Goal: Task Accomplishment & Management: Complete application form

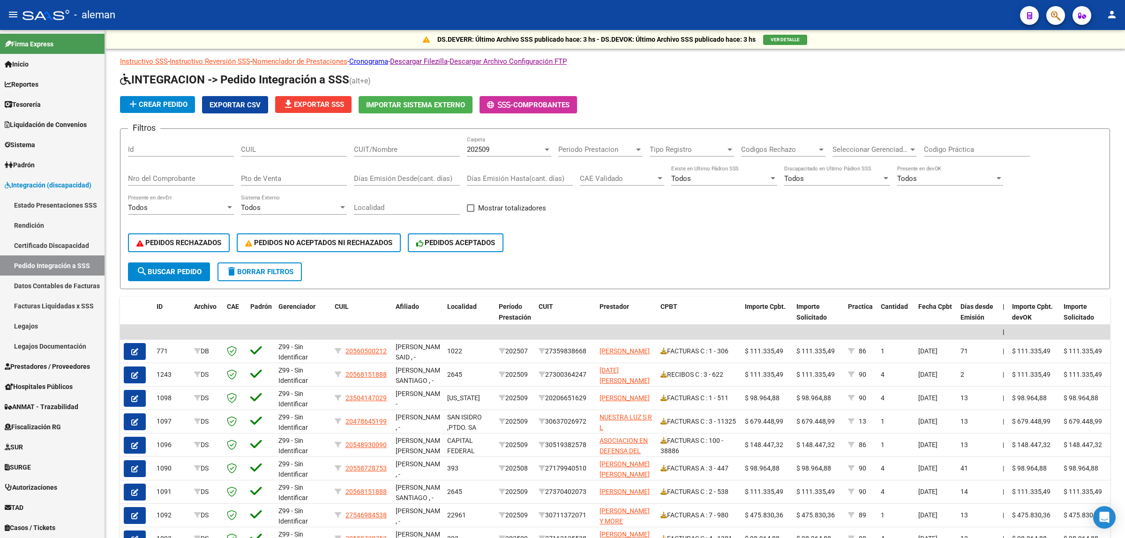
scroll to position [99, 0]
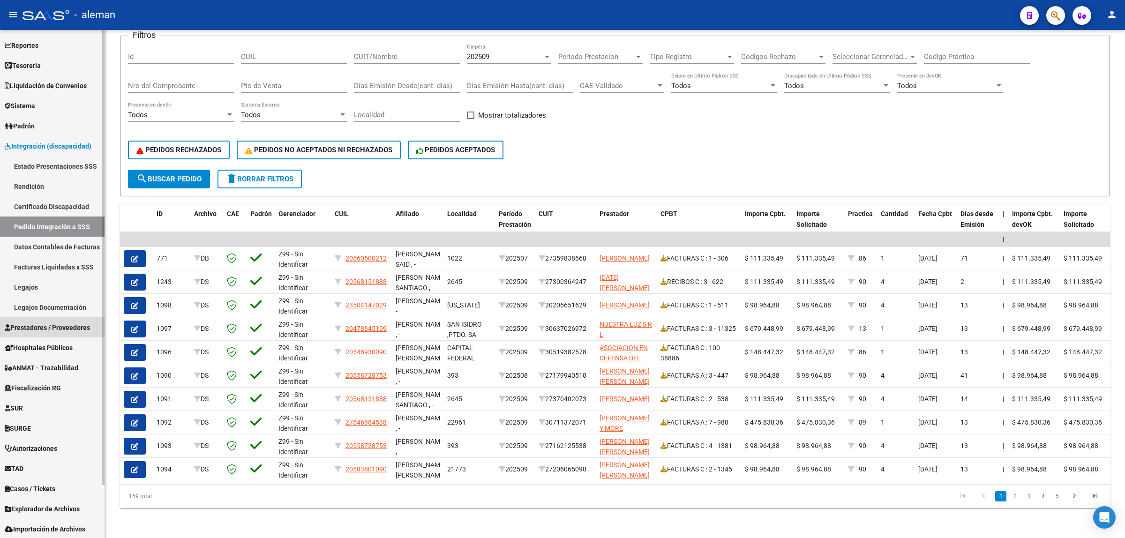
click at [45, 325] on span "Prestadores / Proveedores" at bounding box center [47, 328] width 85 height 10
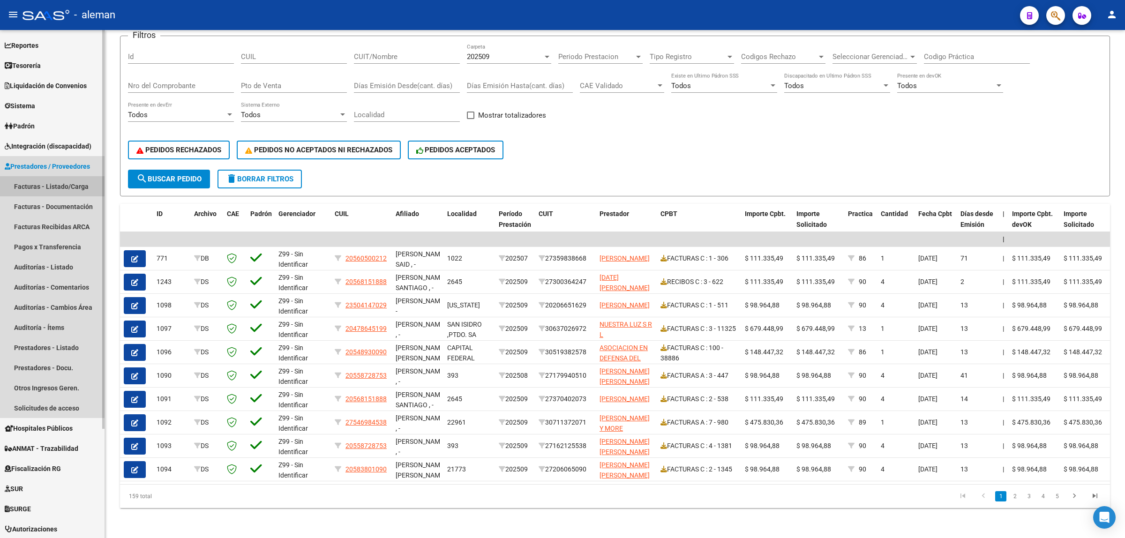
click at [64, 188] on link "Facturas - Listado/Carga" at bounding box center [52, 186] width 105 height 20
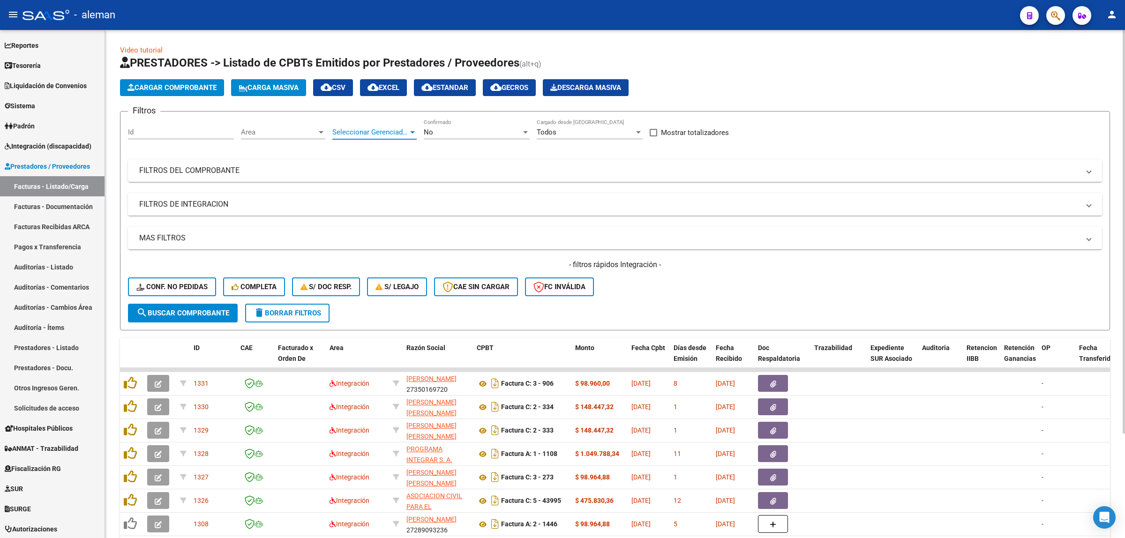
click at [411, 132] on div at bounding box center [412, 132] width 5 height 2
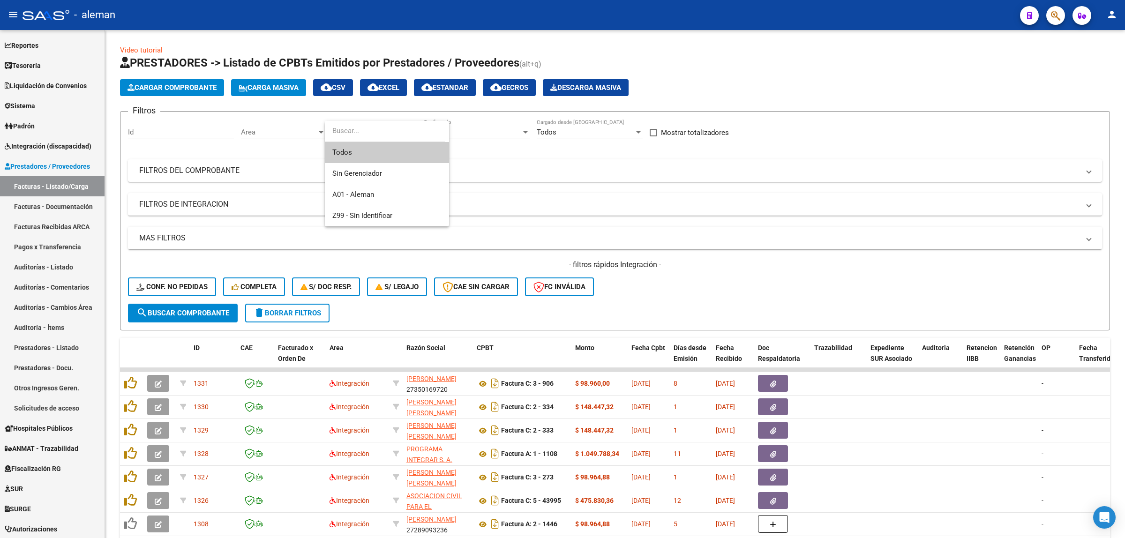
click at [519, 180] on div at bounding box center [562, 269] width 1125 height 538
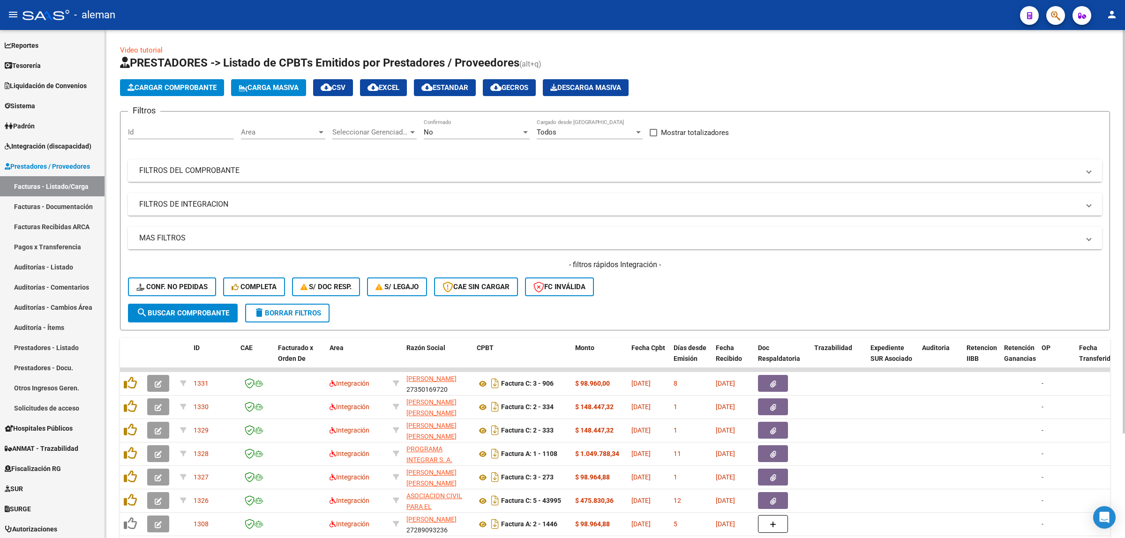
click at [314, 130] on span "Area" at bounding box center [279, 132] width 76 height 8
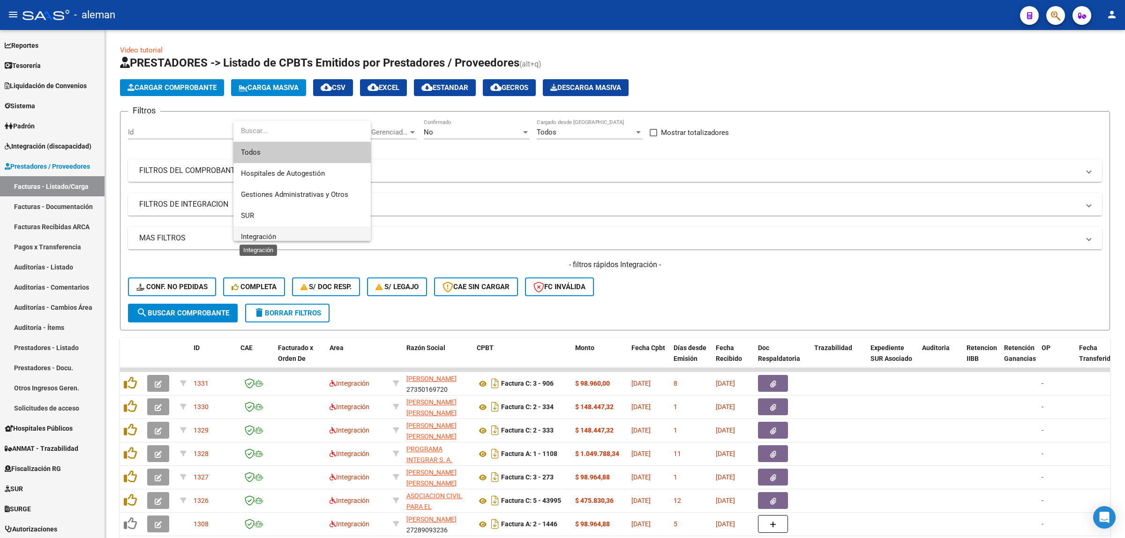
click at [250, 233] on span "Integración" at bounding box center [258, 237] width 35 height 8
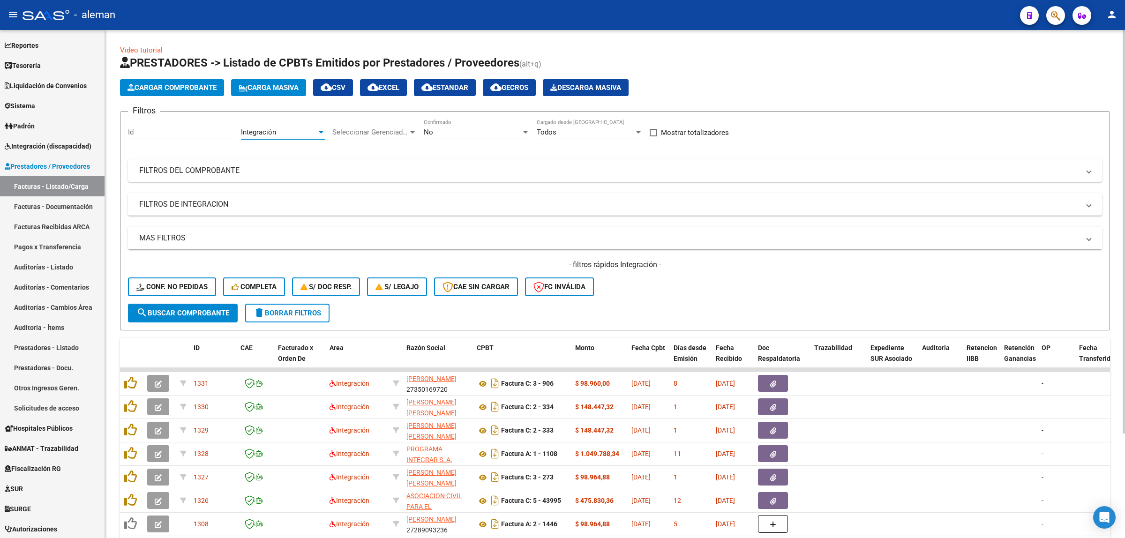
scroll to position [6, 0]
drag, startPoint x: 211, startPoint y: 312, endPoint x: 216, endPoint y: 315, distance: 5.2
click at [211, 313] on span "search Buscar Comprobante" at bounding box center [182, 313] width 93 height 8
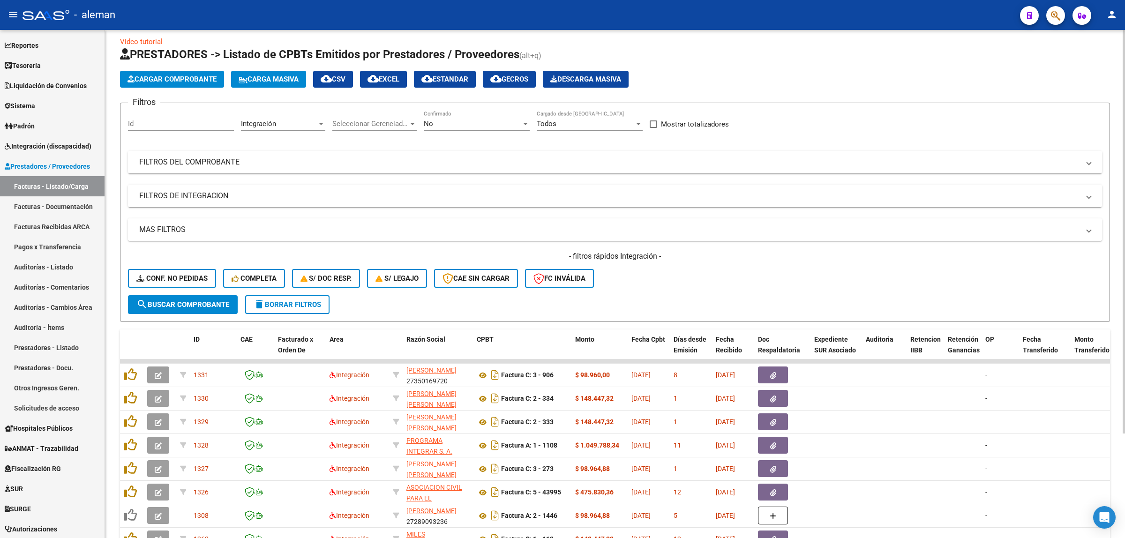
scroll to position [0, 0]
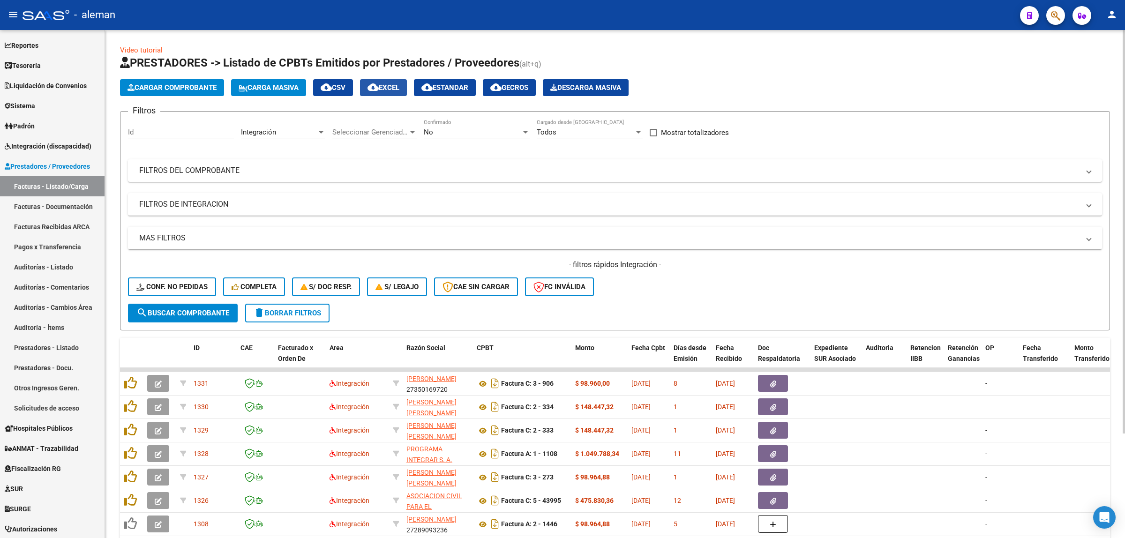
click at [391, 92] on button "cloud_download EXCEL" at bounding box center [383, 87] width 47 height 17
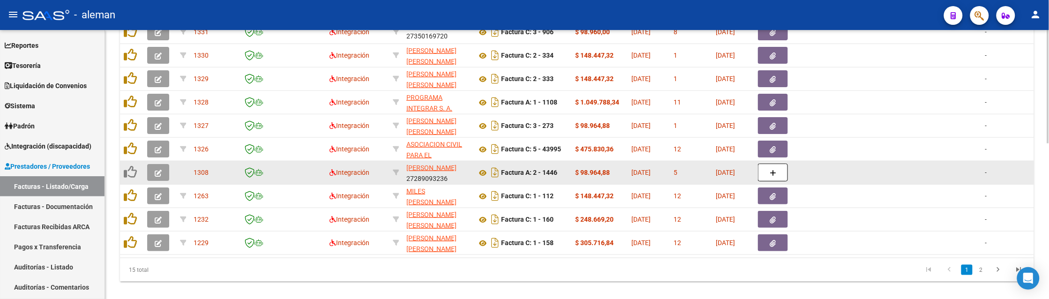
click at [158, 170] on icon "button" at bounding box center [158, 173] width 7 height 7
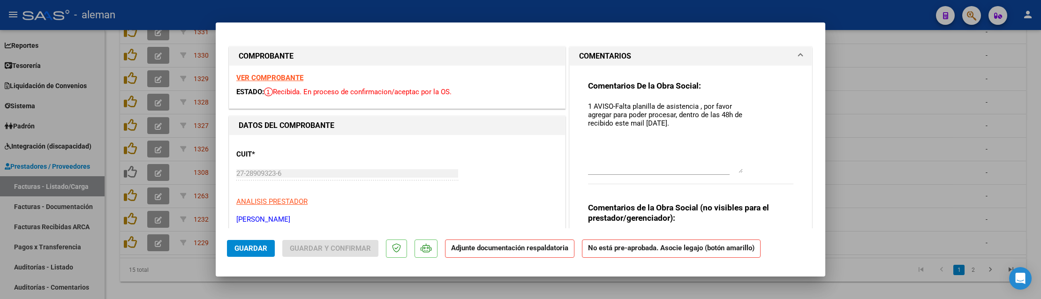
drag, startPoint x: 734, startPoint y: 116, endPoint x: 751, endPoint y: 170, distance: 56.3
click at [751, 170] on div "Comentarios De la Obra Social: 1 AVISO-Falta planilla de asistencia , por favor…" at bounding box center [690, 137] width 205 height 113
drag, startPoint x: 582, startPoint y: 106, endPoint x: 692, endPoint y: 124, distance: 111.2
click at [692, 124] on textarea "1 AVISO-Falta planilla de asistencia , por favor agregar para poder procesar, d…" at bounding box center [665, 137] width 155 height 72
click at [588, 102] on textarea "1 AVISO-Falta planilla de asistencia , por favor agregar para poder procesar, d…" at bounding box center [665, 137] width 155 height 72
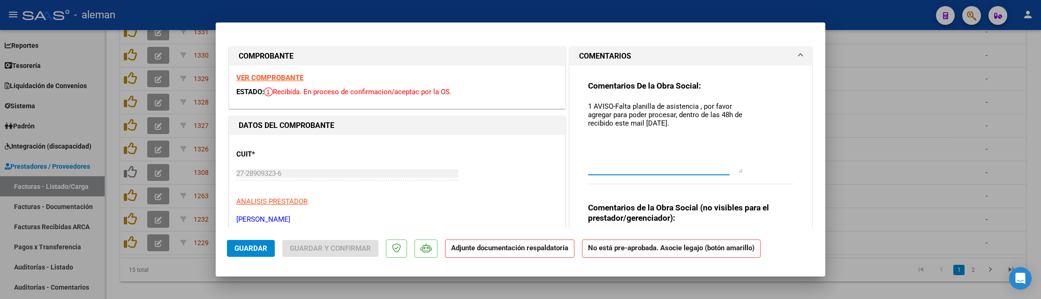
paste textarea "1 AVISO-Falta planilla de asistencia , por favor agregar para poder procesar, d…"
click at [588, 106] on textarea "1 AVISO-Falta planilla de asistencia , por favor agregar para poder procesar, d…" at bounding box center [665, 137] width 155 height 72
click at [716, 117] on textarea "2 AVISO-Falta planilla de asistencia , por favor agregar para poder procesar, d…" at bounding box center [665, 137] width 155 height 72
drag, startPoint x: 650, startPoint y: 128, endPoint x: 655, endPoint y: 127, distance: 5.2
click at [651, 127] on textarea "2 AVISO-Falta planilla de asistencia , por favor agregar para poder procesar, d…" at bounding box center [665, 137] width 155 height 72
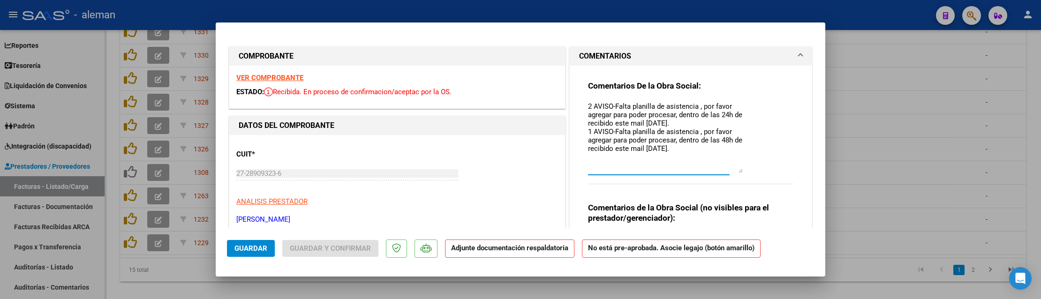
click at [655, 125] on textarea "2 AVISO-Falta planilla de asistencia , por favor agregar para poder procesar, d…" at bounding box center [665, 137] width 155 height 72
drag, startPoint x: 736, startPoint y: 173, endPoint x: 732, endPoint y: 160, distance: 13.2
click at [732, 160] on textarea "2 AVISO-Falta planilla de asistencia , por favor agregar para poder procesar, d…" at bounding box center [665, 137] width 155 height 72
type textarea "2 AVISO-Falta planilla de asistencia , por favor agregar para poder procesar, d…"
click at [254, 251] on span "Guardar" at bounding box center [250, 248] width 33 height 8
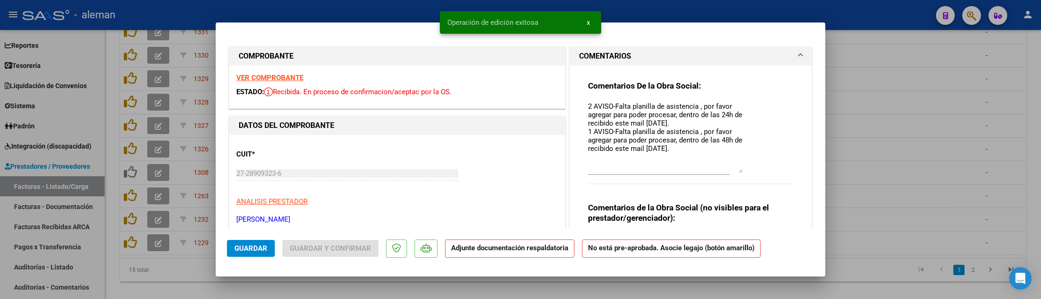
click at [925, 230] on div at bounding box center [520, 149] width 1041 height 299
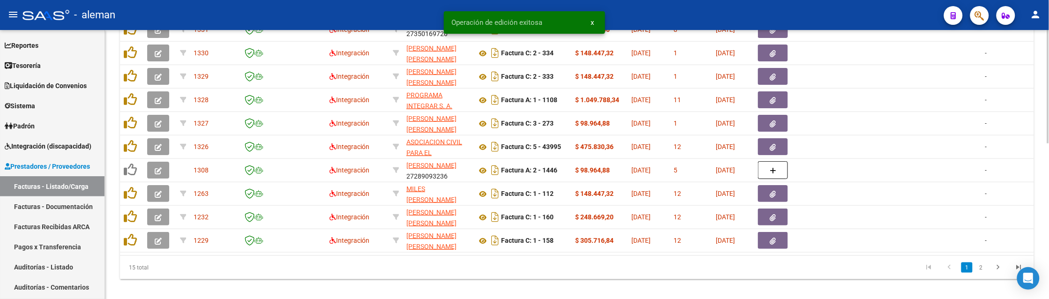
scroll to position [352, 0]
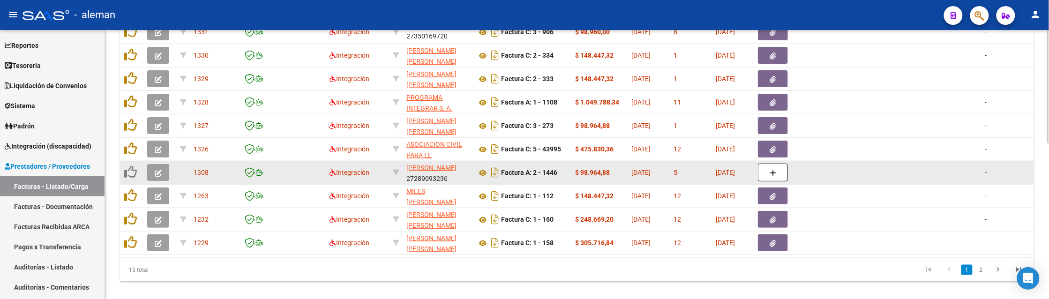
click at [163, 174] on button "button" at bounding box center [158, 172] width 22 height 17
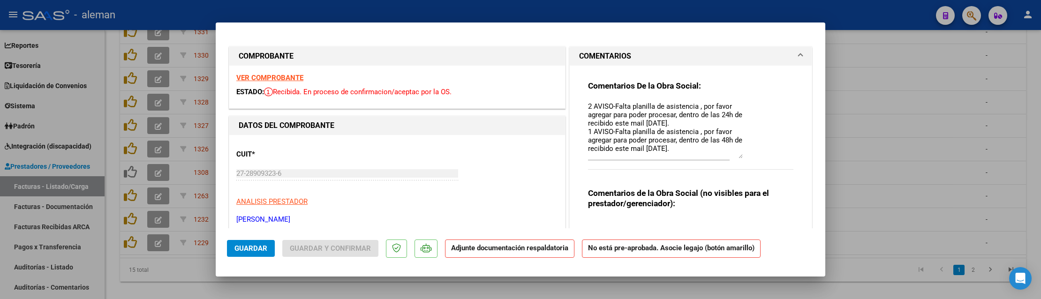
drag, startPoint x: 732, startPoint y: 116, endPoint x: 758, endPoint y: 155, distance: 46.4
click at [758, 155] on div "Comentarios De la Obra Social: 2 AVISO-Falta planilla de asistencia , por favor…" at bounding box center [690, 130] width 205 height 99
drag, startPoint x: 582, startPoint y: 106, endPoint x: 650, endPoint y: 115, distance: 68.6
click at [650, 115] on div "Comentarios De la Obra Social: 2 AVISO-Falta planilla de asistencia , por favor…" at bounding box center [690, 166] width 219 height 201
drag, startPoint x: 584, startPoint y: 104, endPoint x: 704, endPoint y: 150, distance: 128.2
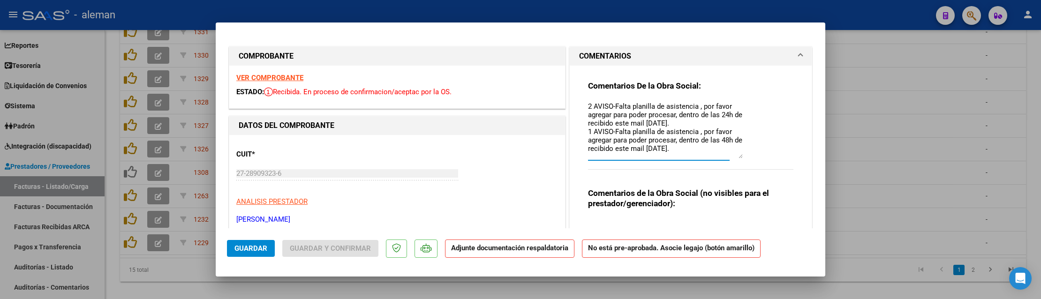
click at [704, 150] on textarea "2 AVISO-Falta planilla de asistencia , por favor agregar para poder procesar, d…" at bounding box center [665, 129] width 155 height 57
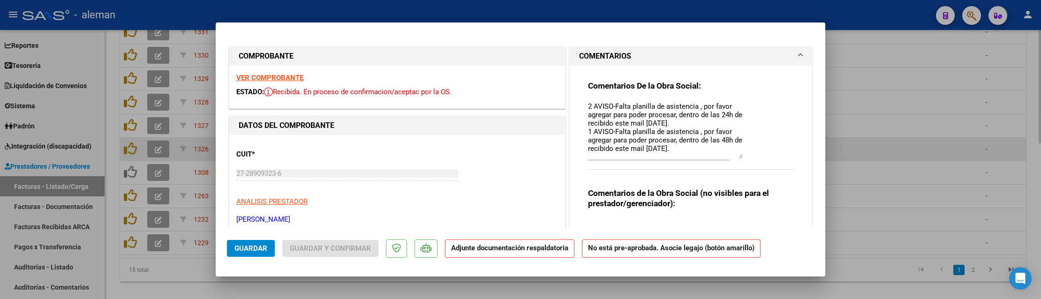
click at [903, 105] on div at bounding box center [520, 149] width 1041 height 299
type input "$ 0,00"
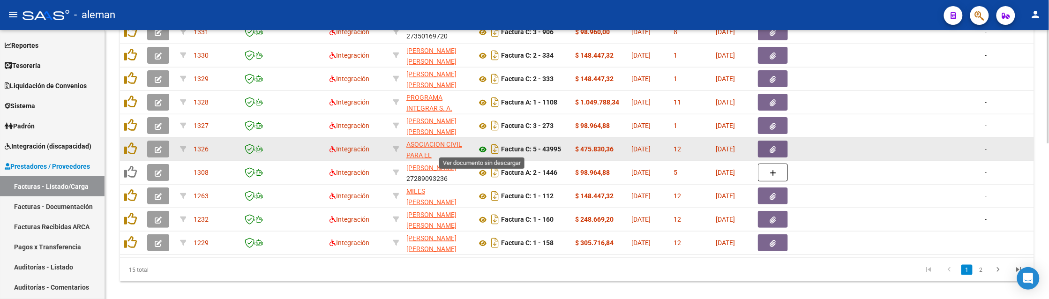
click at [483, 149] on icon at bounding box center [483, 149] width 12 height 11
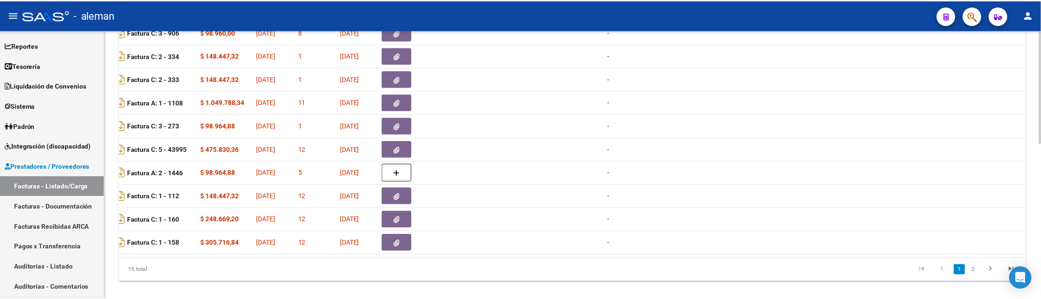
scroll to position [0, 0]
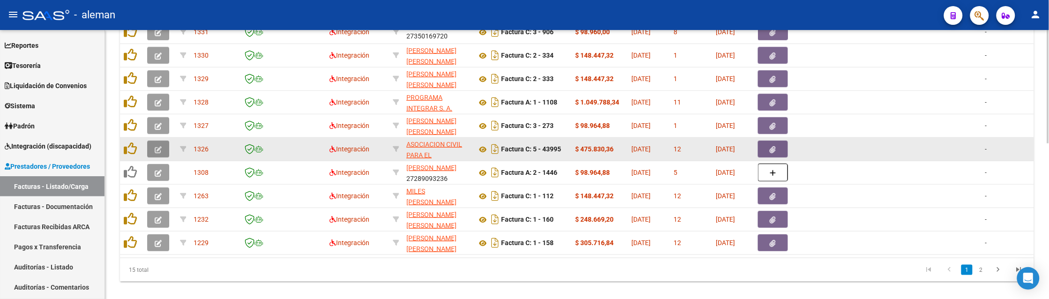
click at [165, 148] on button "button" at bounding box center [158, 149] width 22 height 17
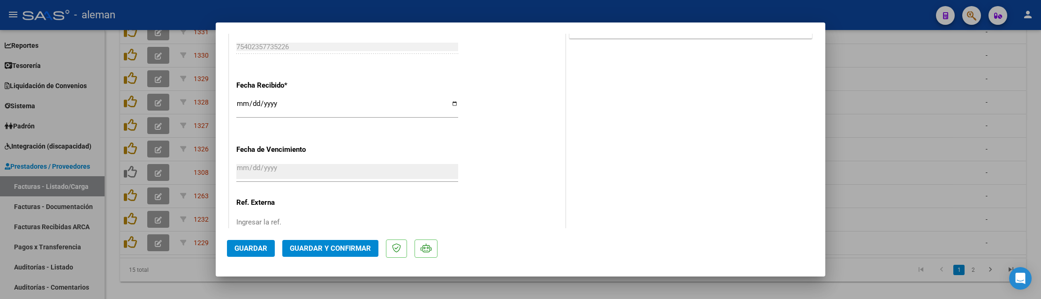
scroll to position [712, 0]
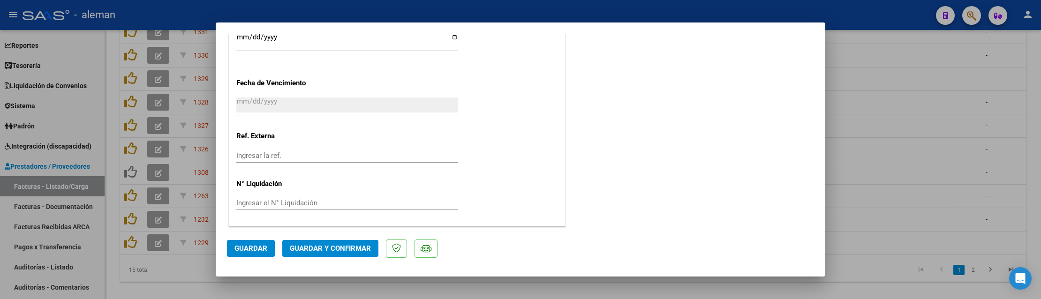
click at [320, 251] on span "Guardar y Confirmar" at bounding box center [330, 248] width 81 height 8
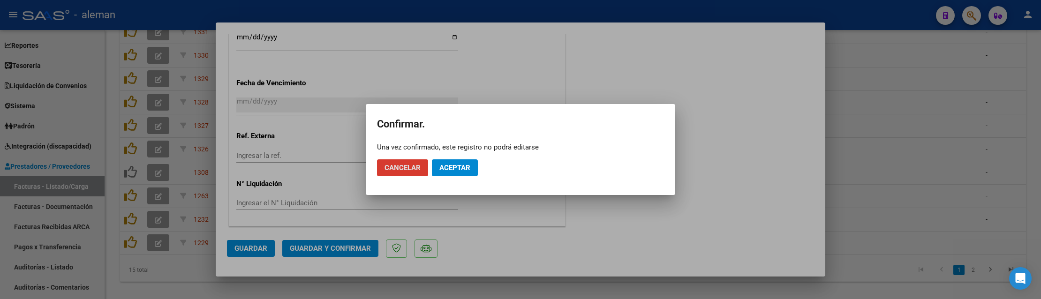
click at [741, 156] on div at bounding box center [520, 149] width 1041 height 299
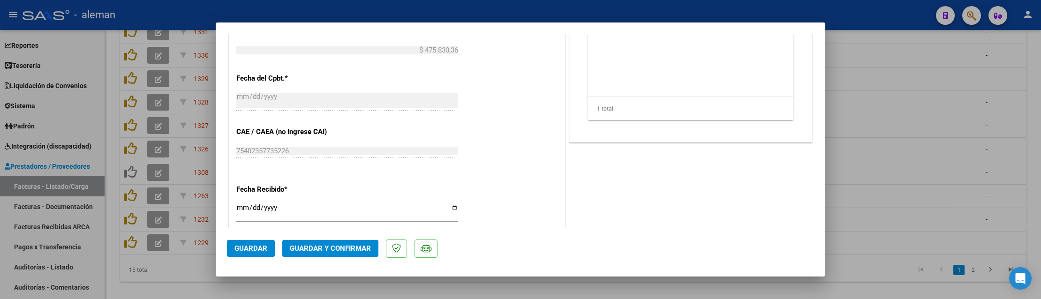
scroll to position [477, 0]
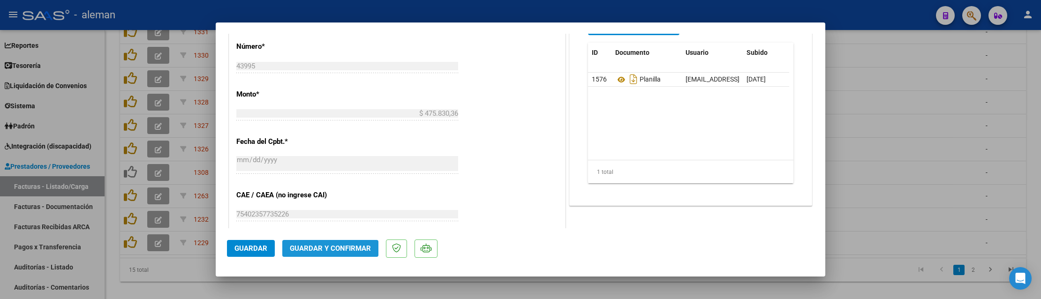
click at [348, 248] on span "Guardar y Confirmar" at bounding box center [330, 248] width 81 height 8
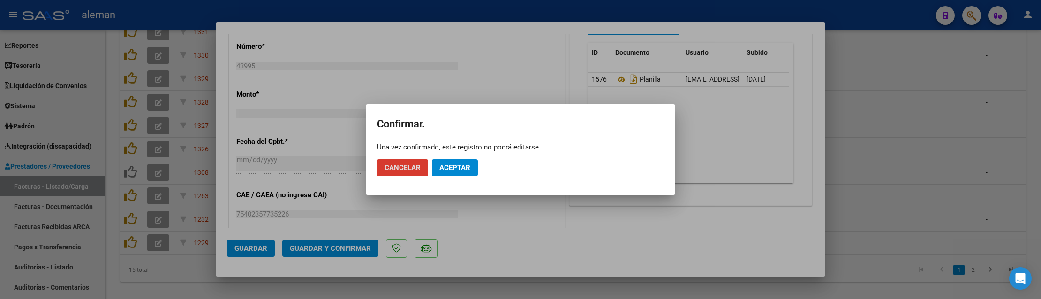
click at [472, 166] on button "Aceptar" at bounding box center [455, 167] width 46 height 17
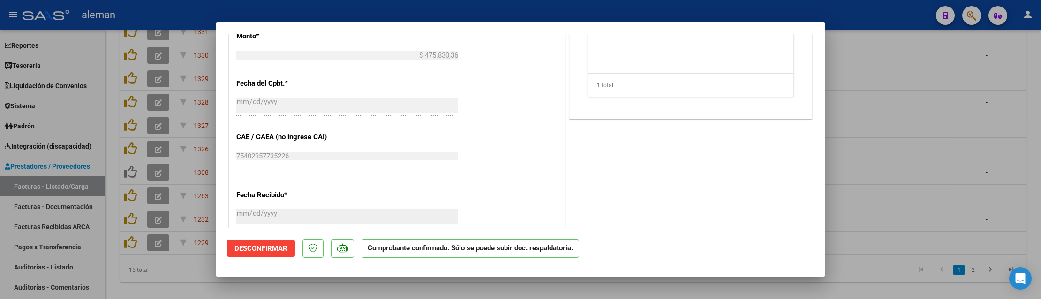
click at [875, 193] on div at bounding box center [520, 149] width 1041 height 299
type input "$ 0,00"
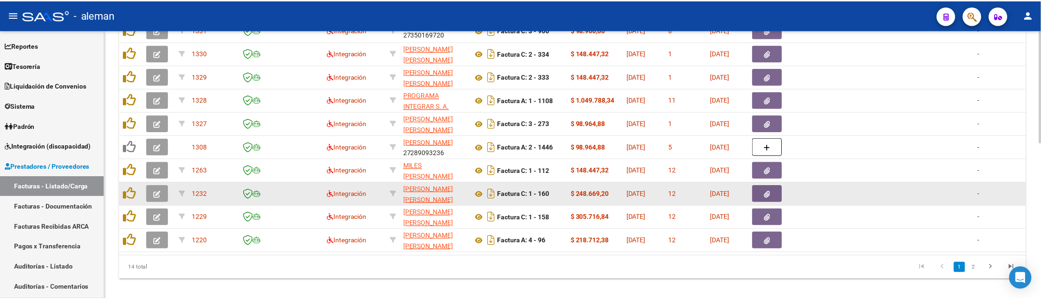
scroll to position [352, 0]
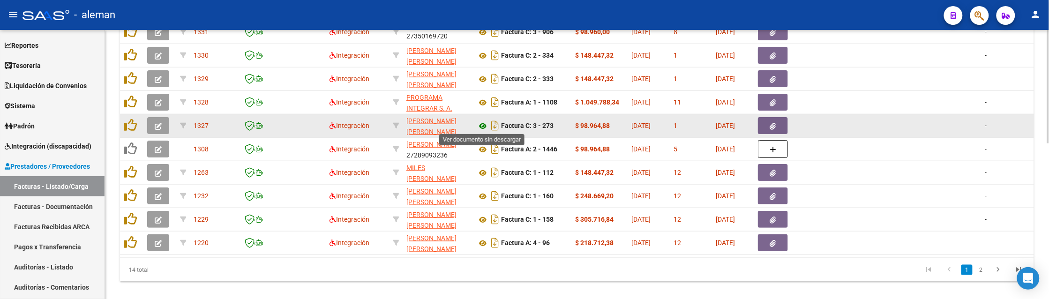
click at [481, 123] on icon at bounding box center [483, 125] width 12 height 11
click at [783, 125] on button "button" at bounding box center [773, 125] width 30 height 17
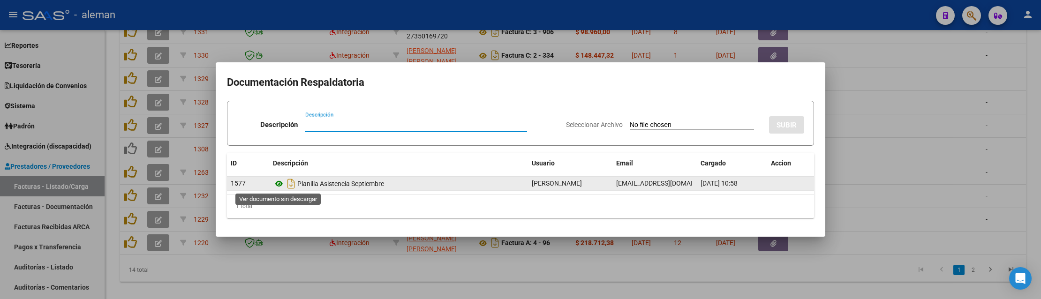
click at [276, 185] on icon at bounding box center [279, 183] width 12 height 11
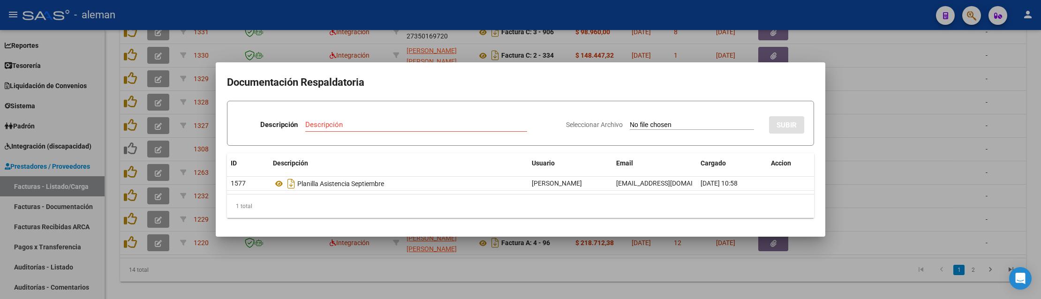
click at [863, 152] on div at bounding box center [520, 149] width 1041 height 299
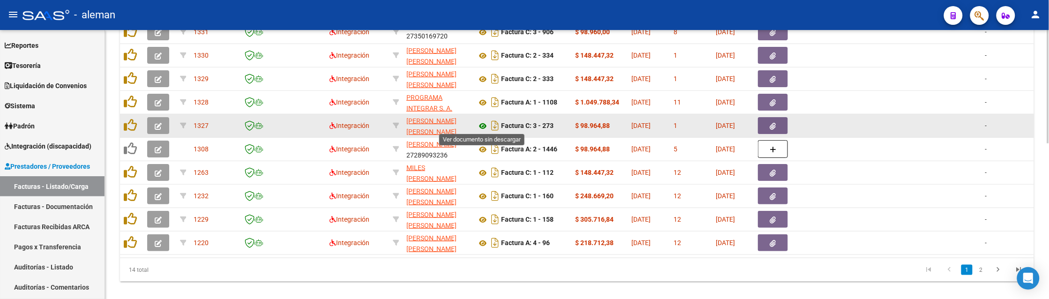
click at [486, 125] on icon at bounding box center [483, 125] width 12 height 11
click at [153, 124] on button "button" at bounding box center [158, 125] width 22 height 17
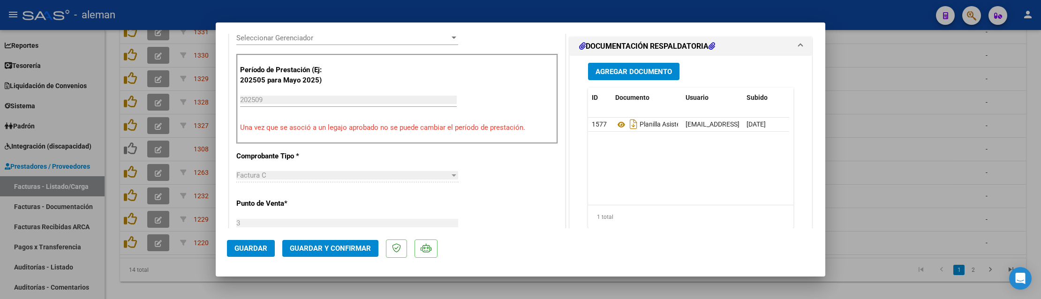
scroll to position [293, 0]
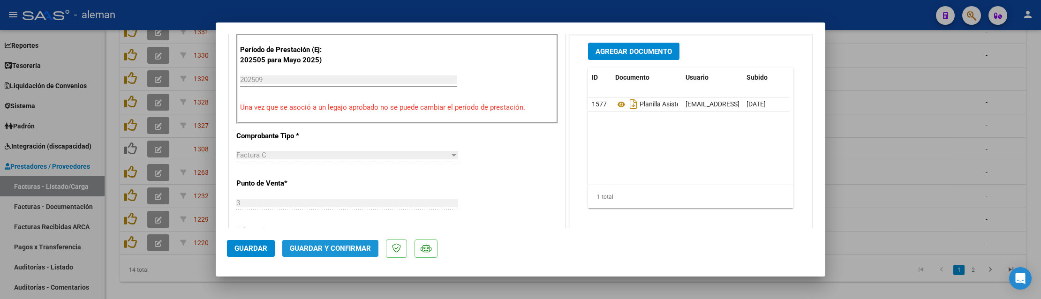
click at [326, 245] on span "Guardar y Confirmar" at bounding box center [330, 248] width 81 height 8
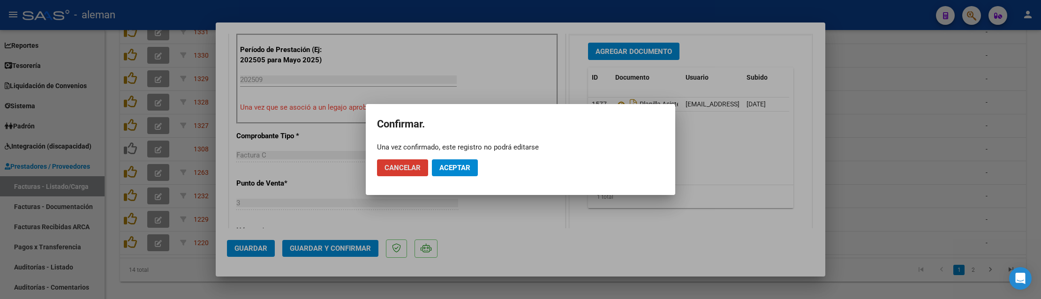
click at [460, 166] on span "Aceptar" at bounding box center [454, 168] width 31 height 8
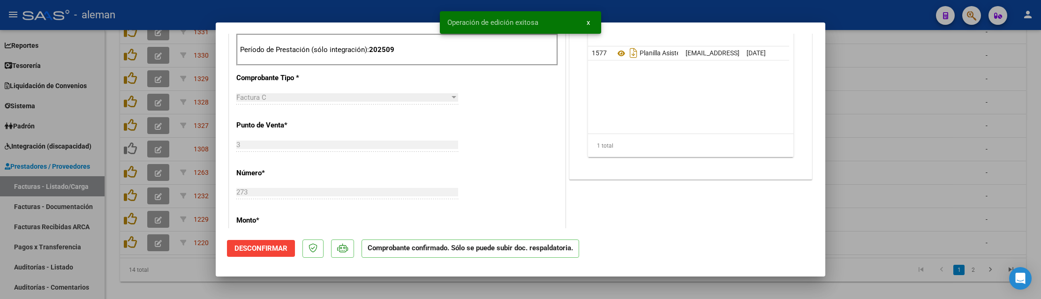
click at [898, 216] on div at bounding box center [520, 149] width 1041 height 299
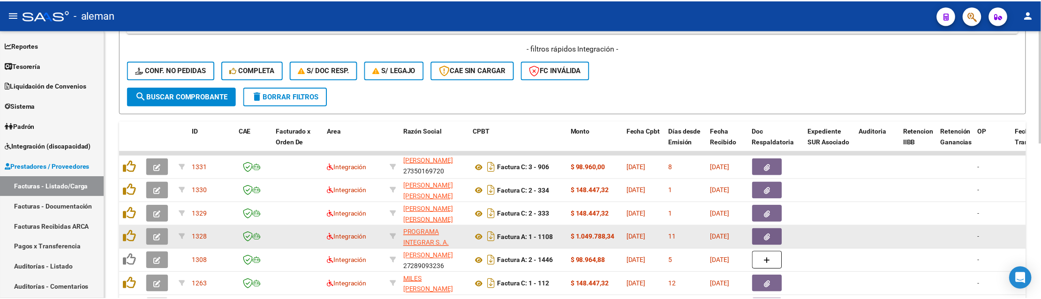
scroll to position [234, 0]
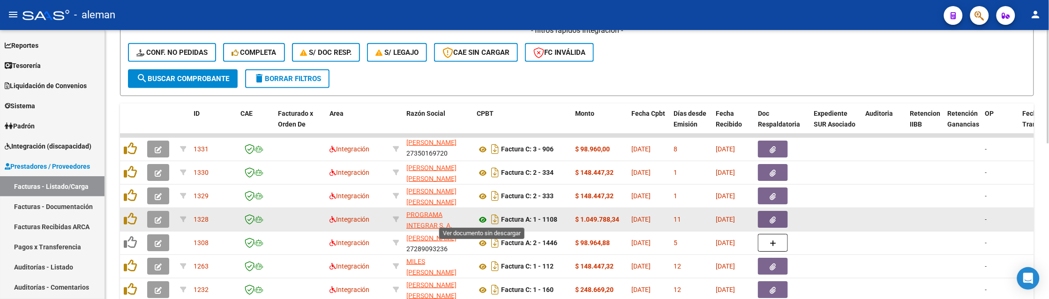
click at [482, 218] on icon at bounding box center [483, 219] width 12 height 11
click at [483, 217] on icon at bounding box center [483, 219] width 12 height 11
click at [772, 222] on button "button" at bounding box center [773, 219] width 30 height 17
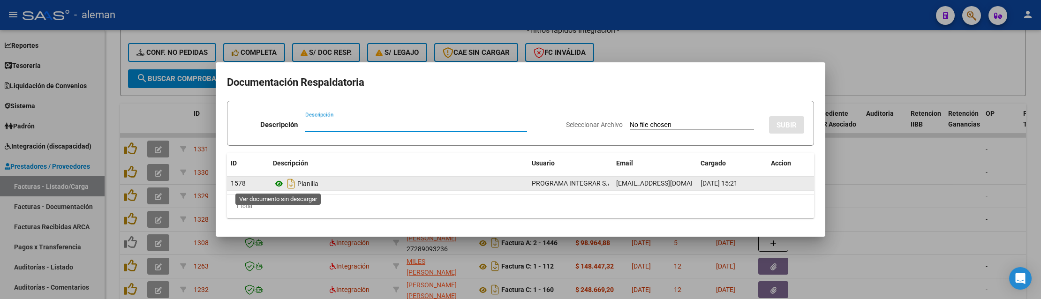
click at [280, 182] on icon at bounding box center [279, 183] width 12 height 11
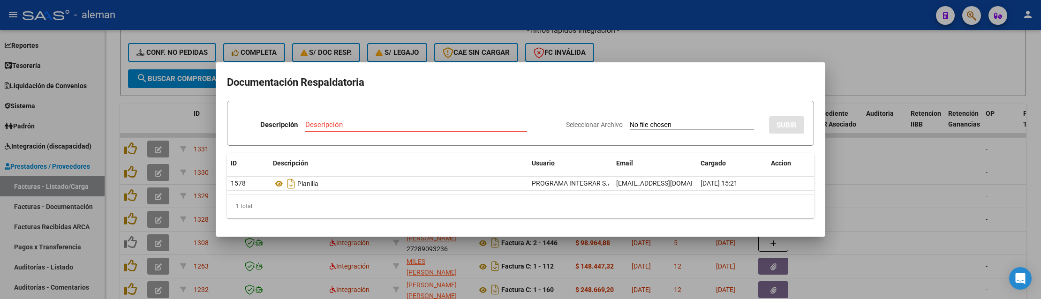
click at [879, 207] on div at bounding box center [520, 149] width 1041 height 299
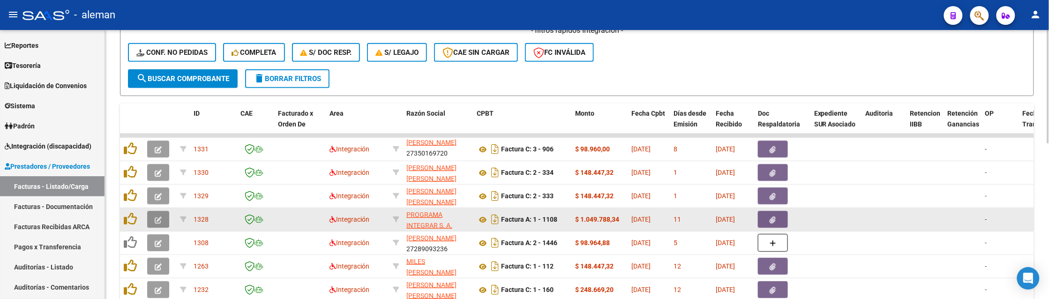
click at [162, 224] on button "button" at bounding box center [158, 219] width 22 height 17
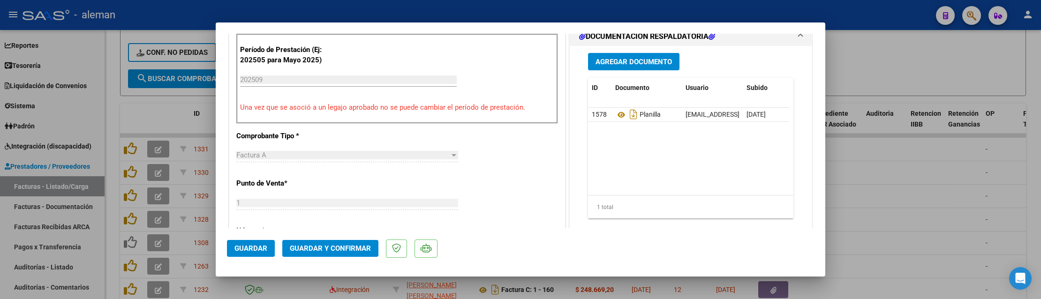
scroll to position [352, 0]
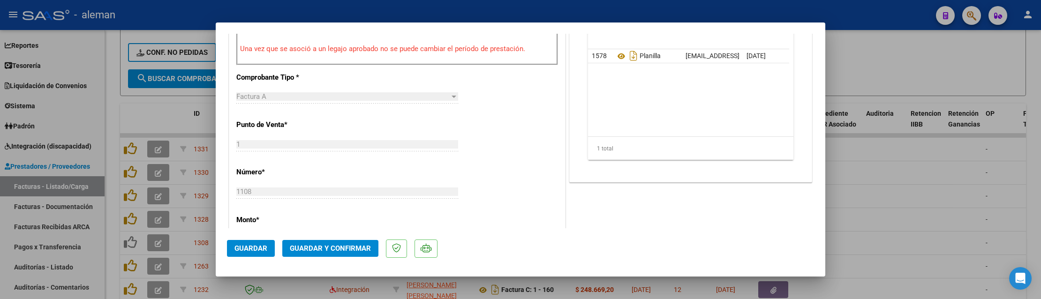
click at [363, 244] on span "Guardar y Confirmar" at bounding box center [330, 248] width 81 height 8
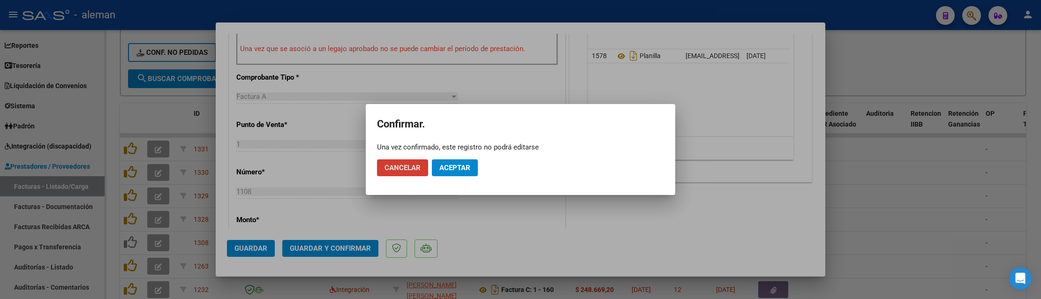
click at [472, 170] on button "Aceptar" at bounding box center [455, 167] width 46 height 17
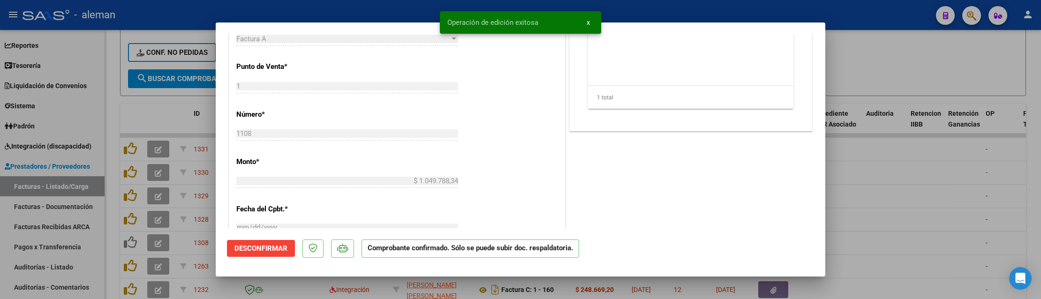
click at [883, 195] on div at bounding box center [520, 149] width 1041 height 299
type input "$ 0,00"
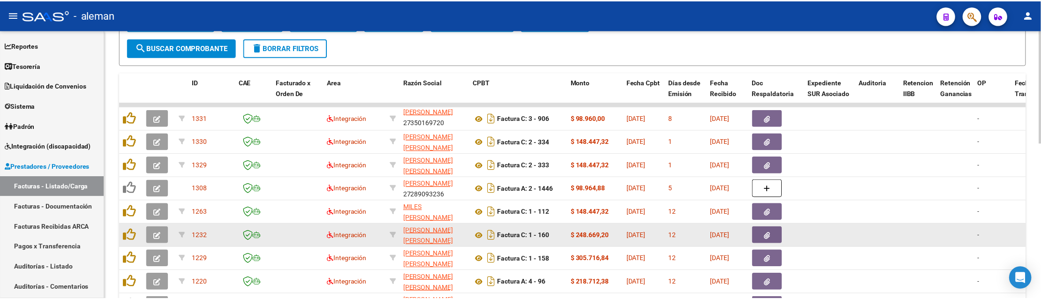
scroll to position [293, 0]
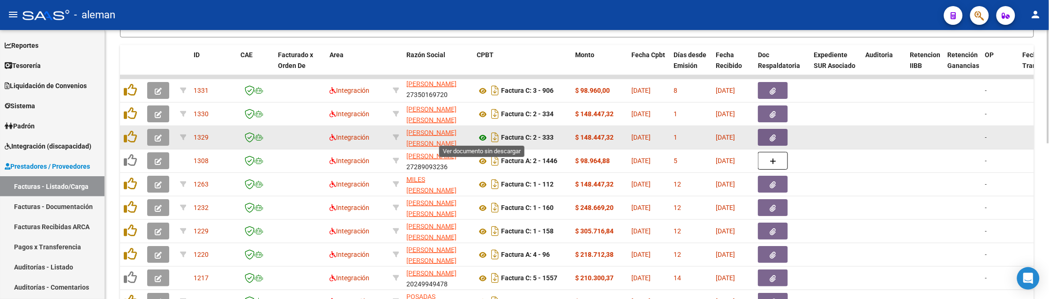
click at [480, 135] on icon at bounding box center [483, 137] width 12 height 11
click at [482, 137] on icon at bounding box center [483, 137] width 12 height 11
click at [773, 137] on icon "button" at bounding box center [773, 138] width 6 height 7
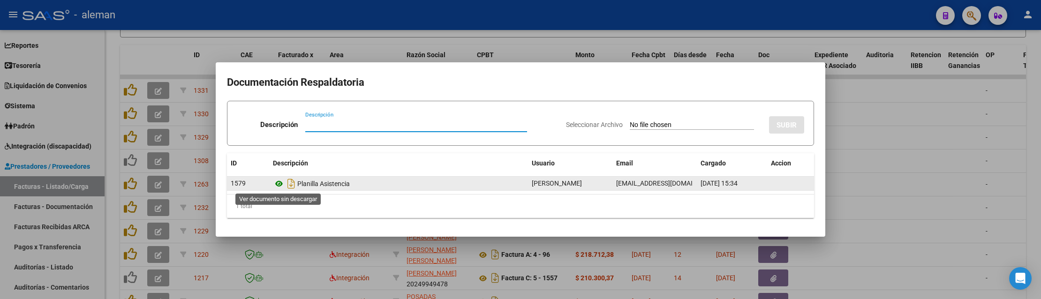
click at [278, 181] on icon at bounding box center [279, 183] width 12 height 11
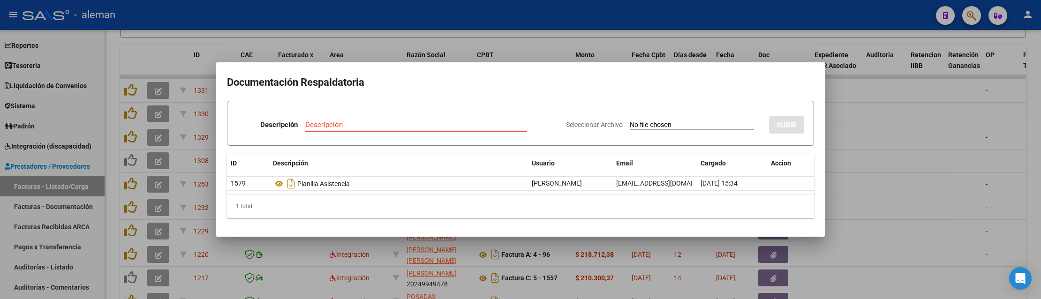
click at [875, 196] on div at bounding box center [520, 149] width 1041 height 299
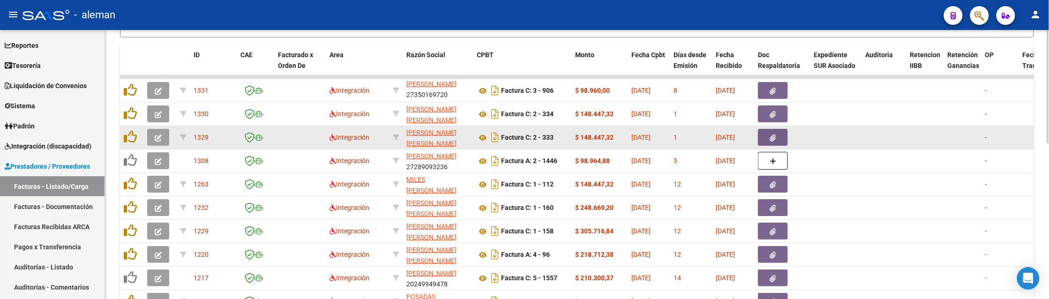
click at [163, 135] on button "button" at bounding box center [158, 137] width 22 height 17
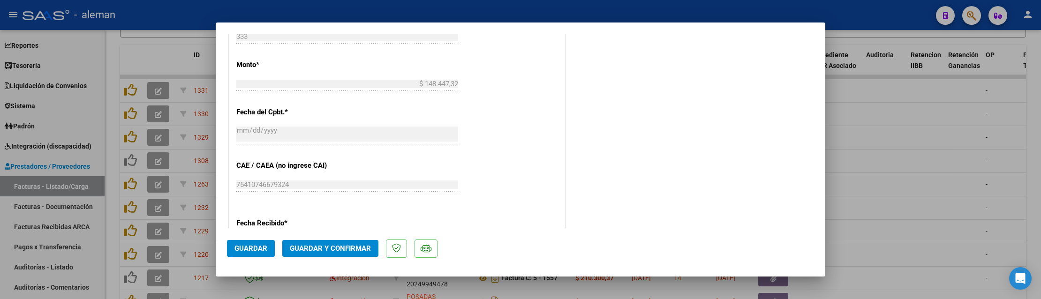
scroll to position [527, 0]
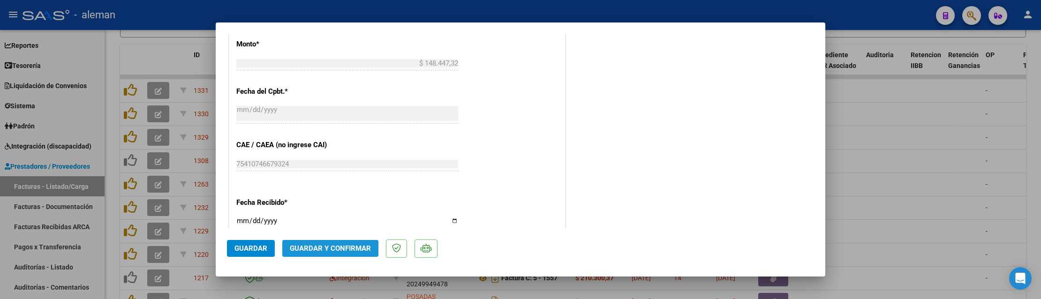
click at [320, 245] on span "Guardar y Confirmar" at bounding box center [330, 248] width 81 height 8
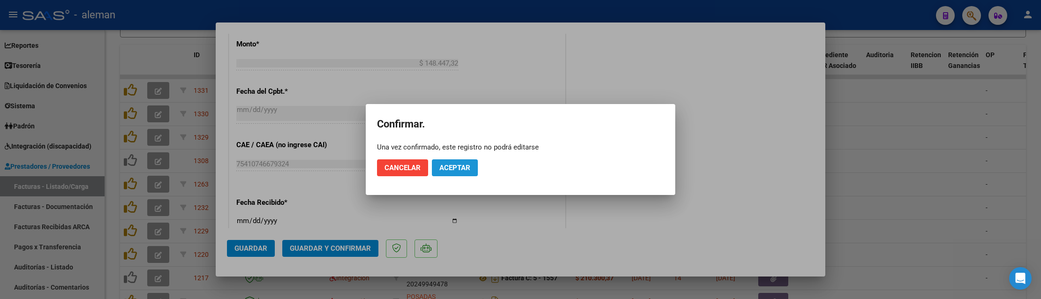
click at [460, 168] on span "Aceptar" at bounding box center [454, 168] width 31 height 8
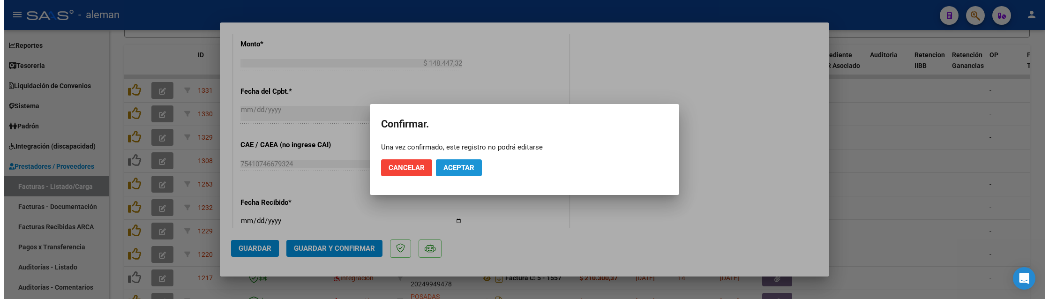
scroll to position [469, 0]
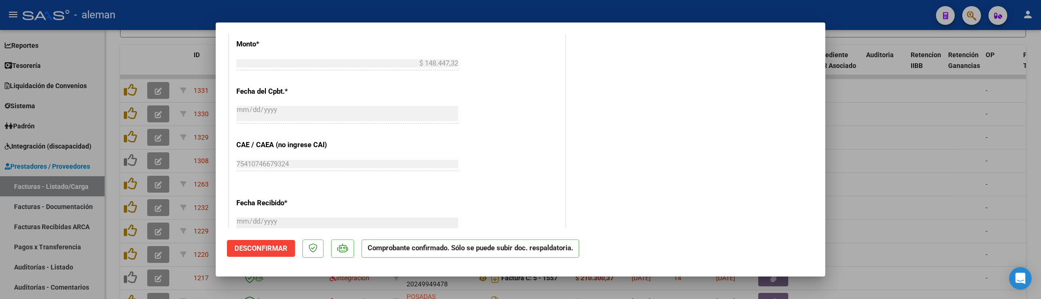
click at [936, 222] on div at bounding box center [520, 149] width 1041 height 299
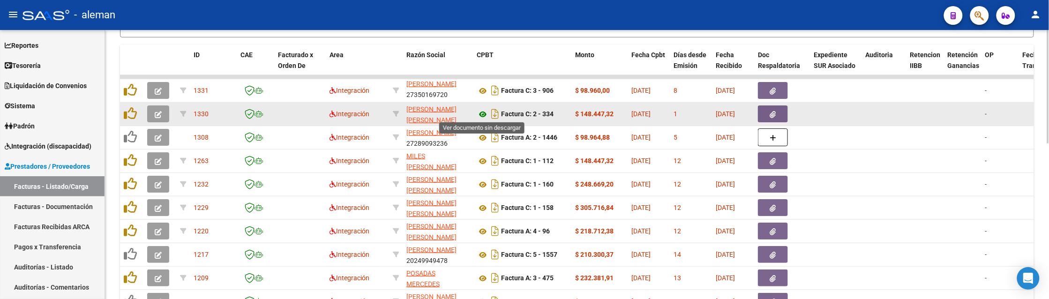
click at [480, 113] on icon at bounding box center [483, 114] width 12 height 11
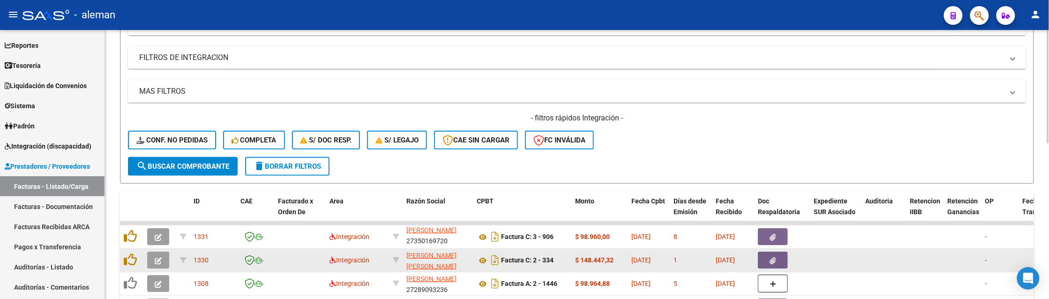
scroll to position [117, 0]
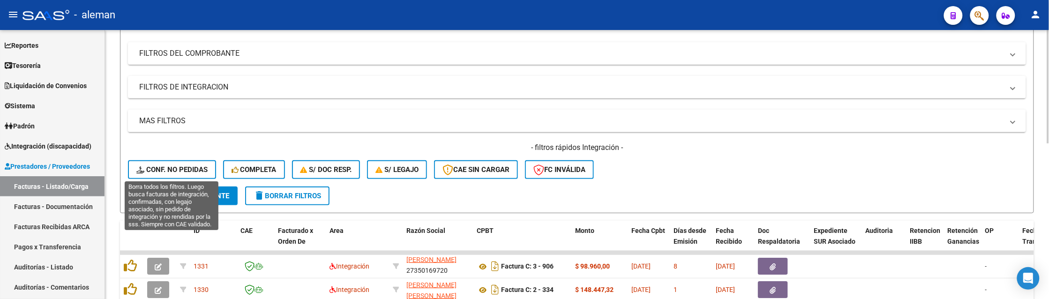
click at [172, 173] on button "Conf. no pedidas" at bounding box center [172, 169] width 88 height 19
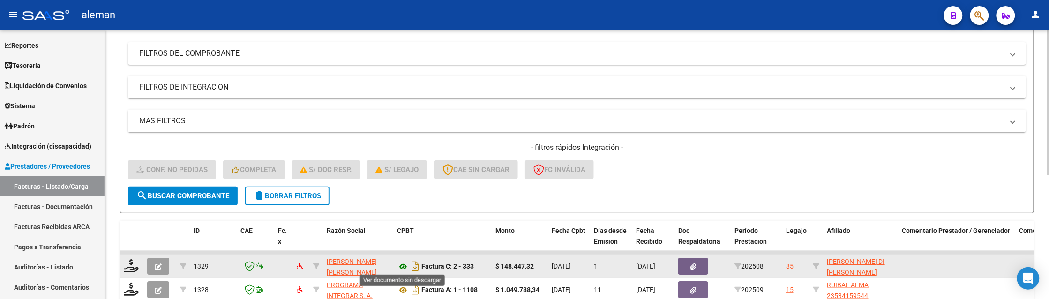
click at [403, 261] on icon at bounding box center [403, 266] width 12 height 11
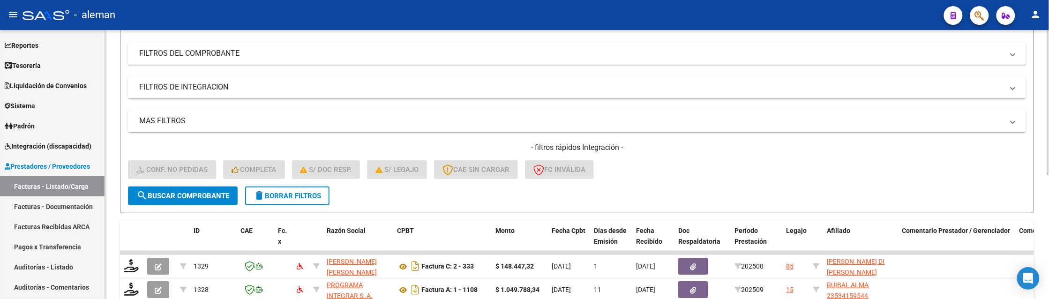
click at [270, 192] on span "delete Borrar Filtros" at bounding box center [288, 196] width 68 height 8
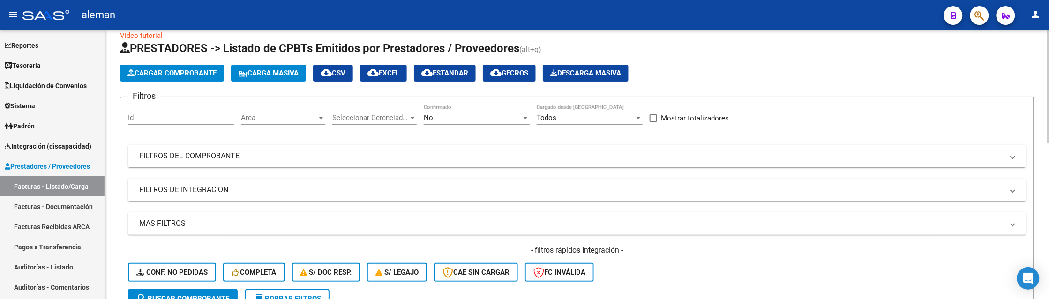
scroll to position [0, 0]
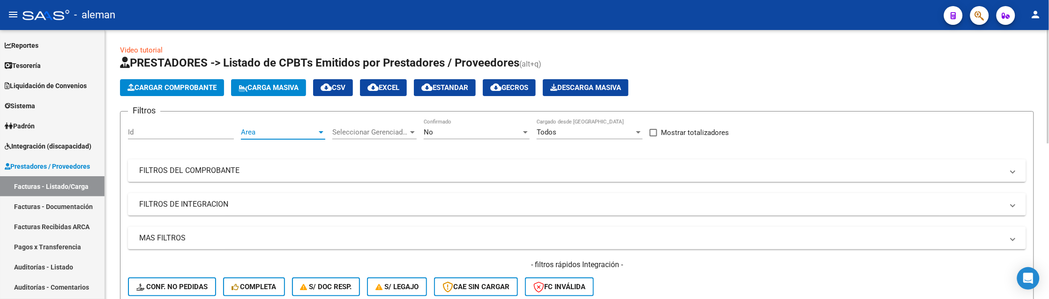
click at [315, 130] on span "Area" at bounding box center [279, 132] width 76 height 8
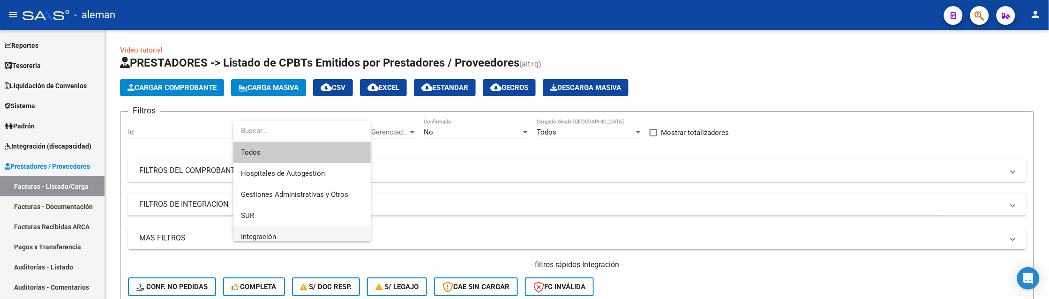
click at [263, 232] on span "Integración" at bounding box center [302, 236] width 122 height 21
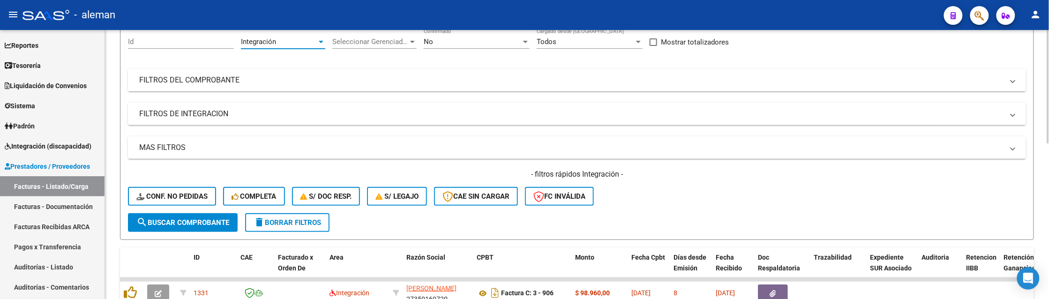
scroll to position [117, 0]
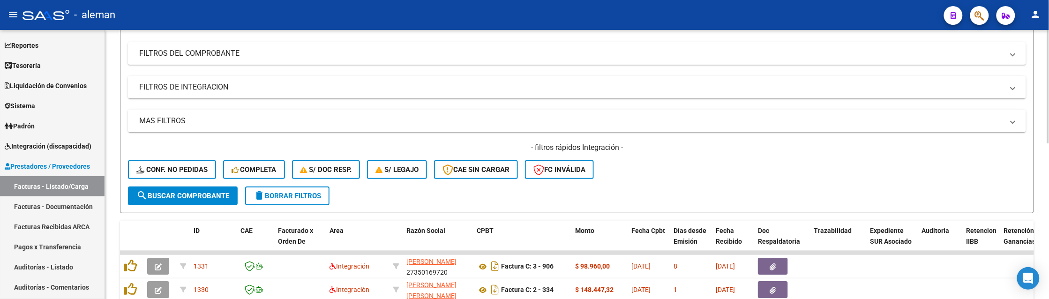
click at [223, 199] on button "search Buscar Comprobante" at bounding box center [183, 196] width 110 height 19
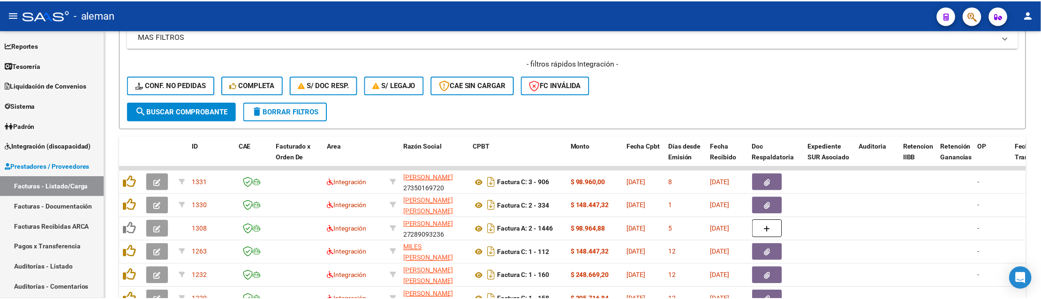
scroll to position [234, 0]
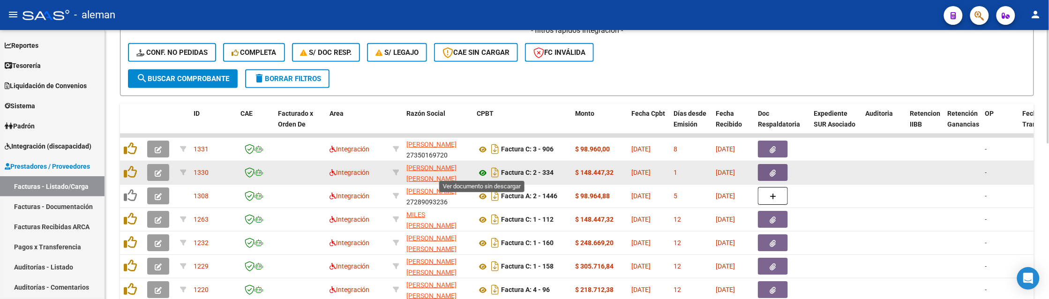
click at [479, 170] on icon at bounding box center [483, 172] width 12 height 11
click at [774, 170] on icon "button" at bounding box center [773, 173] width 6 height 7
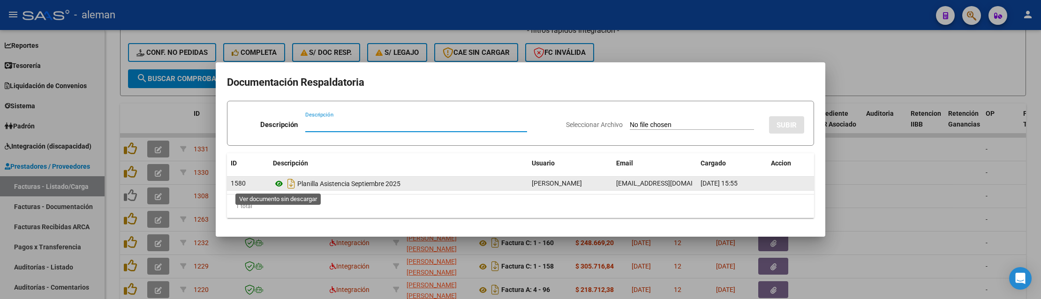
click at [277, 187] on icon at bounding box center [279, 183] width 12 height 11
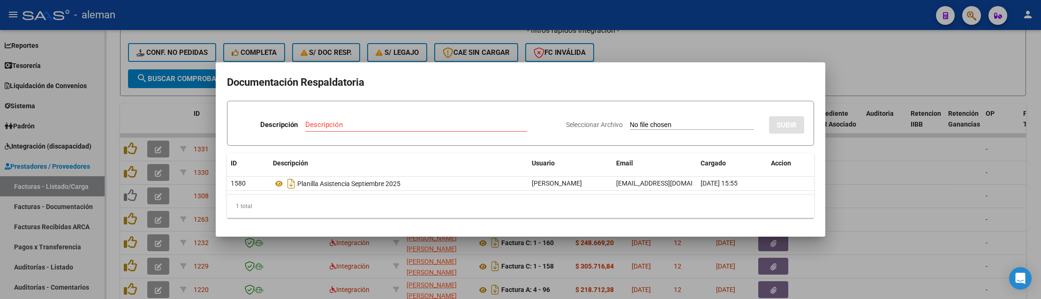
click at [859, 214] on div at bounding box center [520, 149] width 1041 height 299
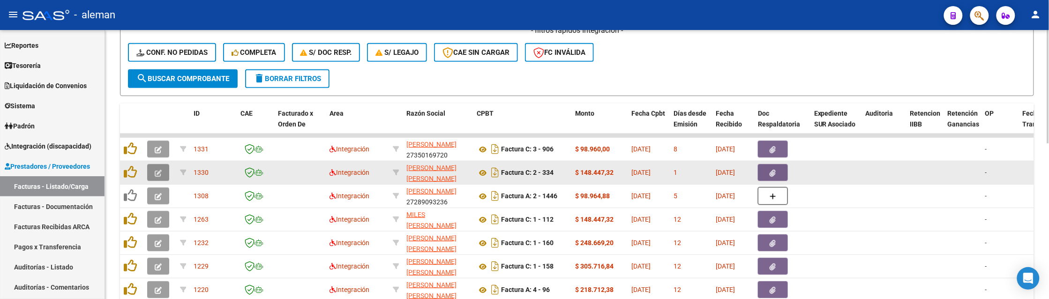
click at [158, 172] on icon "button" at bounding box center [158, 173] width 7 height 7
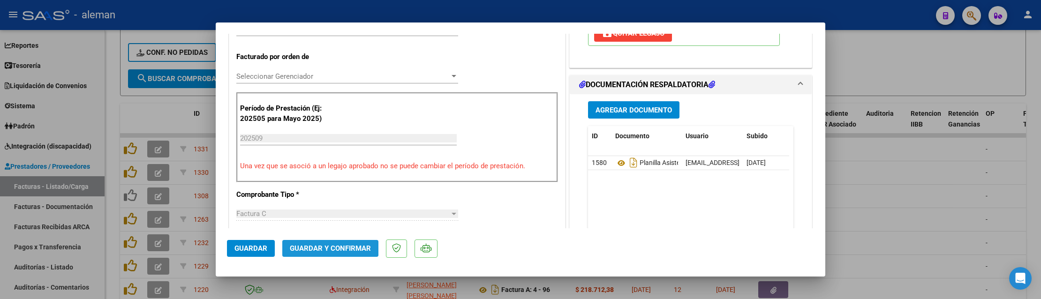
click at [325, 245] on span "Guardar y Confirmar" at bounding box center [330, 248] width 81 height 8
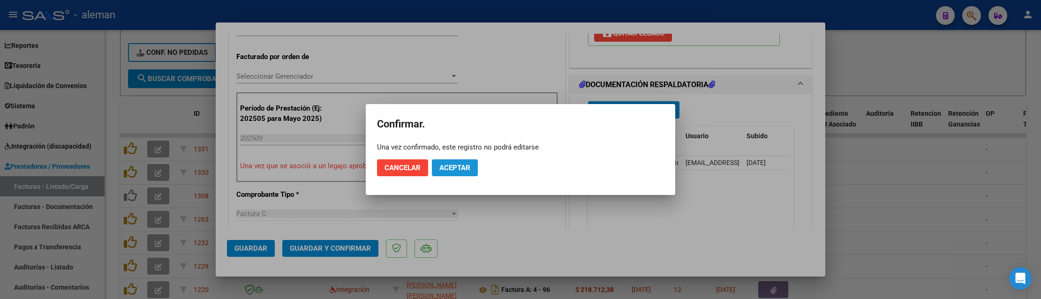
click at [457, 174] on button "Aceptar" at bounding box center [455, 167] width 46 height 17
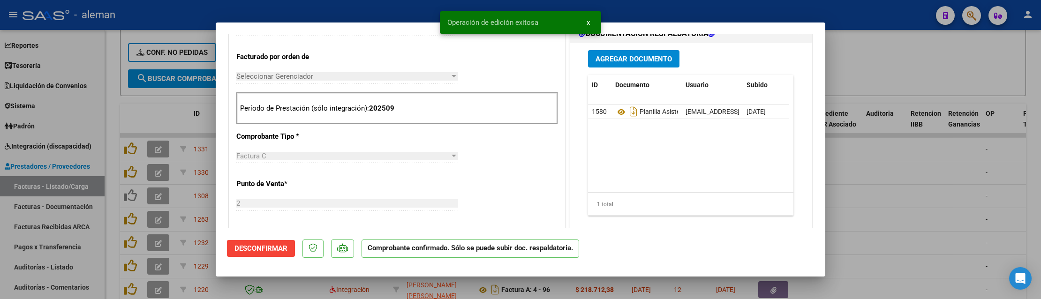
click at [868, 218] on div at bounding box center [520, 149] width 1041 height 299
type input "$ 0,00"
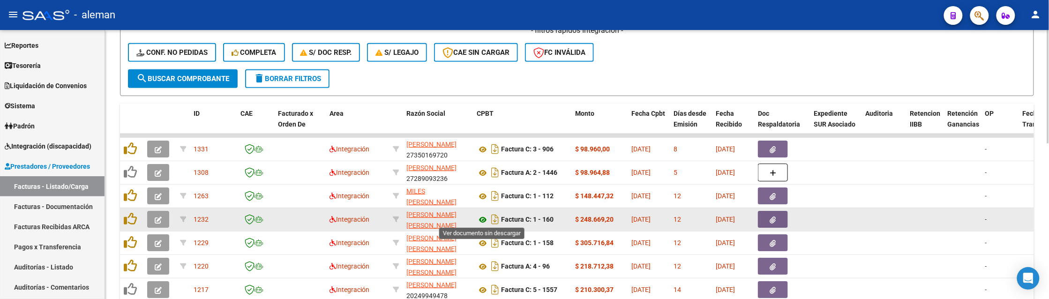
click at [486, 219] on icon at bounding box center [483, 219] width 12 height 11
click at [769, 223] on button "button" at bounding box center [773, 219] width 30 height 17
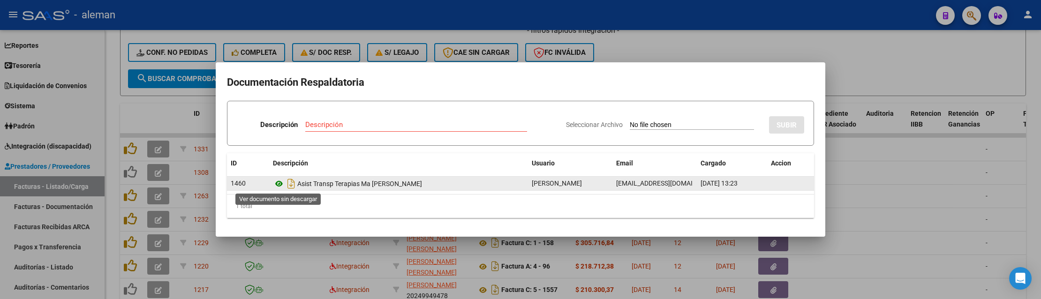
click at [278, 184] on icon at bounding box center [279, 183] width 12 height 11
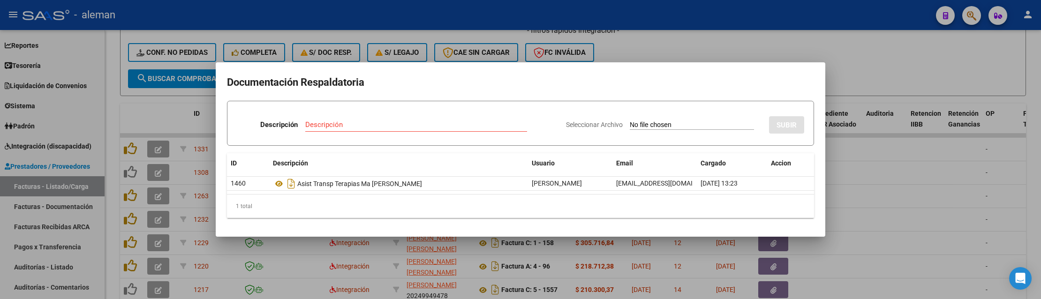
click at [875, 238] on div at bounding box center [520, 149] width 1041 height 299
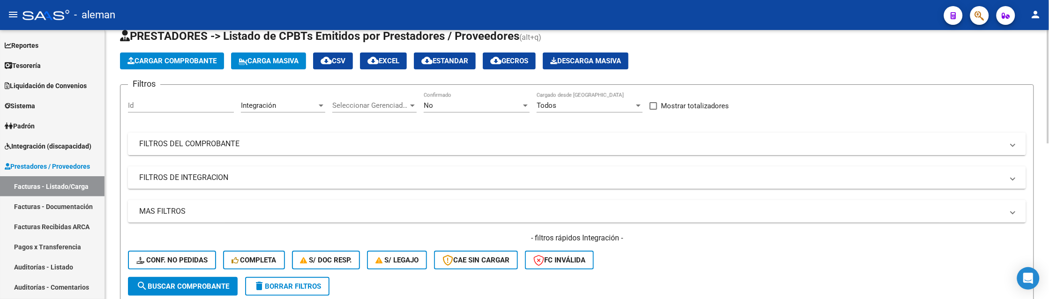
scroll to position [20, 0]
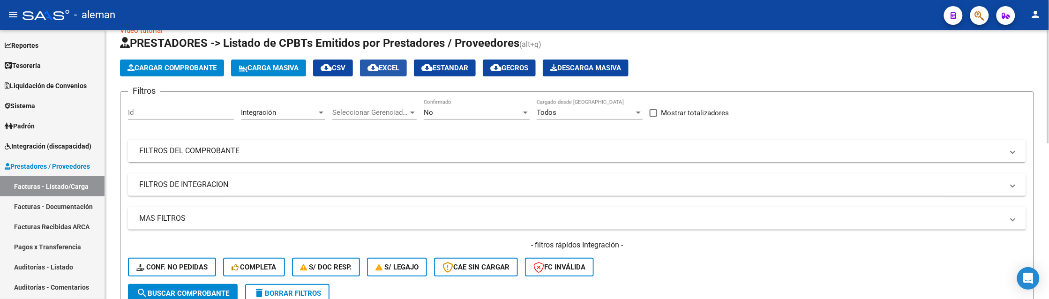
click at [397, 64] on span "cloud_download EXCEL" at bounding box center [384, 68] width 32 height 8
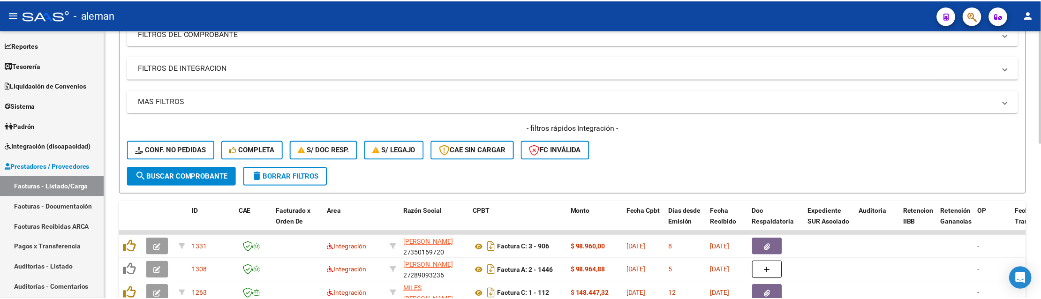
scroll to position [195, 0]
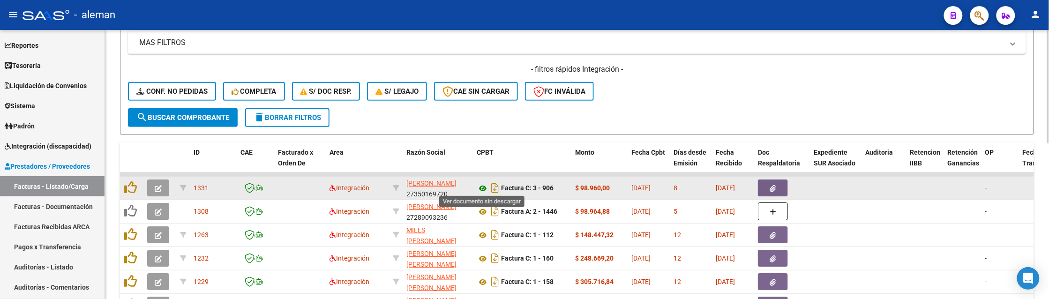
click at [483, 190] on icon at bounding box center [483, 188] width 12 height 11
click at [769, 186] on button "button" at bounding box center [773, 188] width 30 height 17
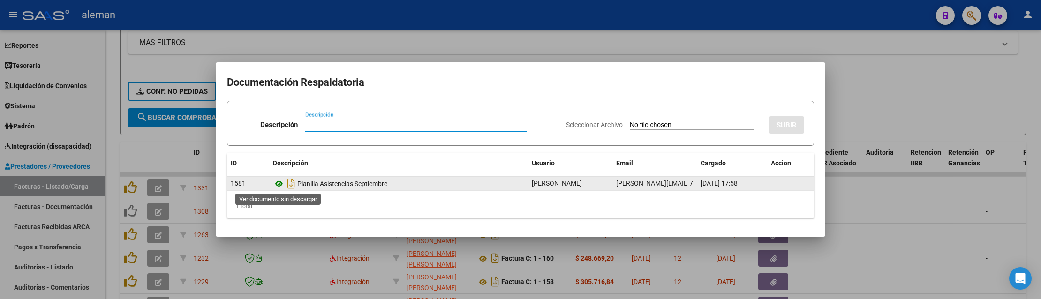
click at [277, 184] on icon at bounding box center [279, 183] width 12 height 11
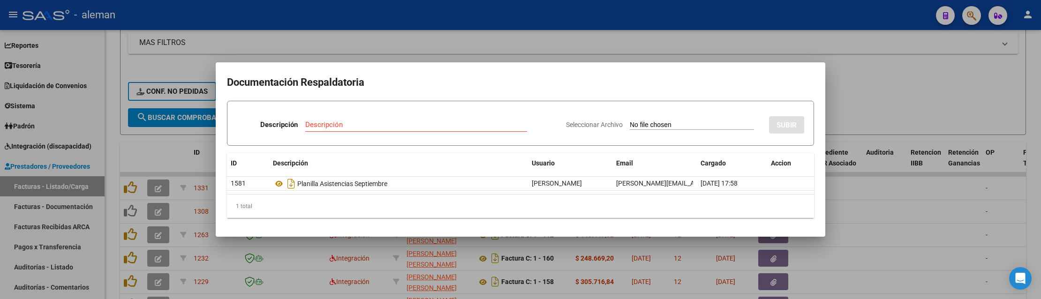
click at [865, 210] on div at bounding box center [520, 149] width 1041 height 299
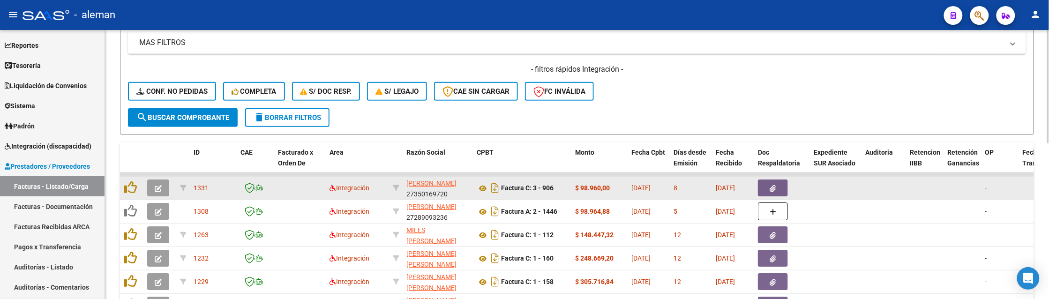
click at [163, 184] on button "button" at bounding box center [158, 188] width 22 height 17
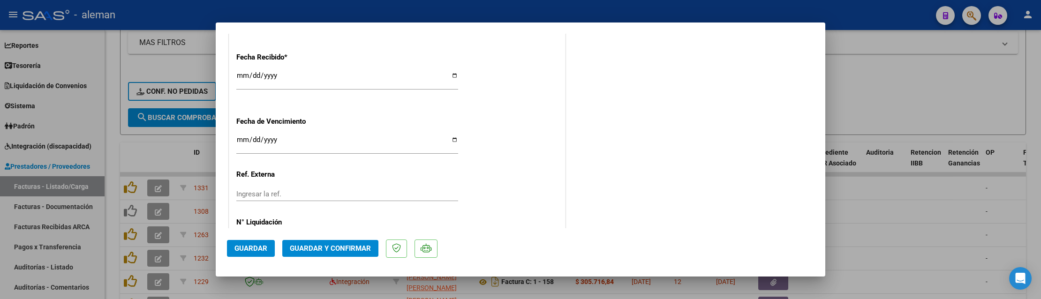
scroll to position [703, 0]
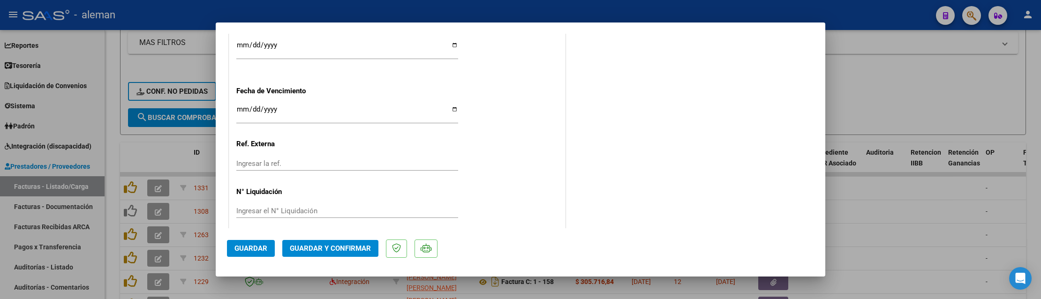
click at [357, 251] on span "Guardar y Confirmar" at bounding box center [330, 248] width 81 height 8
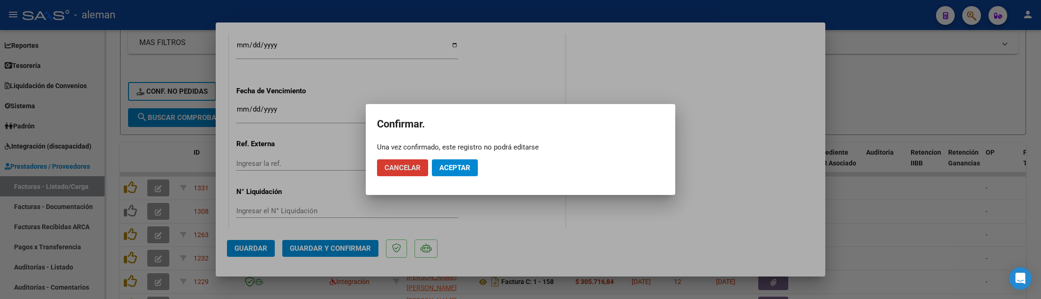
click at [467, 172] on span "Aceptar" at bounding box center [454, 168] width 31 height 8
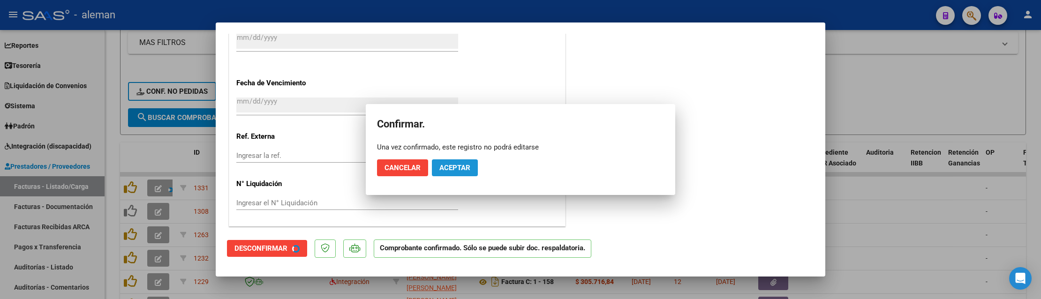
scroll to position [645, 0]
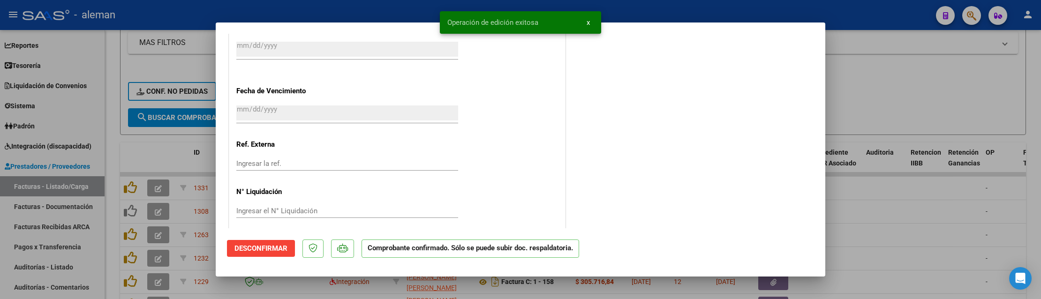
click at [892, 242] on div at bounding box center [520, 149] width 1041 height 299
type input "$ 0,00"
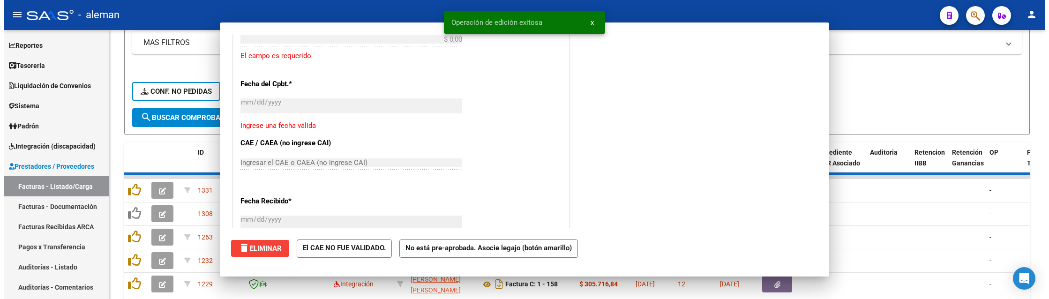
scroll to position [819, 0]
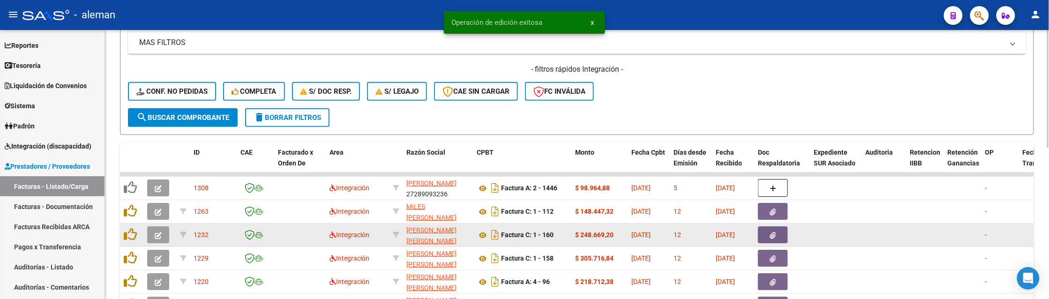
click at [875, 233] on datatable-body-cell at bounding box center [884, 235] width 45 height 23
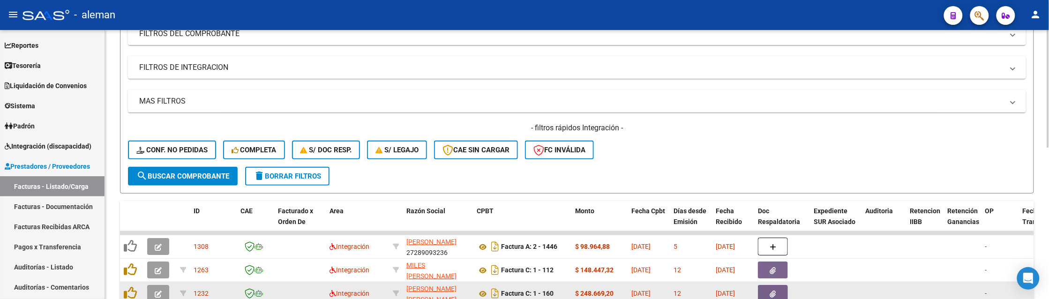
scroll to position [195, 0]
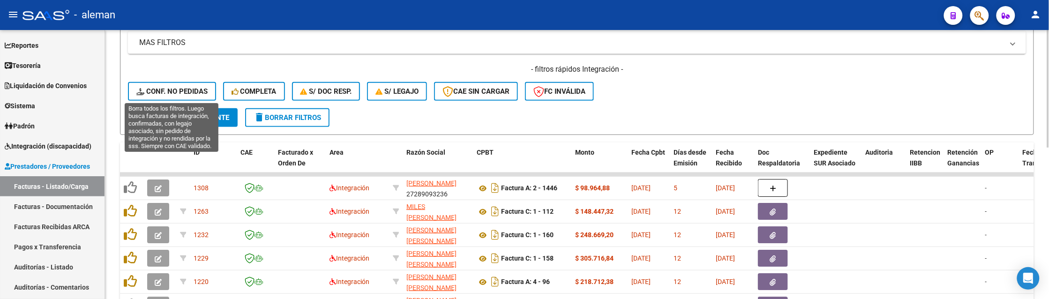
click at [189, 94] on span "Conf. no pedidas" at bounding box center [171, 91] width 71 height 8
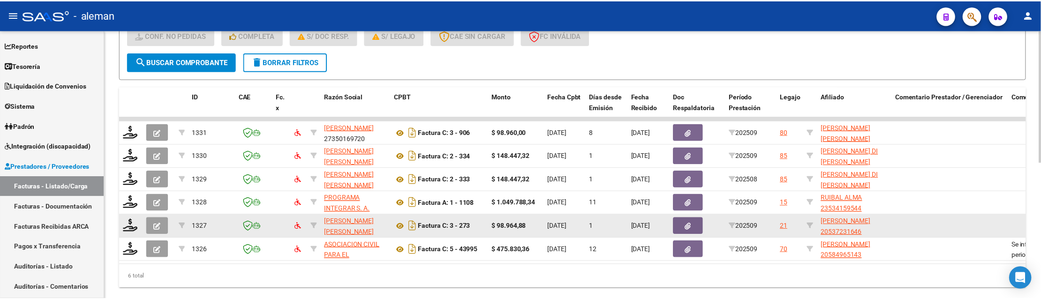
scroll to position [278, 0]
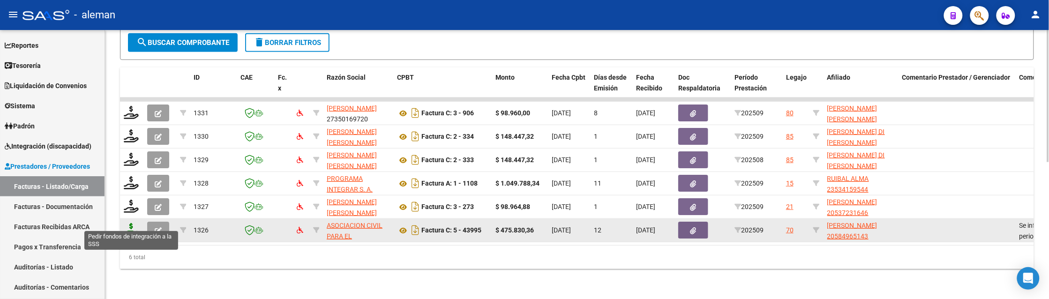
click at [126, 223] on icon at bounding box center [131, 229] width 15 height 13
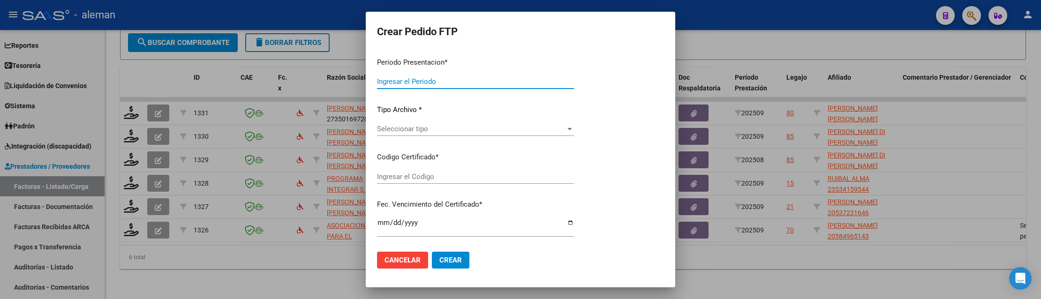
type input "202509"
type input "$ 475.830,36"
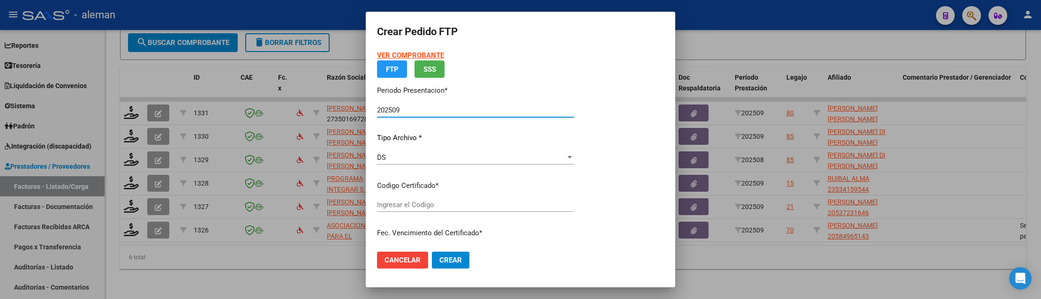
type input "ARG02000584965142023062120260621CBA536"
type input "[DATE]"
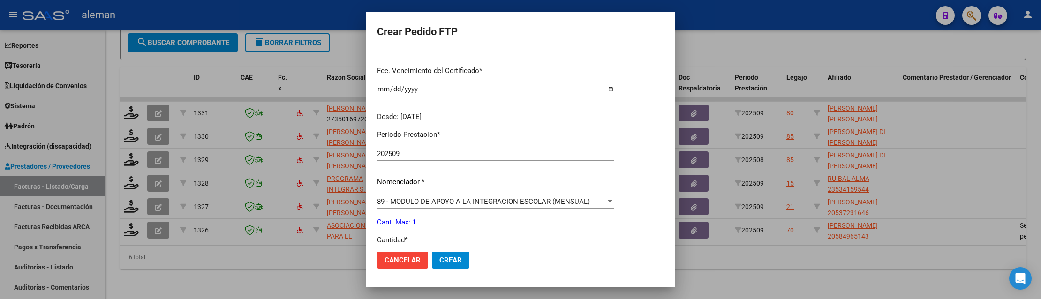
scroll to position [293, 0]
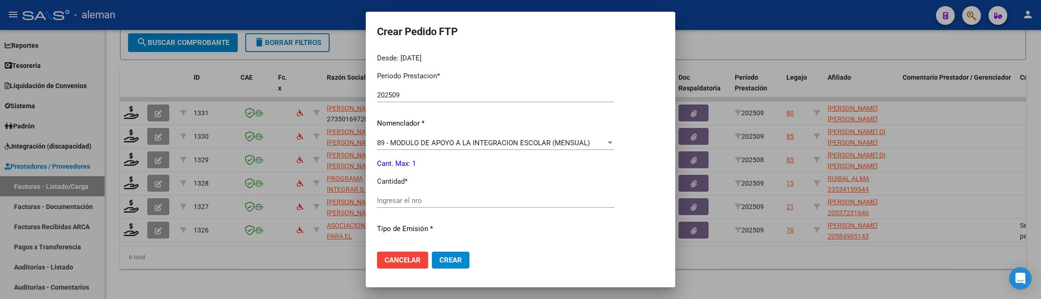
click at [438, 201] on input "Ingresar el nro" at bounding box center [495, 200] width 237 height 8
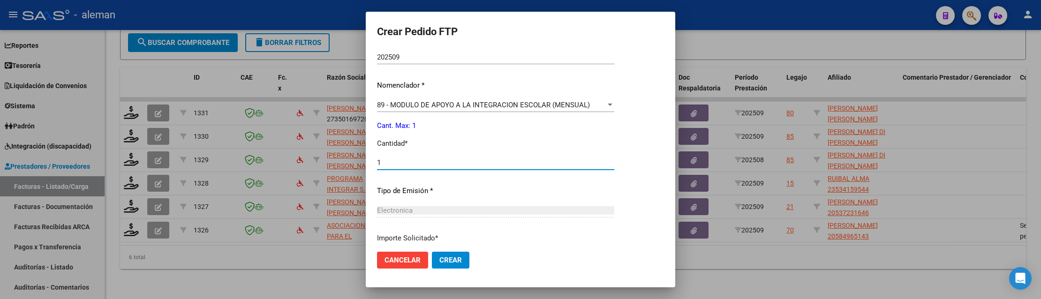
scroll to position [352, 0]
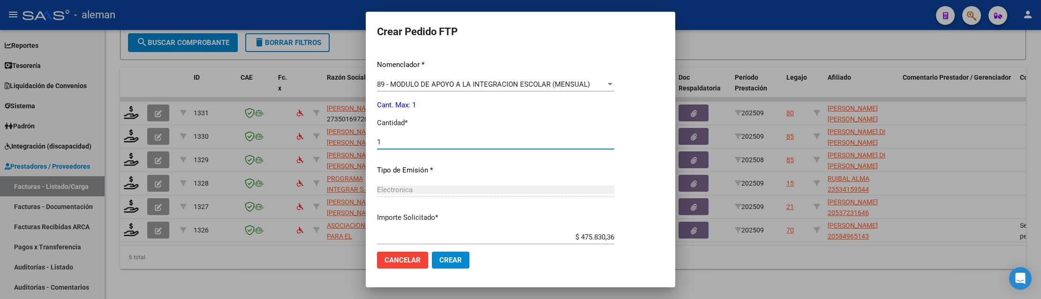
type input "1"
click at [447, 265] on button "Crear" at bounding box center [451, 260] width 38 height 17
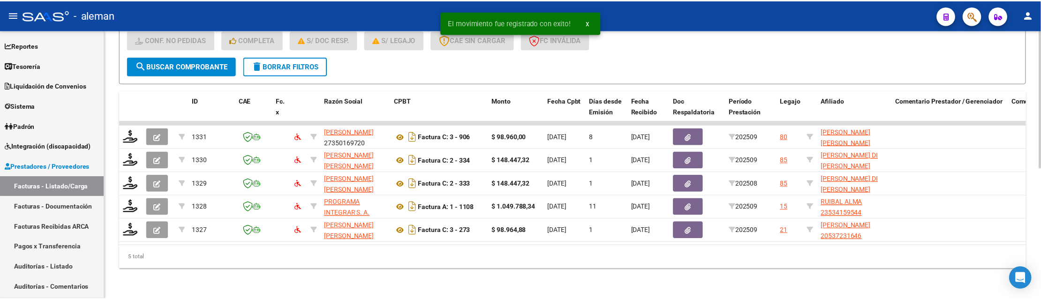
scroll to position [254, 0]
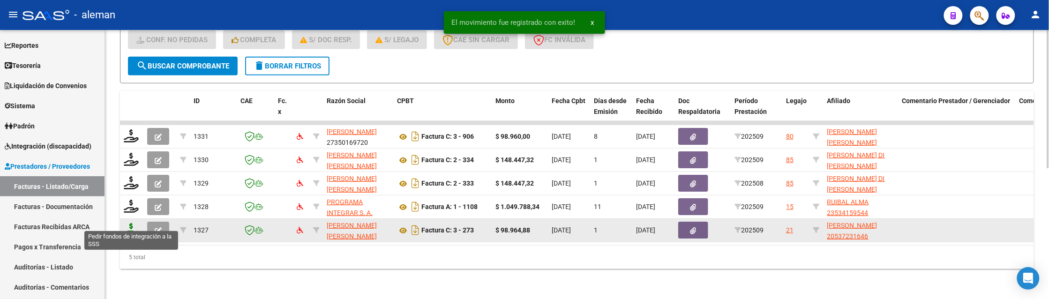
click at [133, 223] on icon at bounding box center [131, 229] width 15 height 13
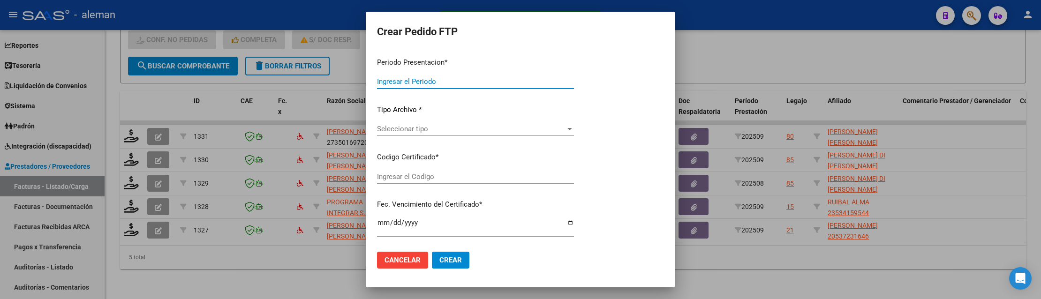
type input "202509"
type input "$ 98.964,88"
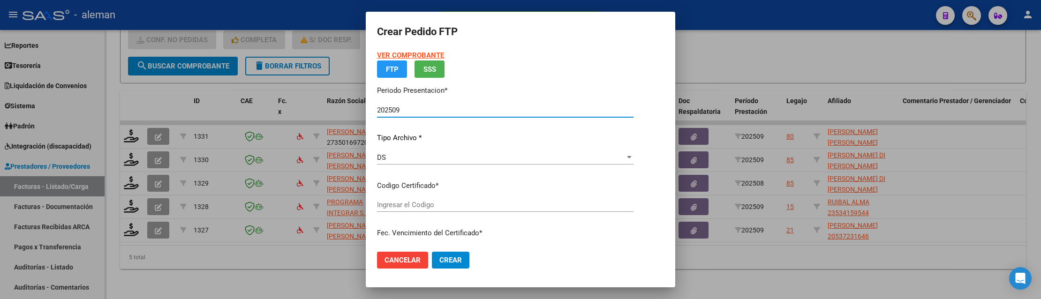
type input "ARG02000537231642022101920251019BS342"
type input "[DATE]"
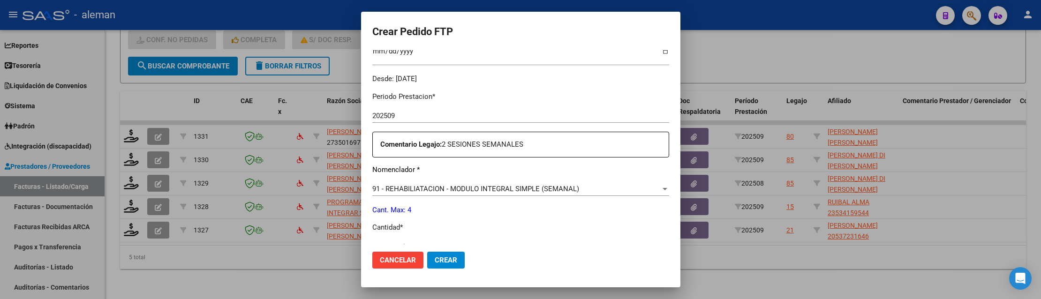
scroll to position [293, 0]
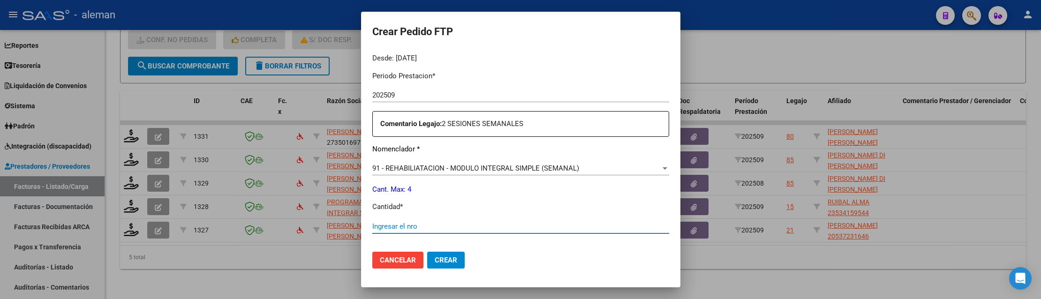
click at [415, 223] on input "Ingresar el nro" at bounding box center [520, 226] width 297 height 8
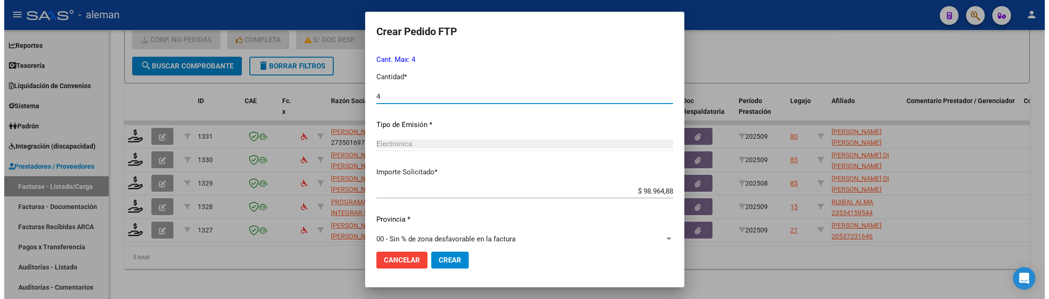
scroll to position [432, 0]
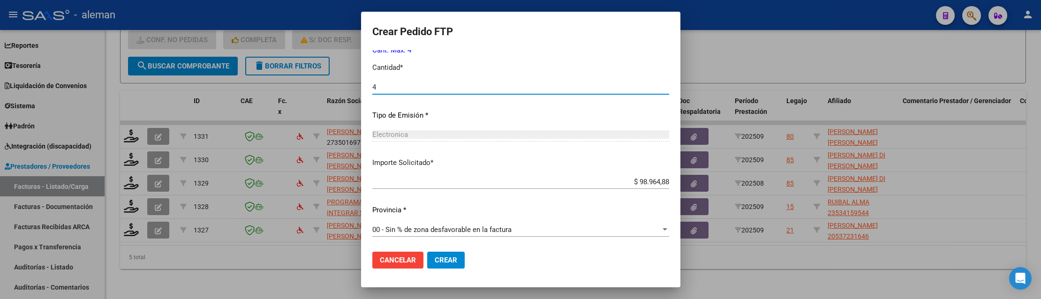
type input "4"
click at [432, 265] on button "Crear" at bounding box center [446, 260] width 38 height 17
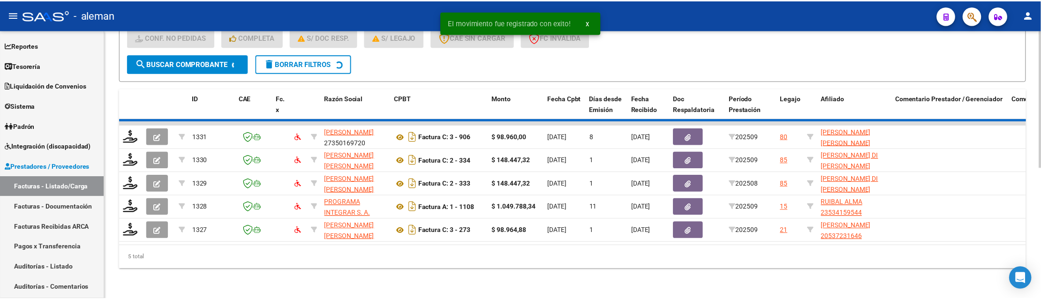
scroll to position [231, 0]
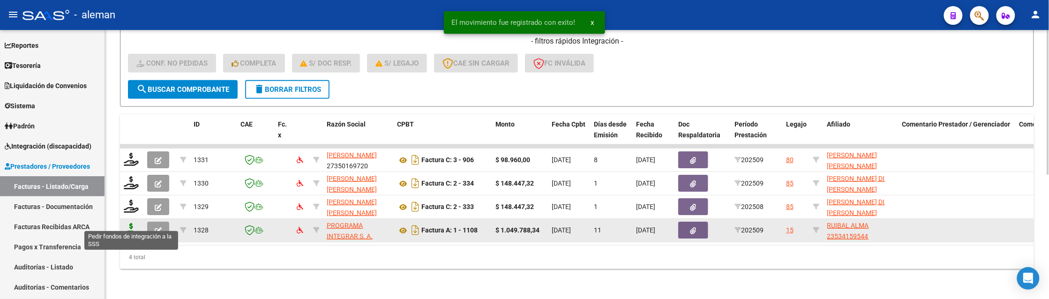
click at [134, 225] on icon at bounding box center [131, 229] width 15 height 13
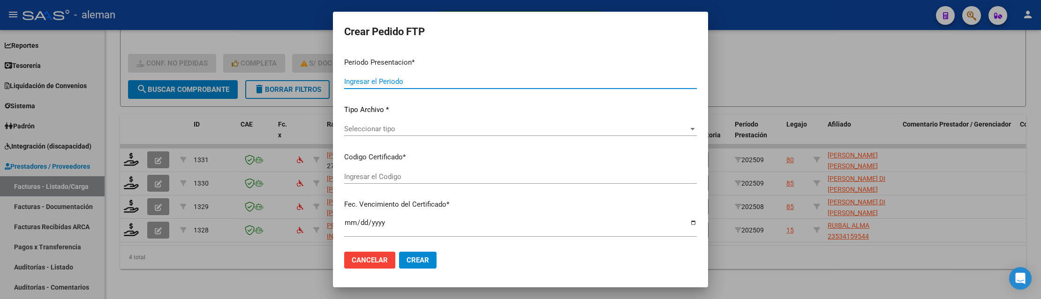
type input "202509"
type input "$ 1.049.788,34"
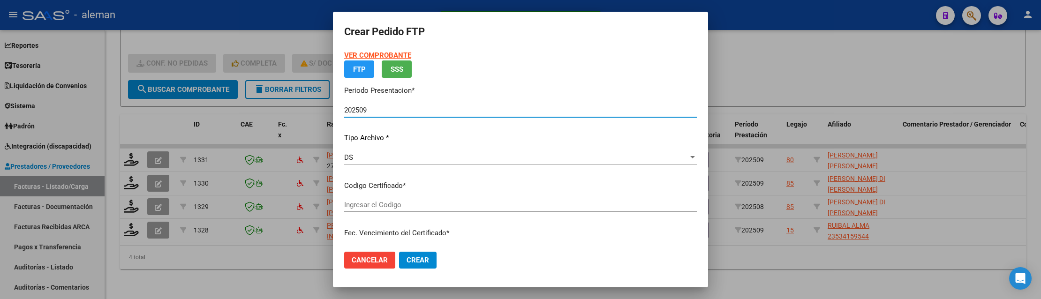
type input "ARG01000534159542024090920290909BSAS265"
type input "[DATE]"
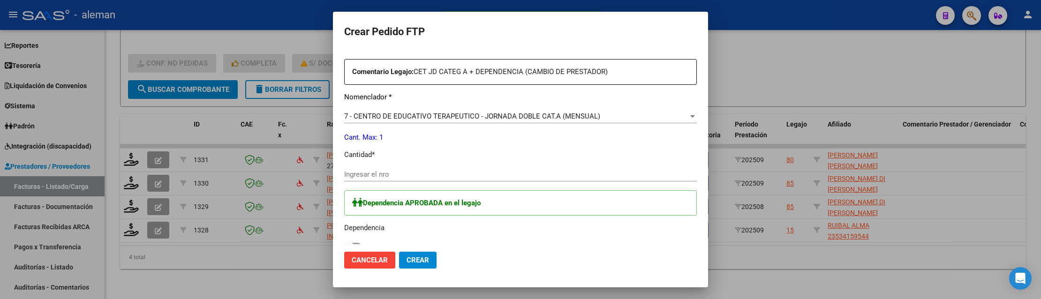
scroll to position [352, 0]
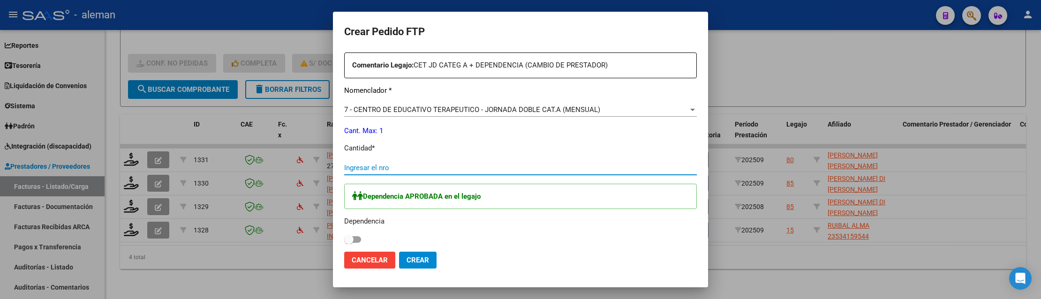
click at [401, 165] on input "Ingresar el nro" at bounding box center [520, 168] width 353 height 8
type input "1"
click at [361, 242] on div "Dependencia APROBADA en el legajo Dependencia" at bounding box center [520, 215] width 353 height 62
click at [360, 242] on label at bounding box center [352, 239] width 17 height 11
click at [349, 243] on input "checkbox" at bounding box center [348, 243] width 0 height 0
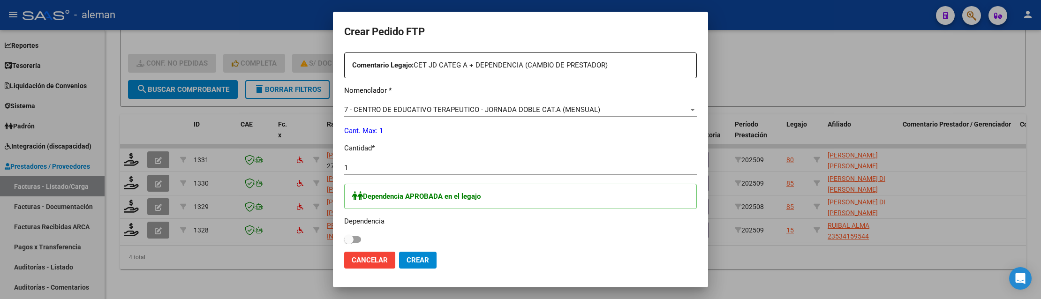
checkbox input "true"
click at [422, 261] on span "Crear" at bounding box center [417, 260] width 23 height 8
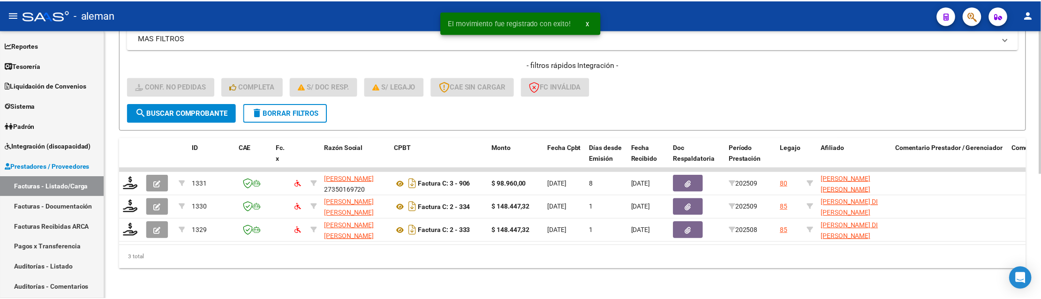
scroll to position [207, 0]
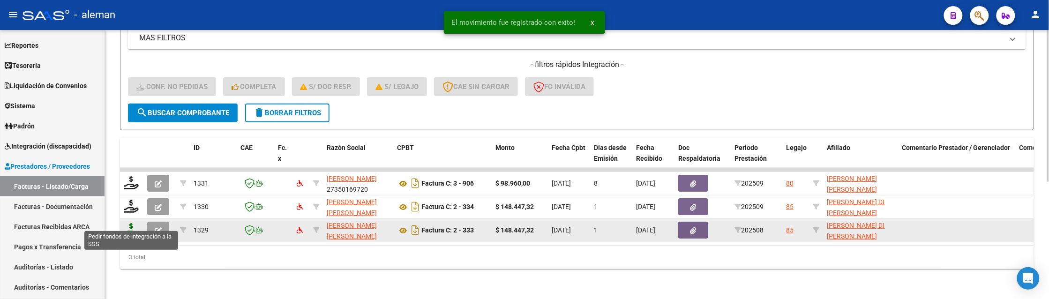
click at [134, 223] on icon at bounding box center [131, 229] width 15 height 13
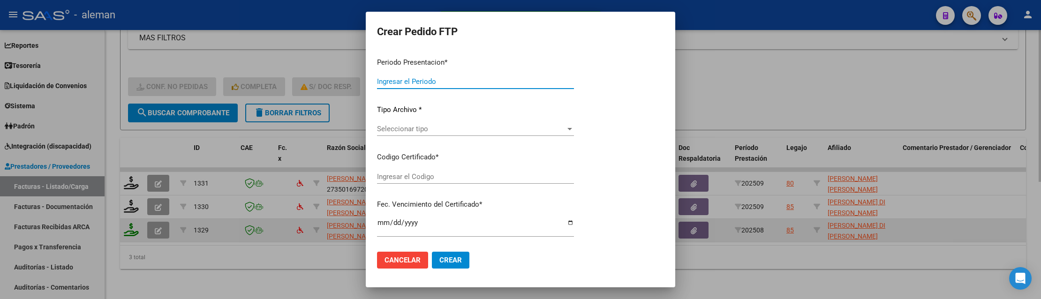
type input "202509"
type input "202508"
type input "$ 148.447,32"
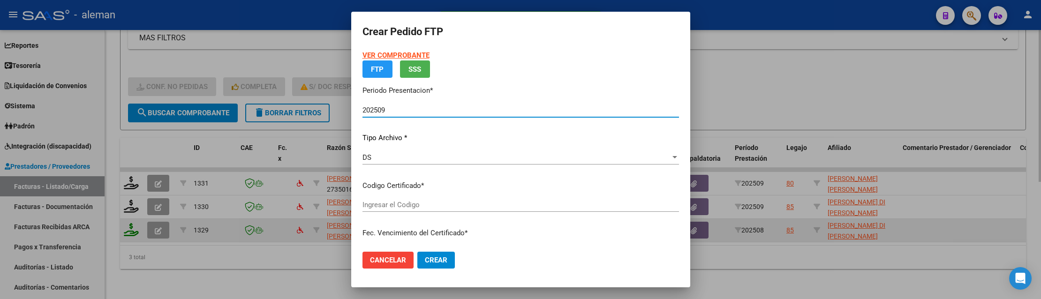
type input "ARG02000535858652022050420270504CBA536"
type input "[DATE]"
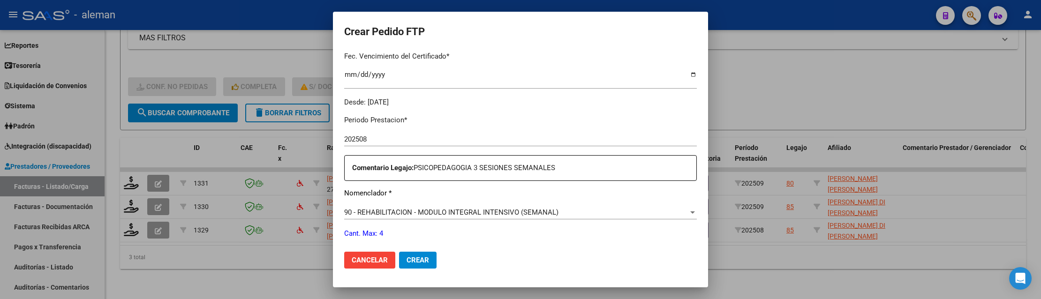
scroll to position [293, 0]
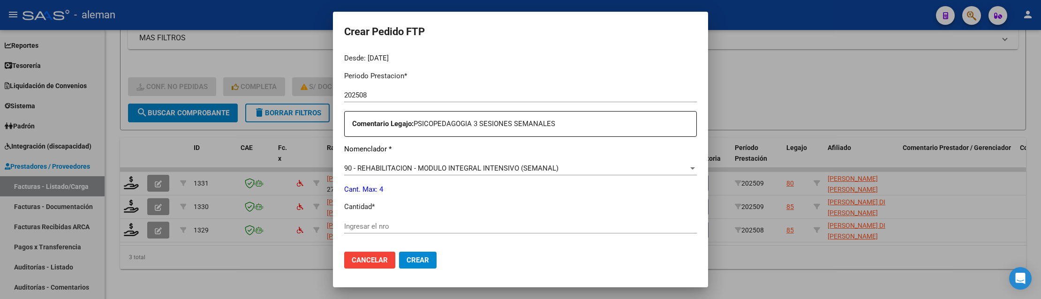
click at [423, 224] on input "Ingresar el nro" at bounding box center [520, 226] width 353 height 8
type input "4"
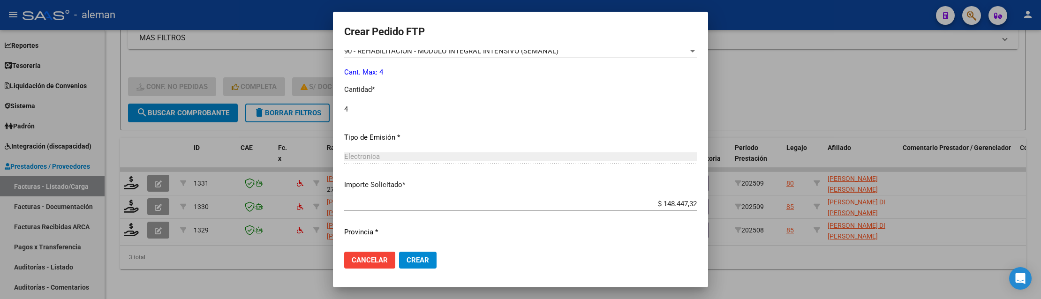
scroll to position [432, 0]
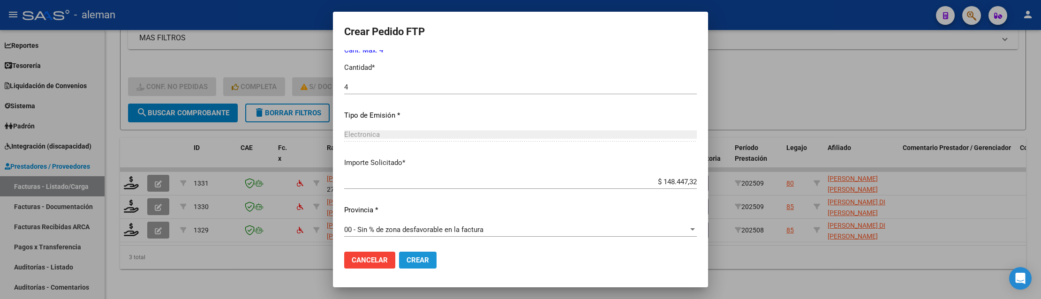
click at [418, 261] on span "Crear" at bounding box center [417, 260] width 23 height 8
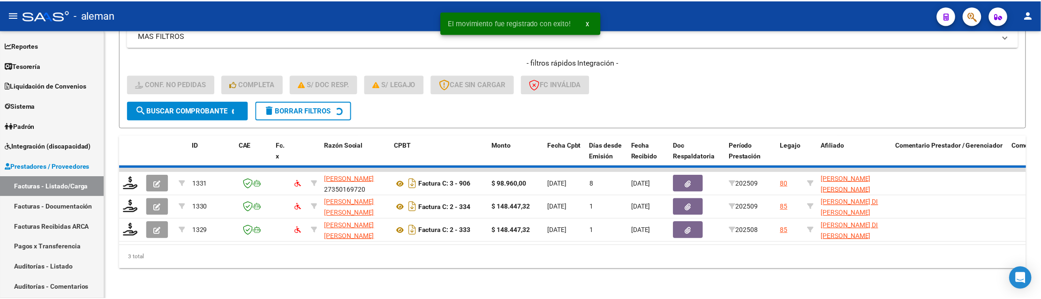
scroll to position [184, 0]
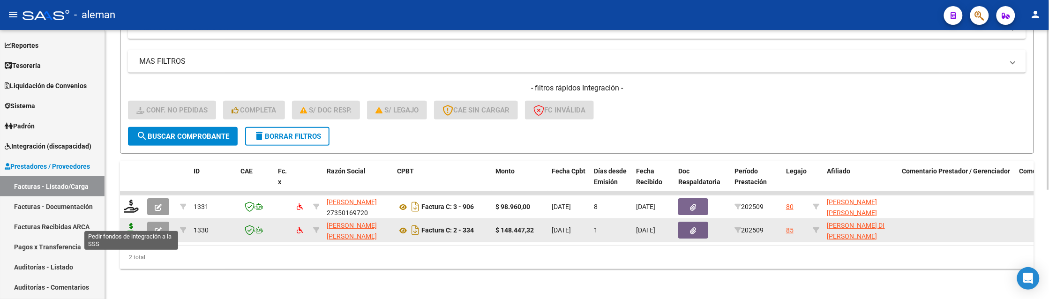
click at [135, 223] on icon at bounding box center [131, 229] width 15 height 13
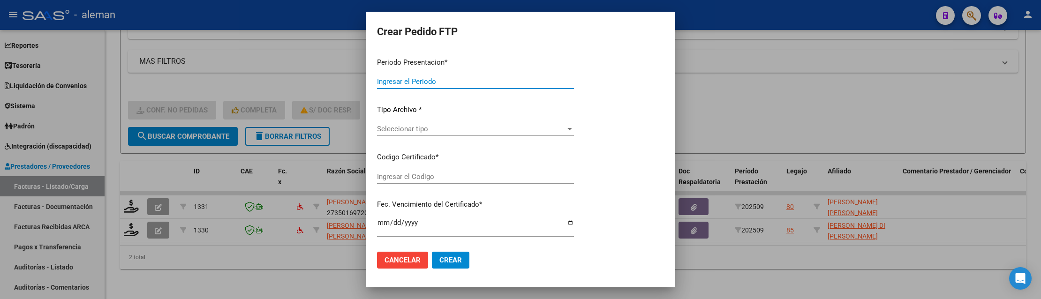
type input "202509"
type input "$ 148.447,32"
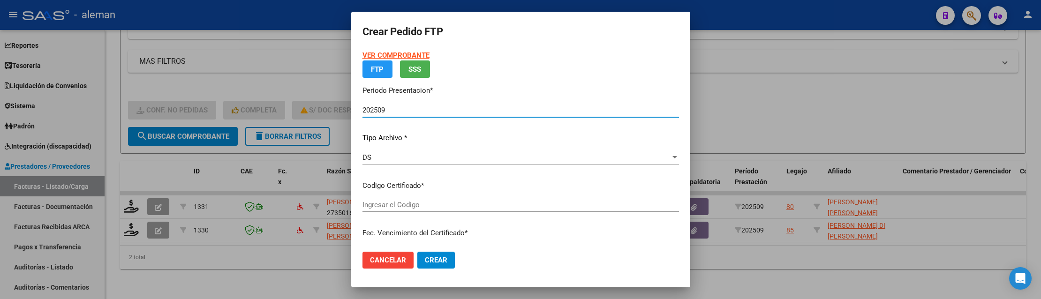
type input "ARG02000535858652022050420270504CBA536"
type input "[DATE]"
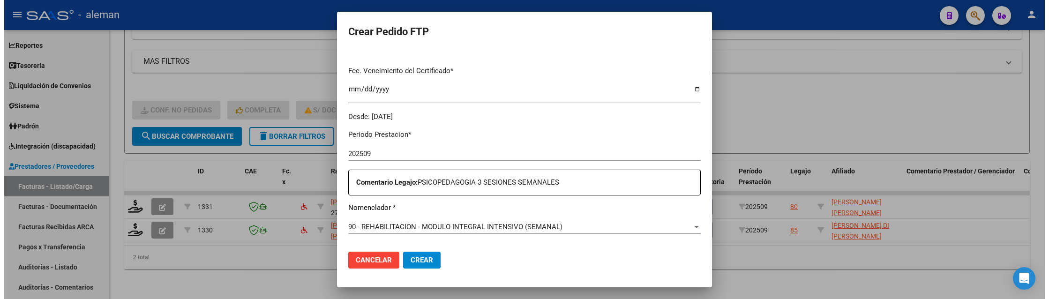
scroll to position [293, 0]
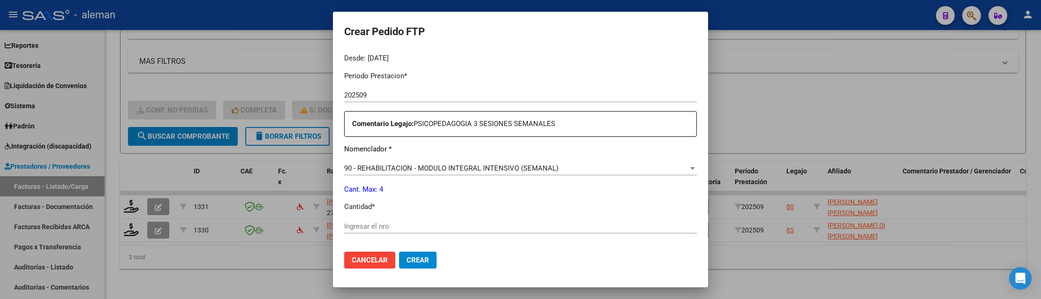
click at [465, 229] on input "Ingresar el nro" at bounding box center [520, 226] width 353 height 8
type input "4"
click at [419, 263] on span "Crear" at bounding box center [417, 260] width 23 height 8
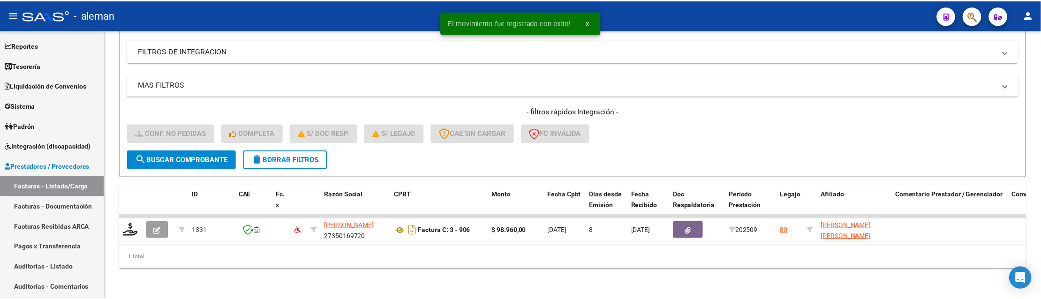
scroll to position [160, 0]
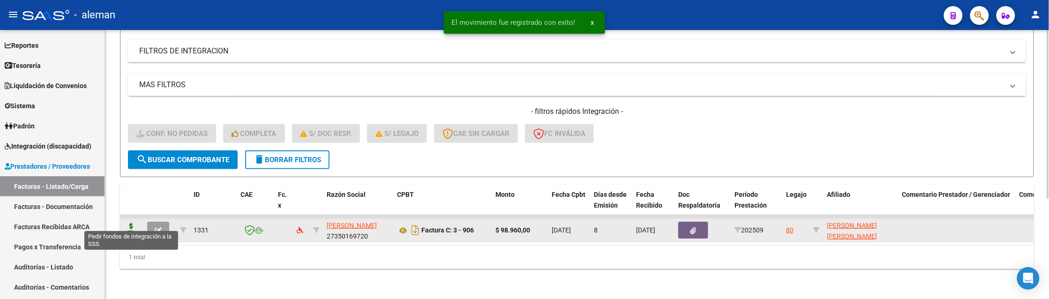
click at [131, 223] on icon at bounding box center [131, 229] width 15 height 13
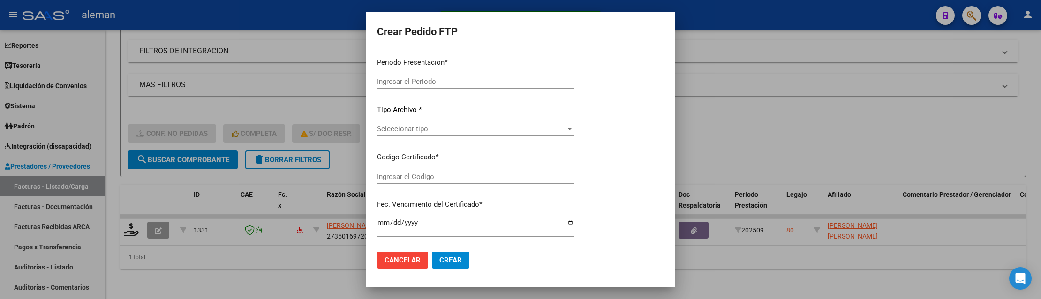
type input "202509"
type input "$ 98.960,00"
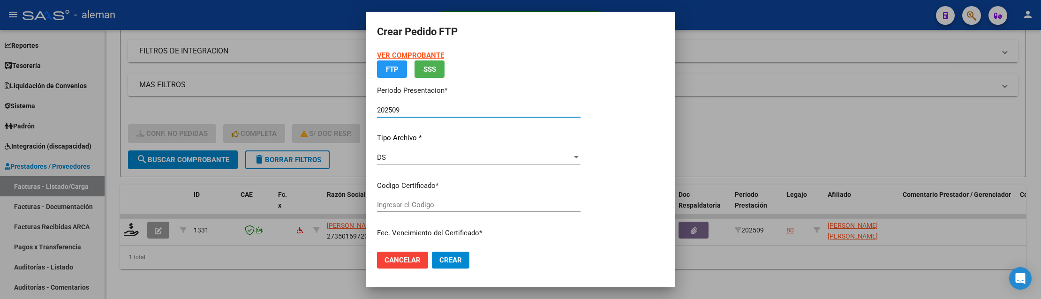
type input "ARG02000546321362024110420271104CBA13650"
type input "[DATE]"
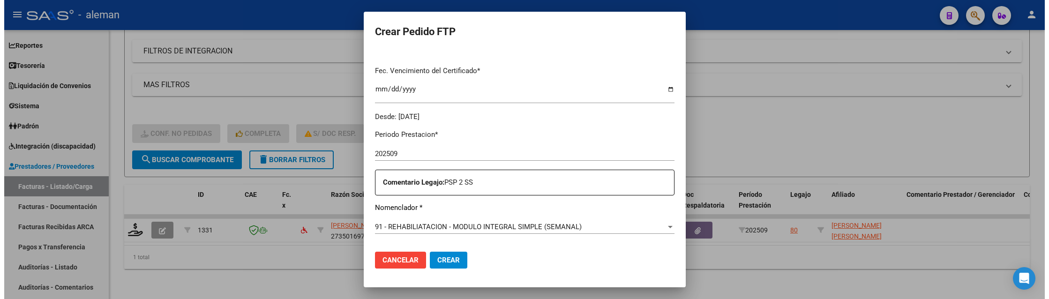
scroll to position [293, 0]
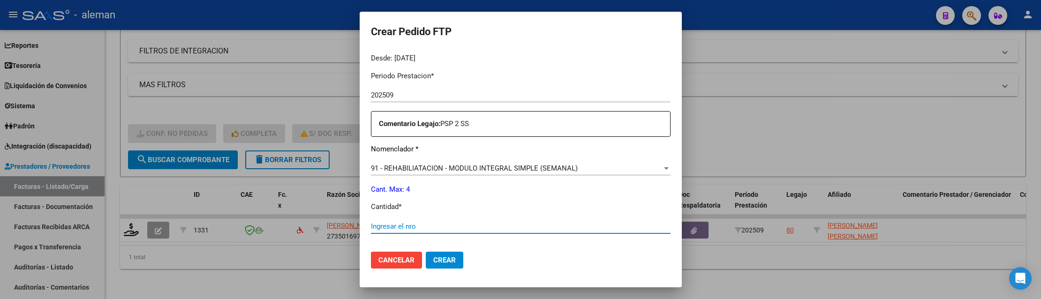
click at [438, 227] on input "Ingresar el nro" at bounding box center [521, 226] width 300 height 8
type input "4"
click at [449, 258] on span "Crear" at bounding box center [444, 260] width 23 height 8
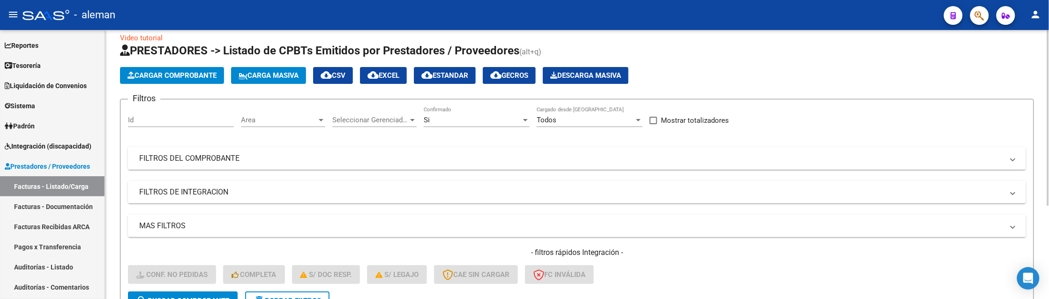
scroll to position [0, 0]
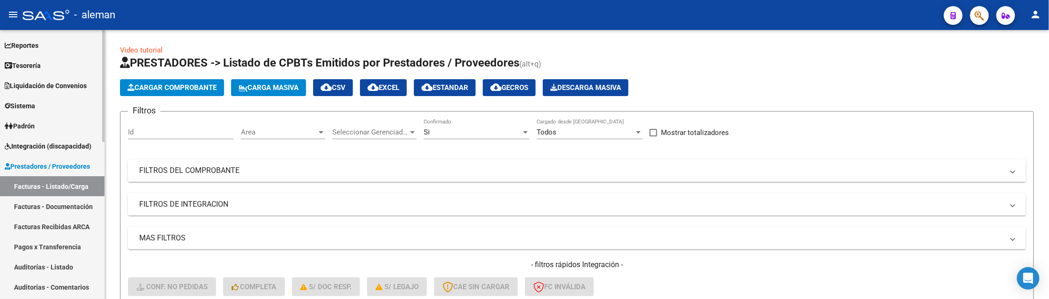
click at [61, 148] on span "Integración (discapacidad)" at bounding box center [48, 146] width 87 height 10
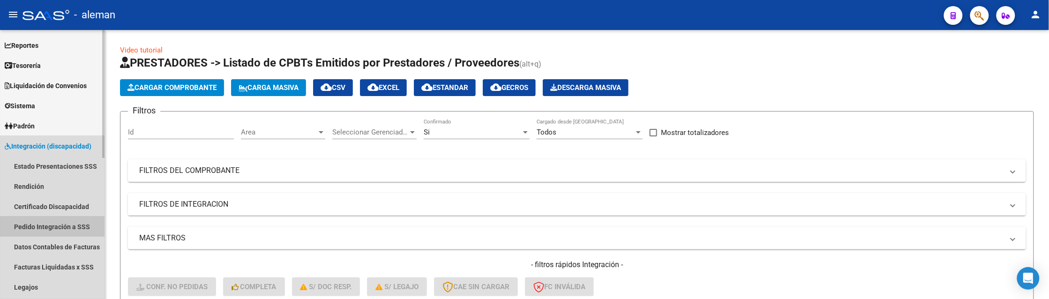
click at [48, 224] on link "Pedido Integración a SSS" at bounding box center [52, 227] width 105 height 20
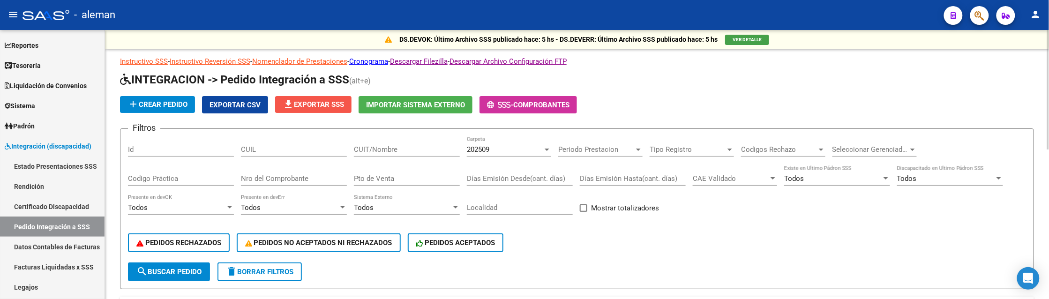
click at [325, 102] on span "file_download Exportar SSS" at bounding box center [313, 104] width 61 height 8
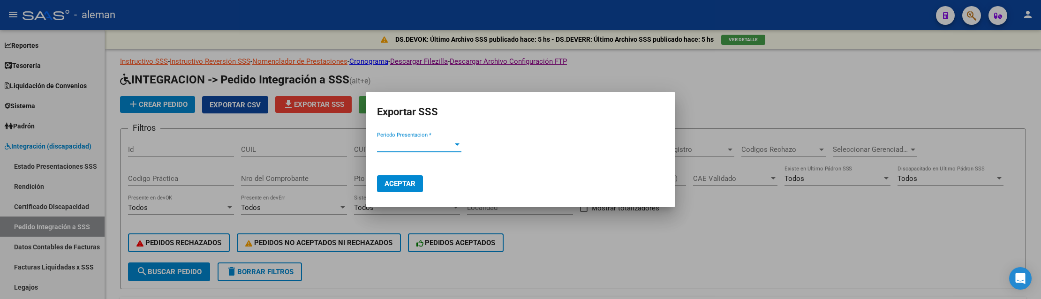
click at [453, 146] on div "Periodo Presentacion *" at bounding box center [419, 145] width 84 height 8
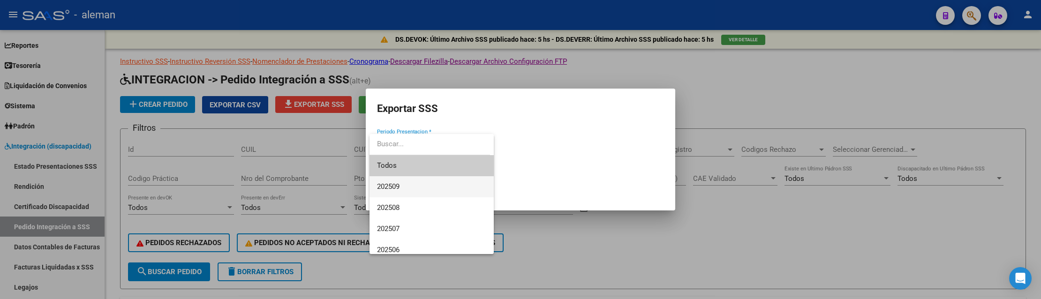
click at [417, 185] on span "202509" at bounding box center [431, 186] width 109 height 21
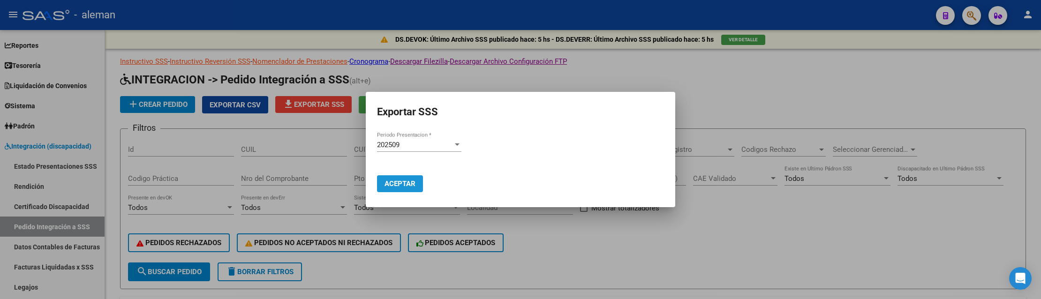
click at [388, 188] on button "Aceptar" at bounding box center [400, 183] width 46 height 17
click at [750, 232] on div at bounding box center [520, 149] width 1041 height 299
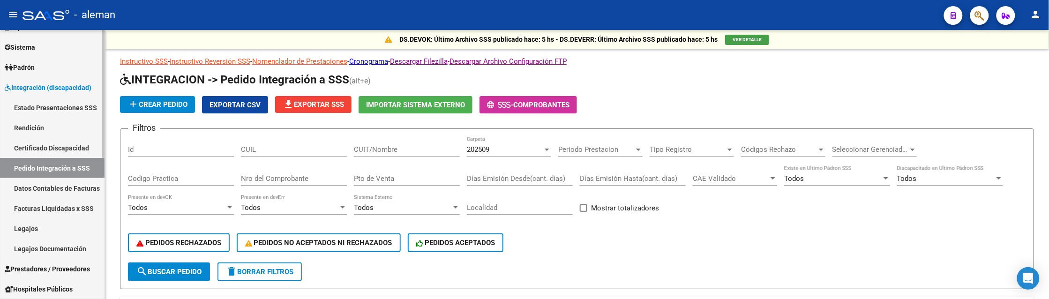
scroll to position [156, 0]
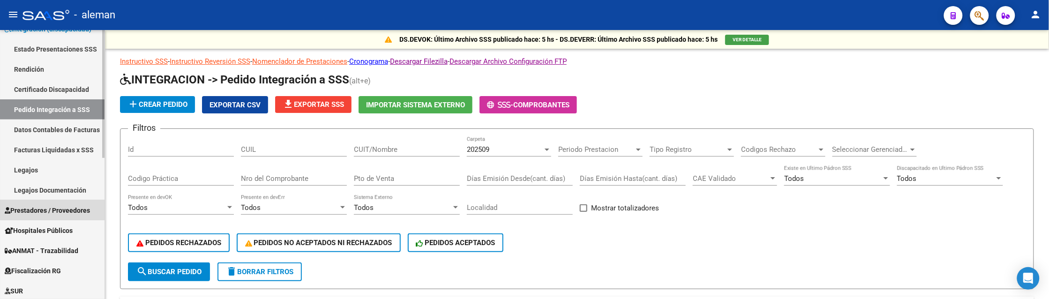
click at [53, 209] on span "Prestadores / Proveedores" at bounding box center [47, 210] width 85 height 10
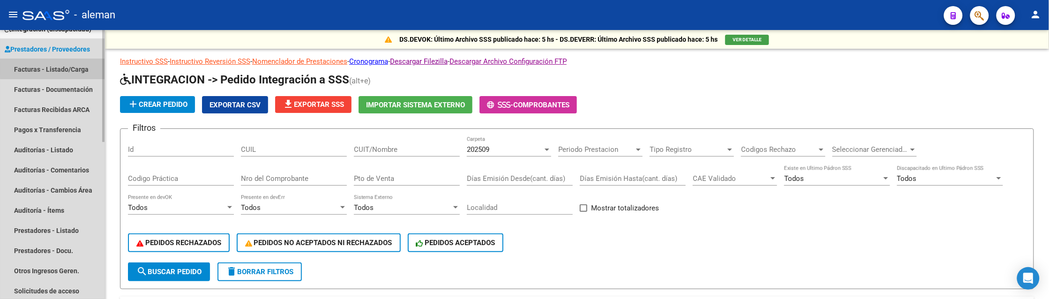
click at [55, 68] on link "Facturas - Listado/Carga" at bounding box center [52, 69] width 105 height 20
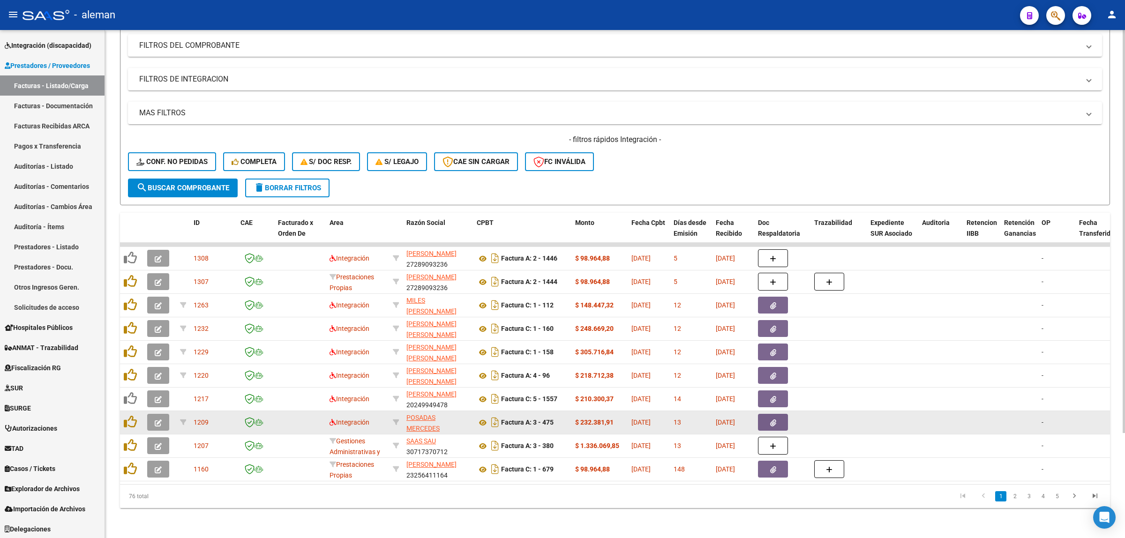
click at [931, 411] on datatable-body-cell at bounding box center [940, 422] width 45 height 23
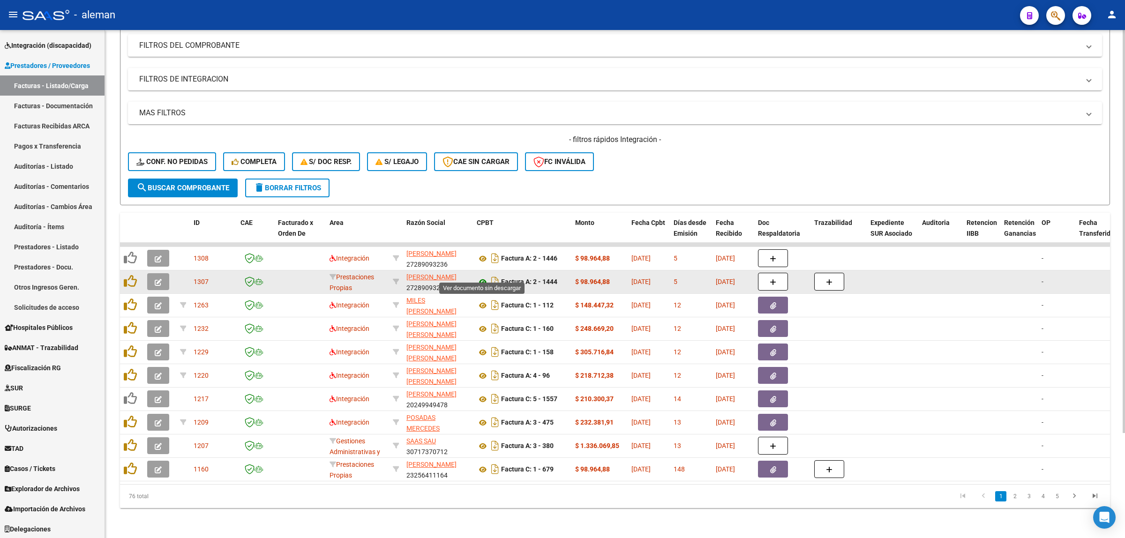
click at [484, 277] on icon at bounding box center [483, 282] width 12 height 11
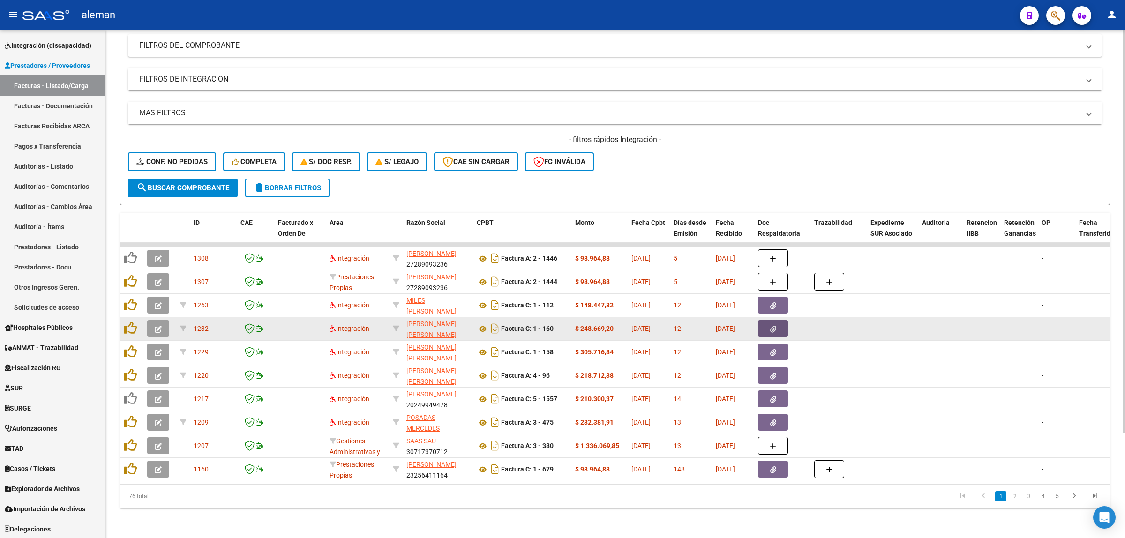
click at [766, 323] on button "button" at bounding box center [773, 328] width 30 height 17
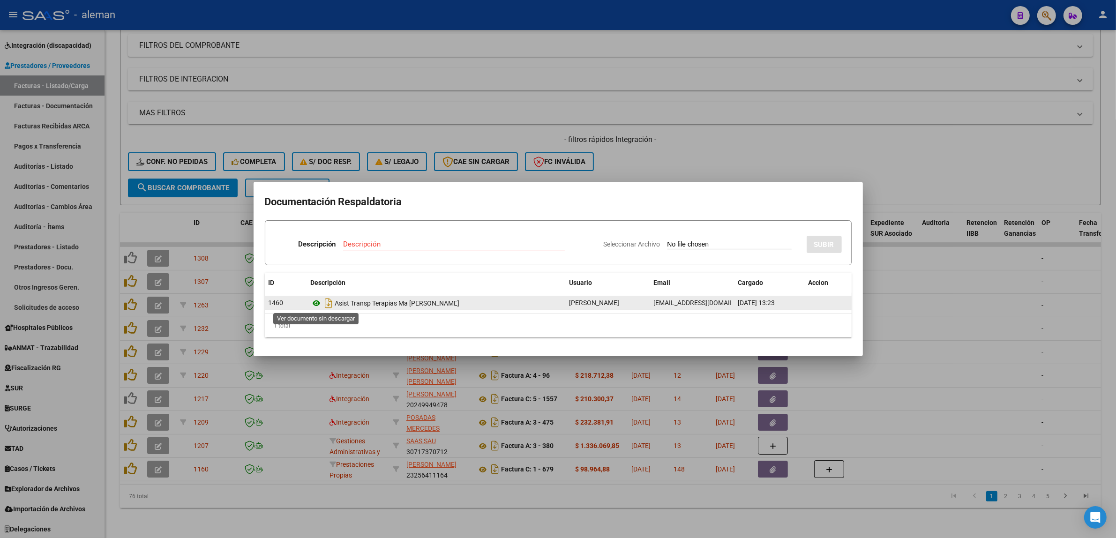
click at [318, 304] on icon at bounding box center [317, 303] width 12 height 11
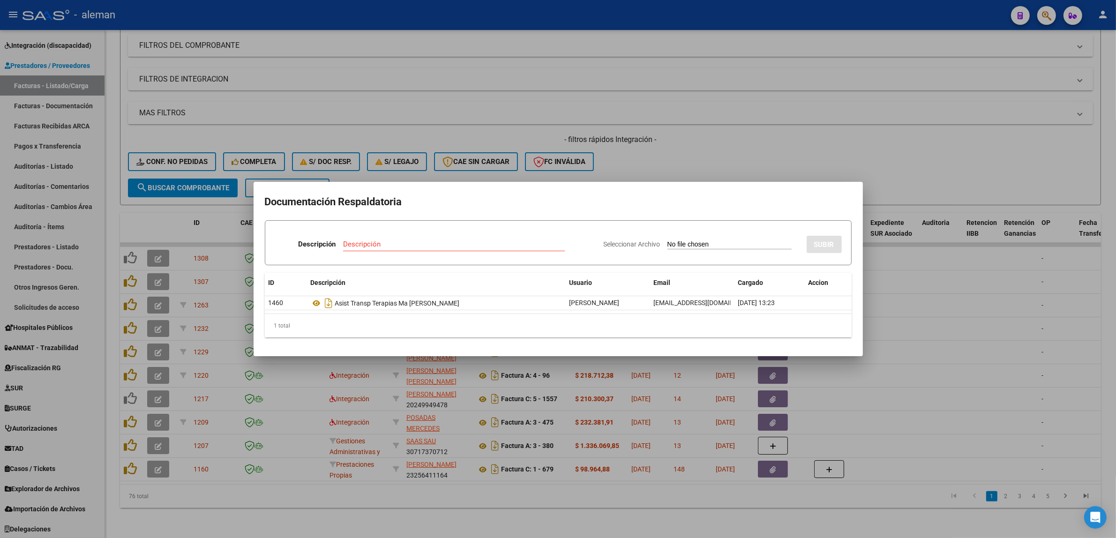
click at [941, 351] on div at bounding box center [558, 269] width 1116 height 538
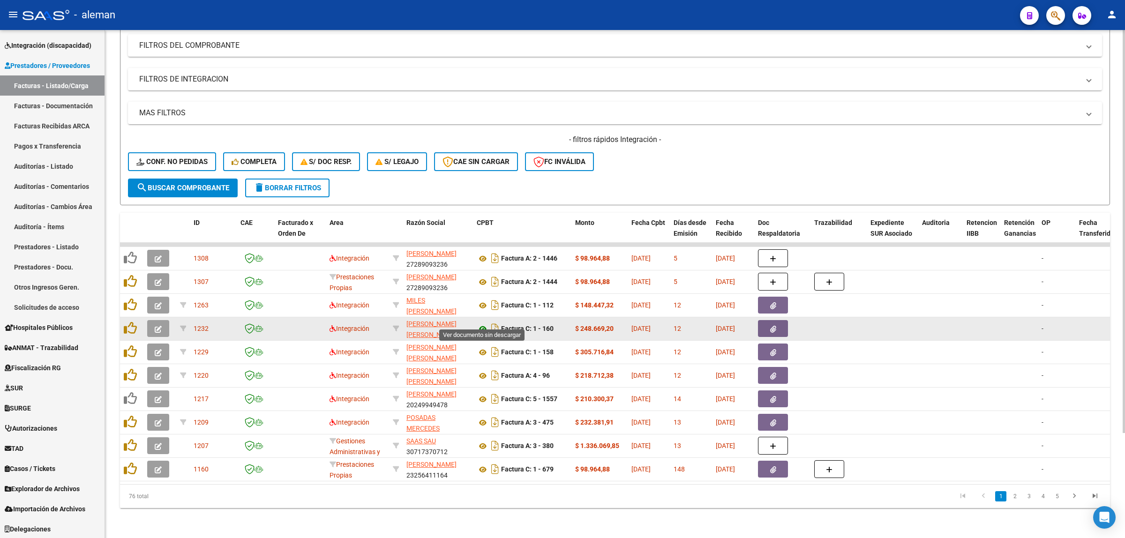
click at [486, 323] on icon at bounding box center [483, 328] width 12 height 11
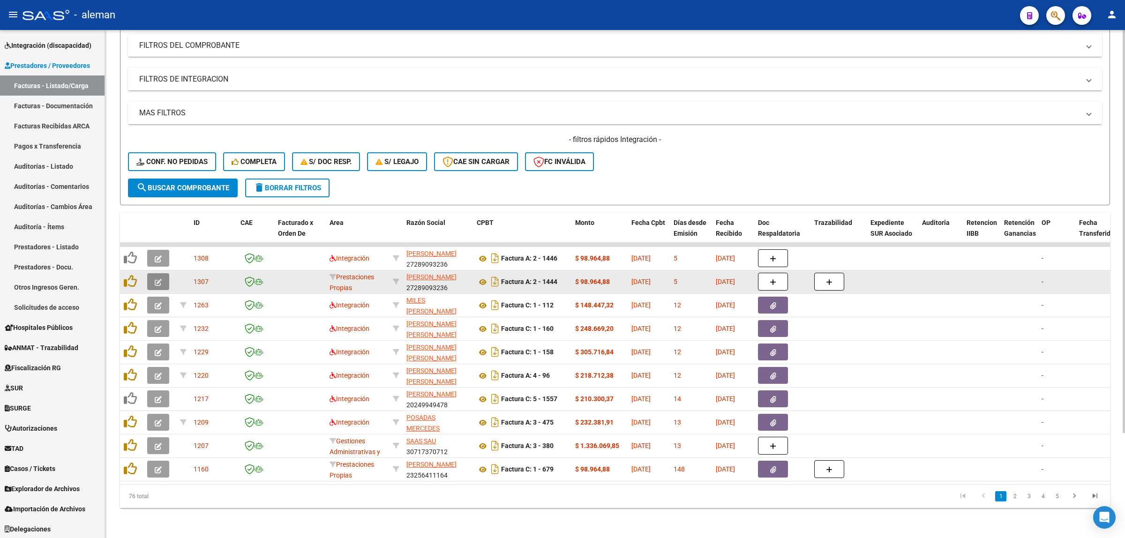
click at [166, 277] on button "button" at bounding box center [158, 281] width 22 height 17
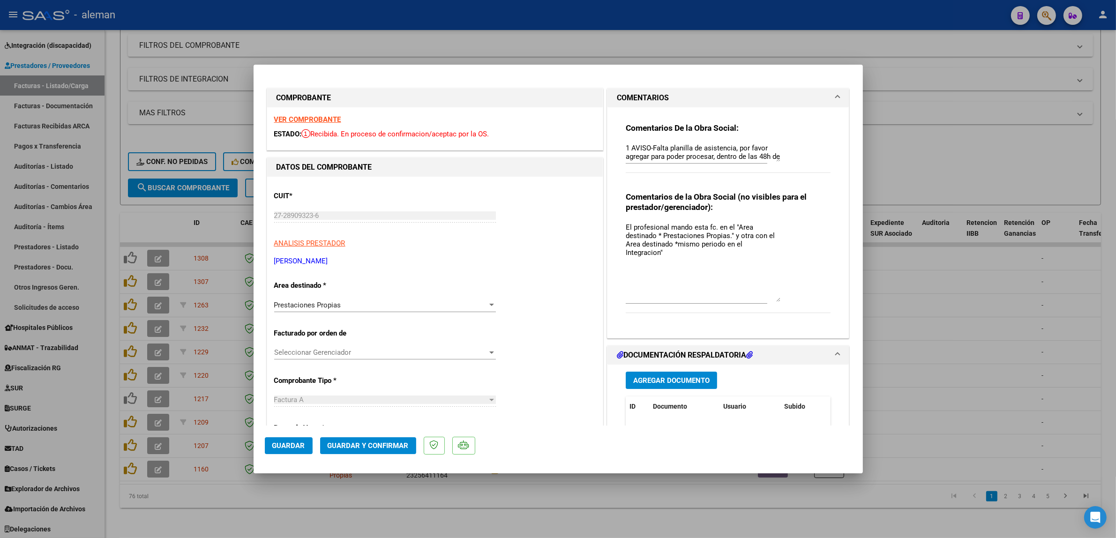
drag, startPoint x: 772, startPoint y: 236, endPoint x: 795, endPoint y: 298, distance: 66.0
click at [795, 298] on div "Comentarios de la Obra Social (no visibles para el prestador/gerenciador): El p…" at bounding box center [728, 258] width 205 height 132
click at [680, 263] on textarea "El profesional mando esta fc. en el "Area destinado * Prestaciones Propias." y …" at bounding box center [703, 262] width 155 height 80
drag, startPoint x: 722, startPoint y: 262, endPoint x: 618, endPoint y: 263, distance: 104.1
click at [619, 263] on div "Comentarios De la Obra Social: 1 AVISO-Falta planilla de asistencia, por favor …" at bounding box center [728, 218] width 219 height 223
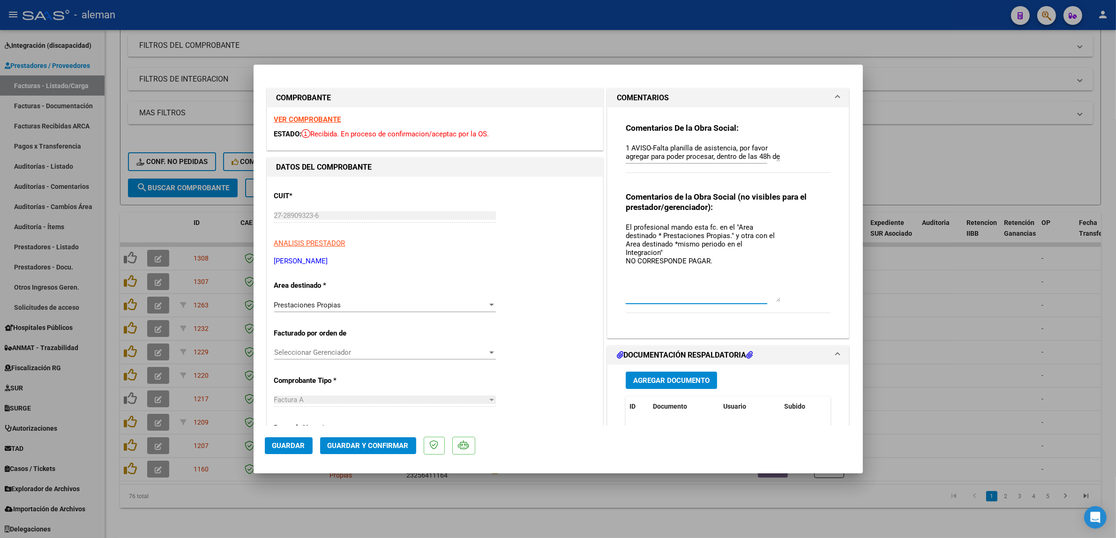
click at [626, 226] on textarea "El profesional mando esta fc. en el "Area destinado * Prestaciones Propias." y …" at bounding box center [703, 262] width 155 height 80
paste textarea "NO CORRESPONDE PAGAR."
drag, startPoint x: 716, startPoint y: 271, endPoint x: 622, endPoint y: 273, distance: 93.8
click at [626, 273] on textarea "NO CORRESPONDE PAGAR. El profesional mando esta fc. en el "Area destinado * Pre…" at bounding box center [703, 262] width 155 height 80
type textarea "NO CORRESPONDE PAGAR. El profesional mando esta fc. en el "Area destinado * Pre…"
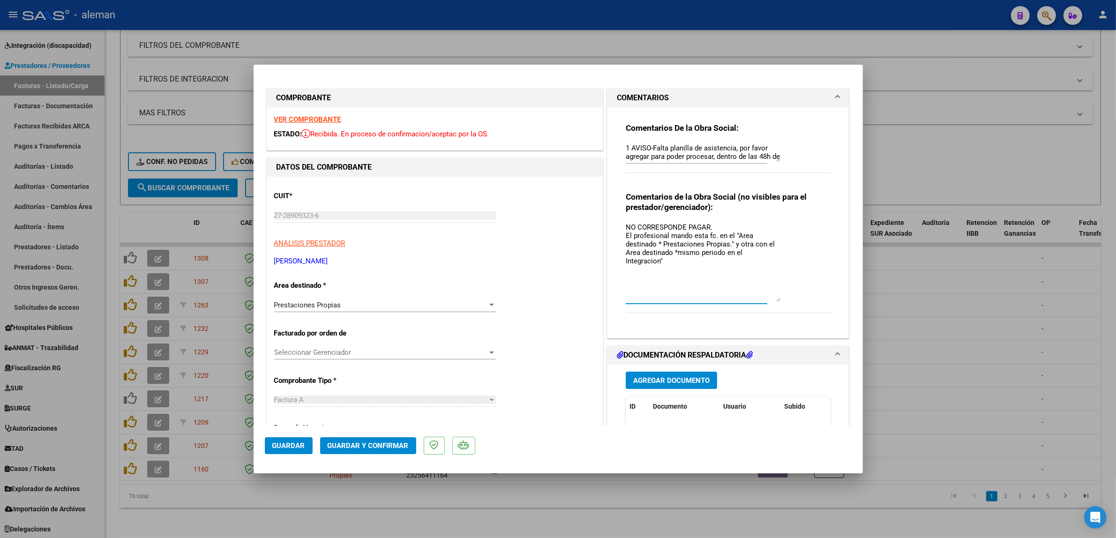
click at [270, 448] on button "Guardar" at bounding box center [289, 445] width 48 height 17
click at [903, 303] on div at bounding box center [558, 269] width 1116 height 538
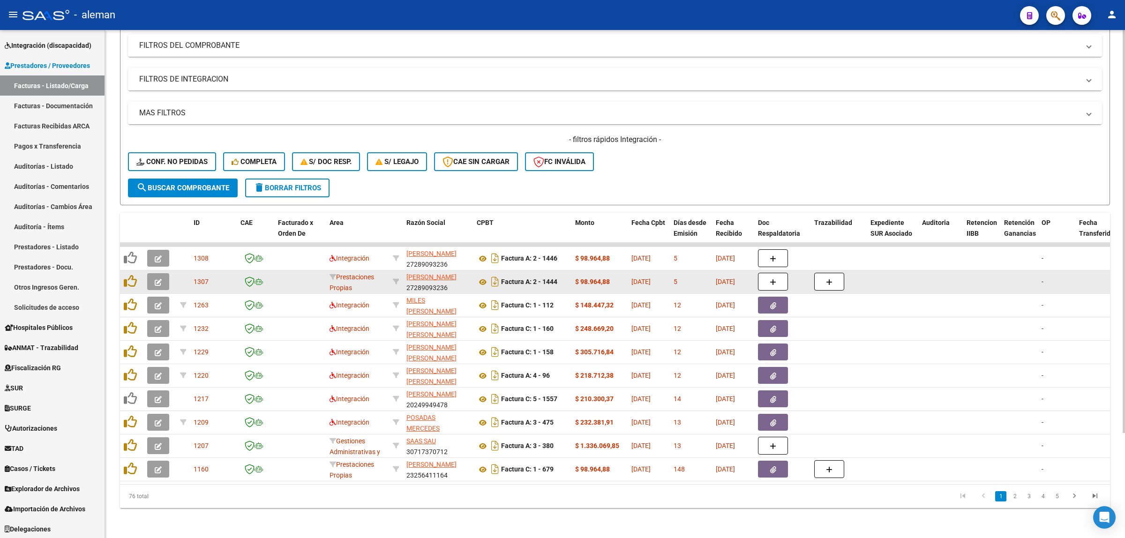
click at [158, 279] on icon "button" at bounding box center [158, 282] width 7 height 7
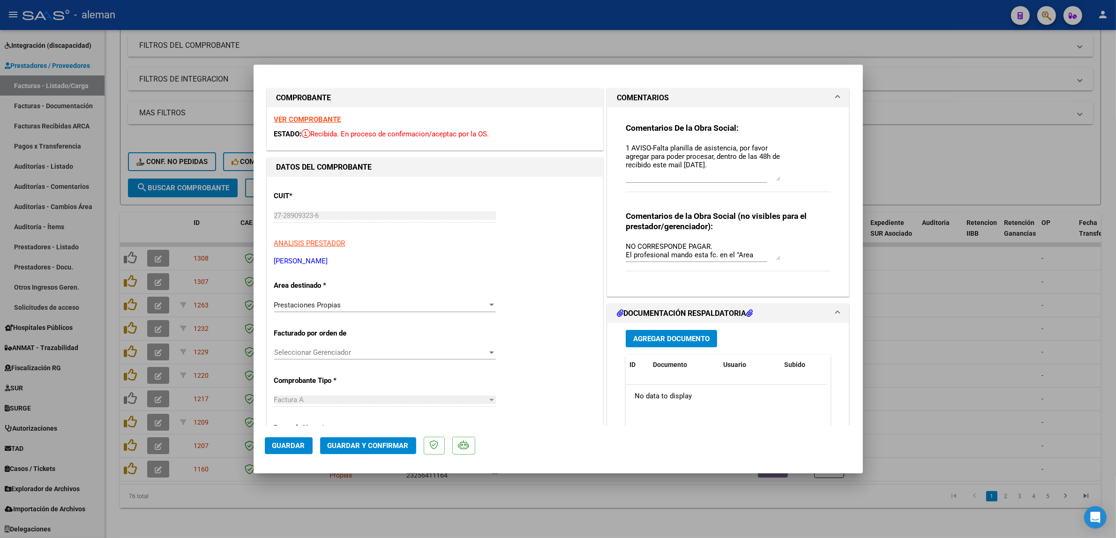
drag, startPoint x: 769, startPoint y: 161, endPoint x: 782, endPoint y: 180, distance: 23.7
click at [782, 180] on div "Comentarios De la Obra Social: 1 AVISO-Falta planilla de asistencia, por favor …" at bounding box center [728, 163] width 205 height 80
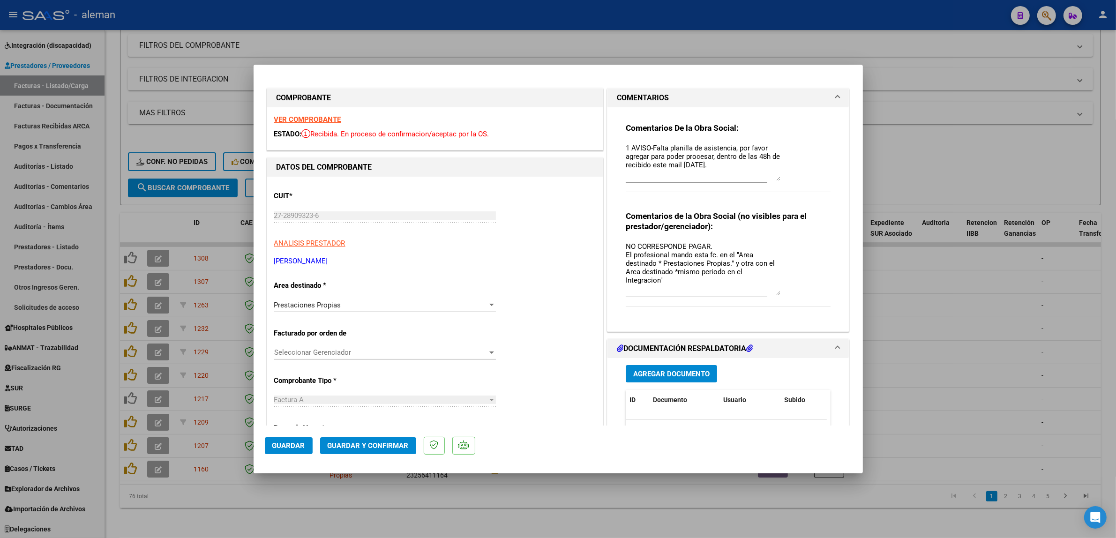
drag, startPoint x: 772, startPoint y: 255, endPoint x: 782, endPoint y: 291, distance: 36.6
click at [782, 291] on div "Comentarios de la Obra Social (no visibles para el prestador/gerenciador): NO C…" at bounding box center [728, 264] width 205 height 106
click at [891, 285] on div at bounding box center [558, 269] width 1116 height 538
type input "$ 0,00"
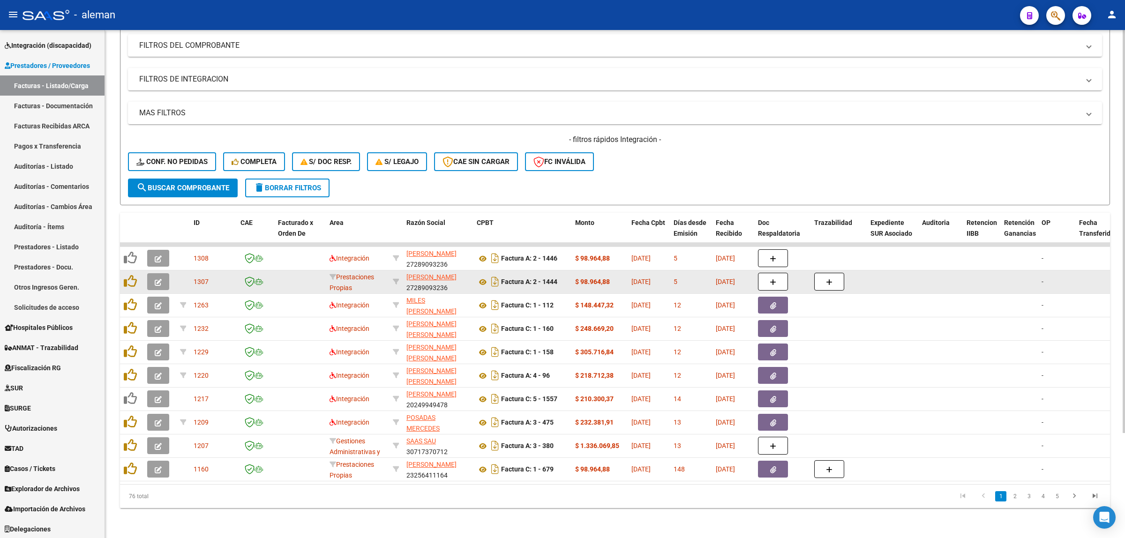
click at [159, 279] on button "button" at bounding box center [158, 281] width 22 height 17
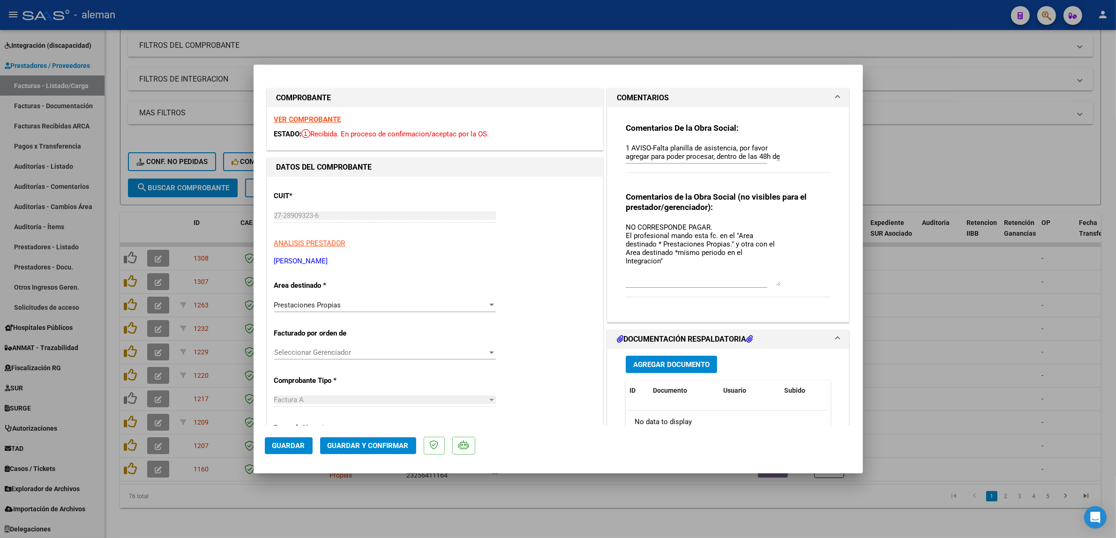
drag, startPoint x: 770, startPoint y: 236, endPoint x: 780, endPoint y: 282, distance: 47.0
click at [780, 282] on div "Comentarios de la Obra Social (no visibles para el prestador/gerenciador): NO C…" at bounding box center [728, 250] width 205 height 116
click at [662, 263] on textarea "NO CORRESPONDE PAGAR. El profesional mando esta fc. en el "Area destinado * Pre…" at bounding box center [703, 254] width 155 height 64
type textarea "NO CORRESPONDE PAGAR. El profesional mando esta fc. en el "Area destinado * Pre…"
click at [292, 443] on span "Guardar" at bounding box center [288, 446] width 33 height 8
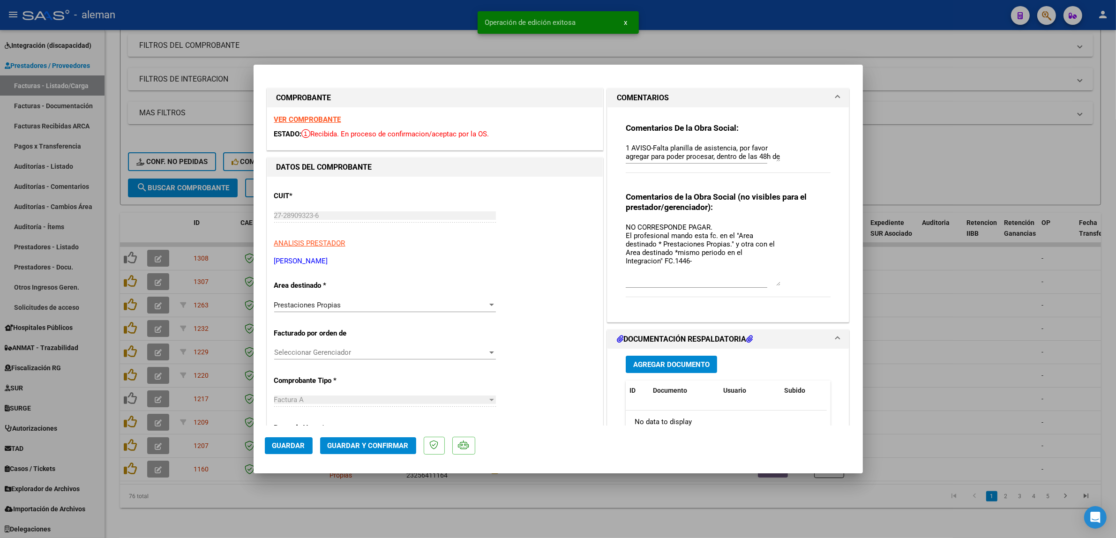
click at [926, 362] on div at bounding box center [558, 269] width 1116 height 538
type input "$ 0,00"
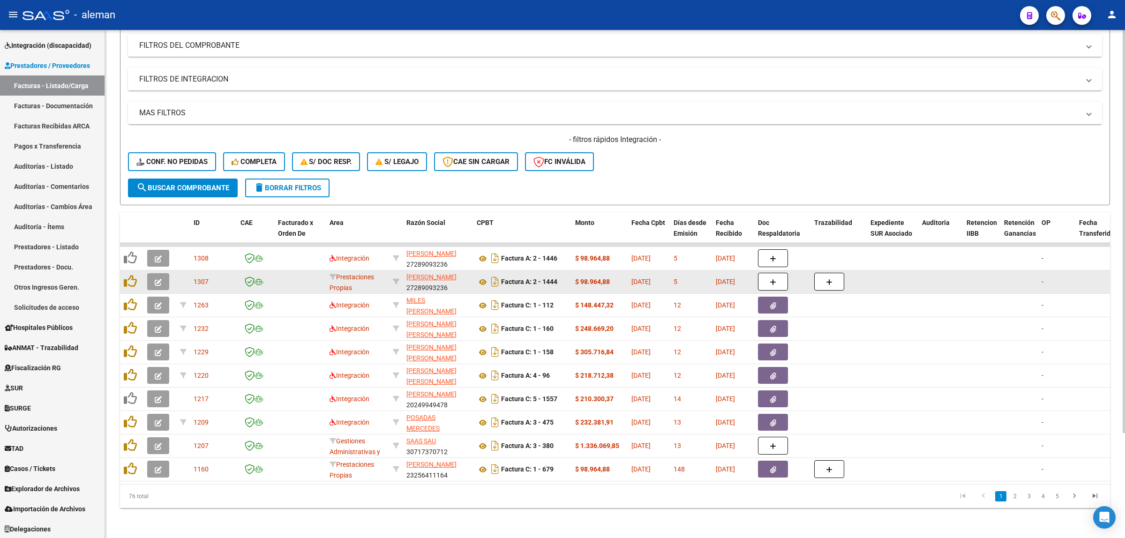
click at [155, 279] on icon "button" at bounding box center [158, 282] width 7 height 7
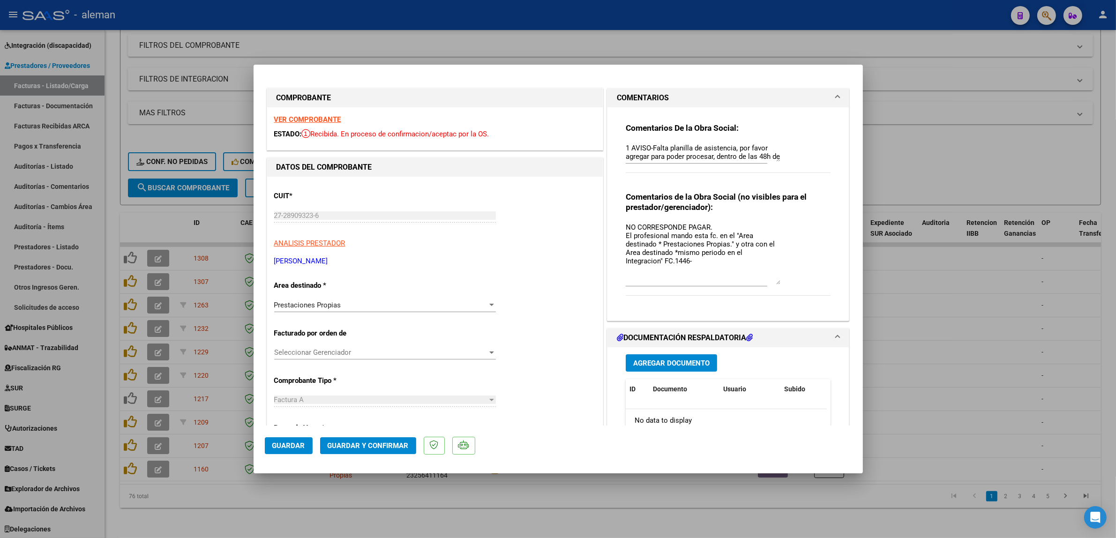
drag, startPoint x: 767, startPoint y: 240, endPoint x: 790, endPoint y: 284, distance: 50.1
click at [790, 284] on div "Comentarios de la Obra Social (no visibles para el prestador/gerenciador): NO C…" at bounding box center [728, 249] width 205 height 114
click at [732, 255] on textarea "NO CORRESPONDE PAGAR. El profesional mando esta fc. en el "Area destinado * Pre…" at bounding box center [703, 253] width 155 height 62
click at [659, 266] on textarea "NO CORRESPONDE PAGAR. El profesional mando esta fc. en el "Area destinado * Pre…" at bounding box center [703, 253] width 155 height 62
type textarea "NO CORRESPONDE PAGAR. El profesional mando esta fc. en el "Area destinado * Pre…"
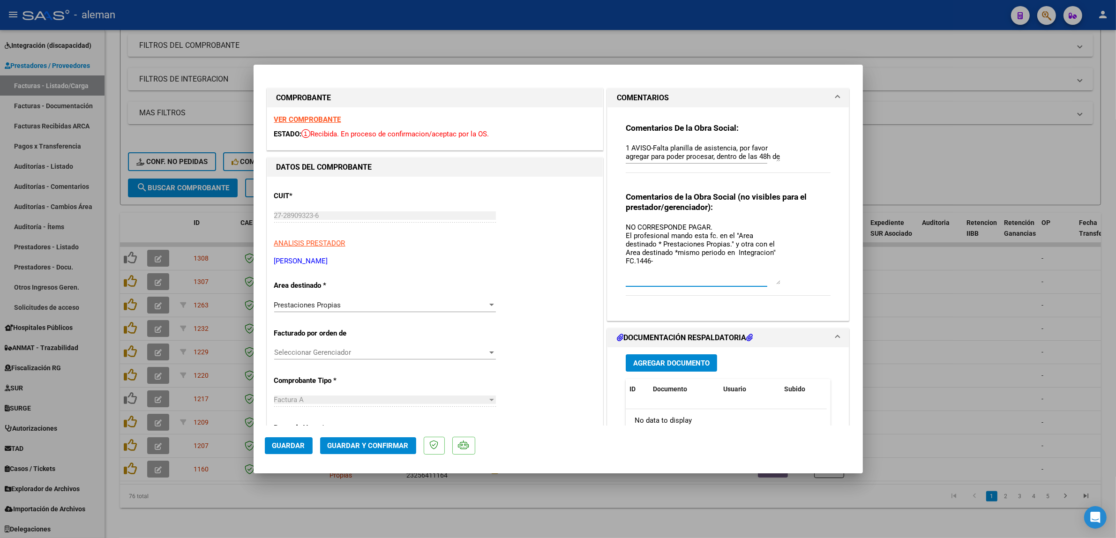
click at [282, 450] on button "Guardar" at bounding box center [289, 445] width 48 height 17
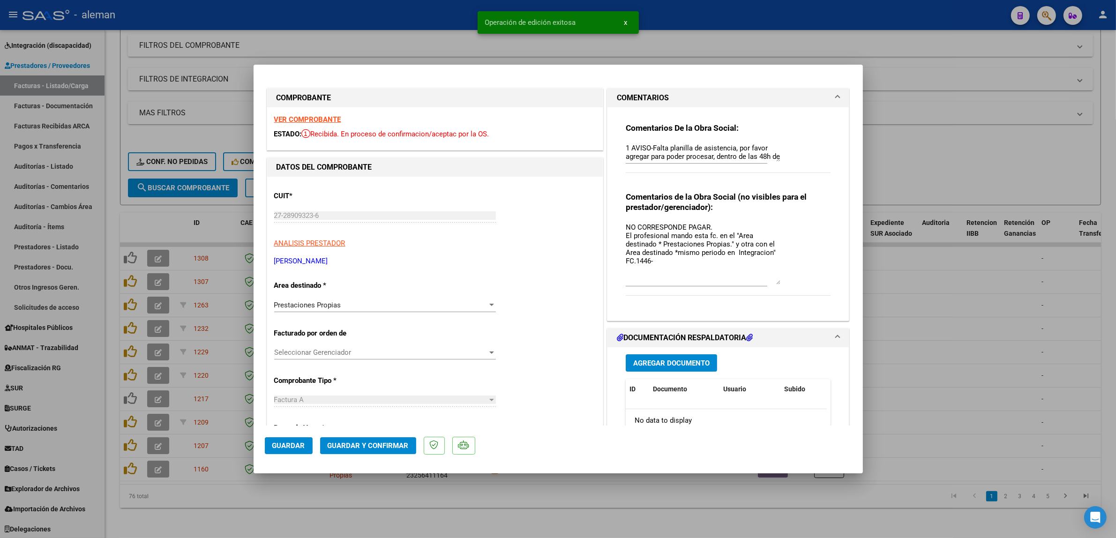
click at [973, 365] on div at bounding box center [558, 269] width 1116 height 538
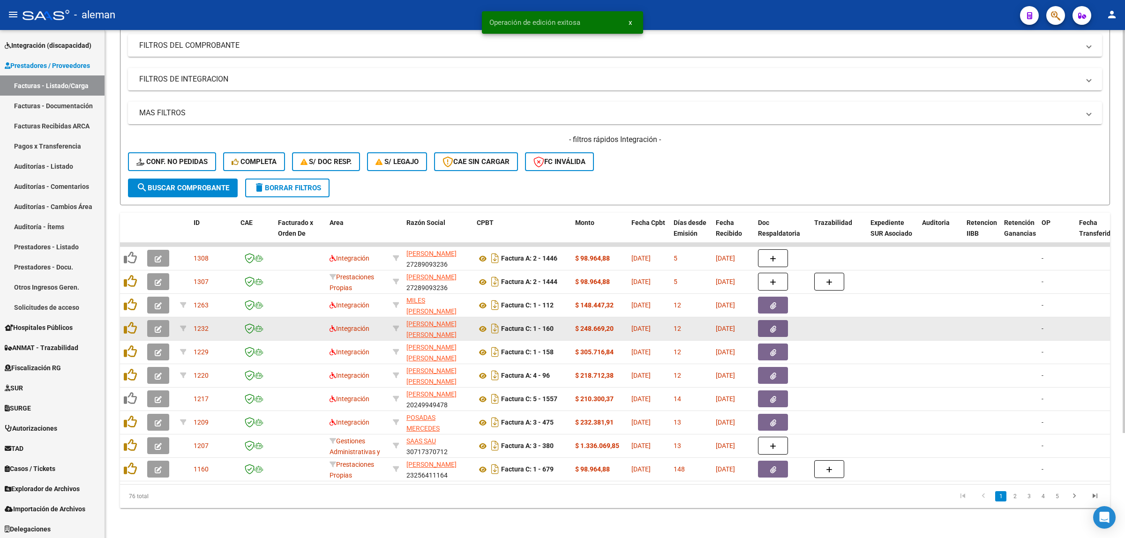
click at [934, 317] on datatable-body-cell at bounding box center [940, 328] width 45 height 23
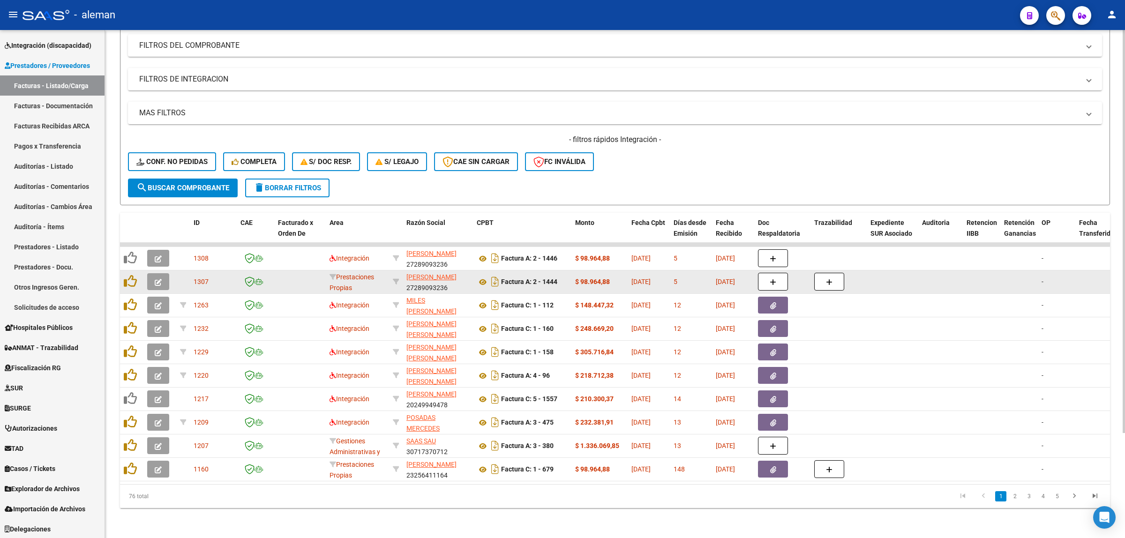
click at [155, 279] on icon "button" at bounding box center [158, 282] width 7 height 7
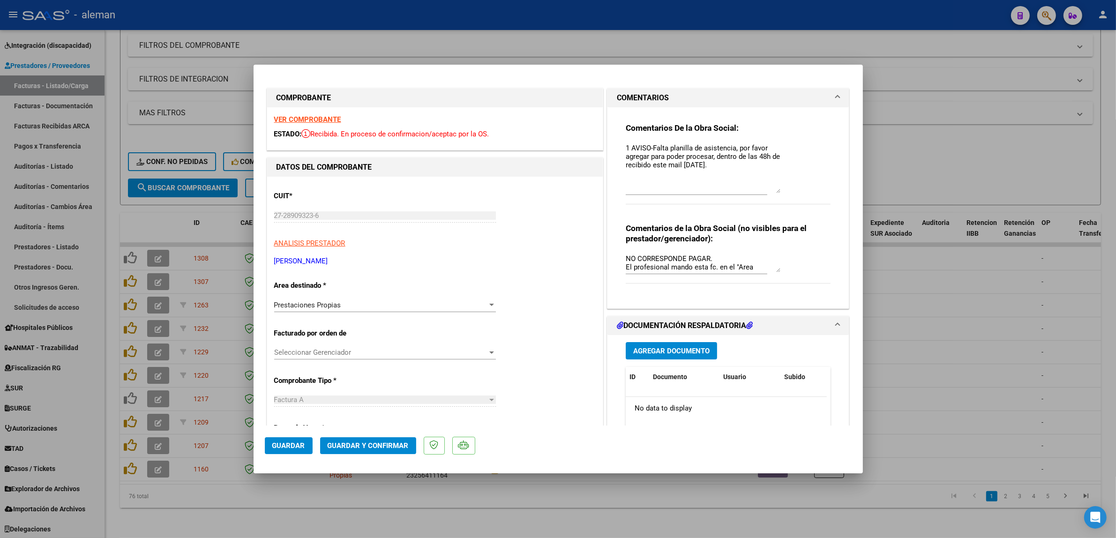
drag, startPoint x: 774, startPoint y: 157, endPoint x: 788, endPoint y: 188, distance: 34.2
click at [788, 188] on div "Comentarios De la Obra Social: 1 AVISO-Falta planilla de asistencia, por favor …" at bounding box center [728, 169] width 205 height 92
click at [620, 146] on div "Comentarios De la Obra Social: 1 AVISO-Falta planilla de asistencia, por favor …" at bounding box center [728, 204] width 219 height 194
click at [626, 147] on textarea "1 AVISO-Falta planilla de asistencia, por favor agregar para poder procesar, de…" at bounding box center [703, 168] width 155 height 50
click at [657, 151] on textarea "2-AVISO- 1 AVISO-Falta planilla de asistencia, por favor agregar para poder pro…" at bounding box center [703, 168] width 155 height 50
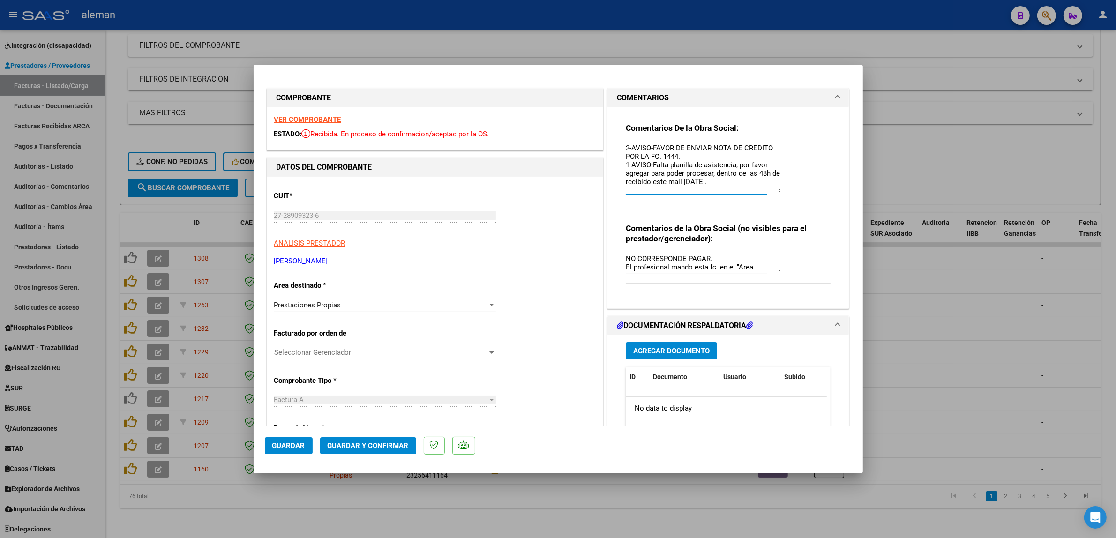
type textarea "2-AVISO-FAVOR DE ENVIAR NOTA DE CREDITO POR LA FC. 1444. 1 AVISO-Falta planilla…"
click at [290, 448] on span "Guardar" at bounding box center [288, 446] width 33 height 8
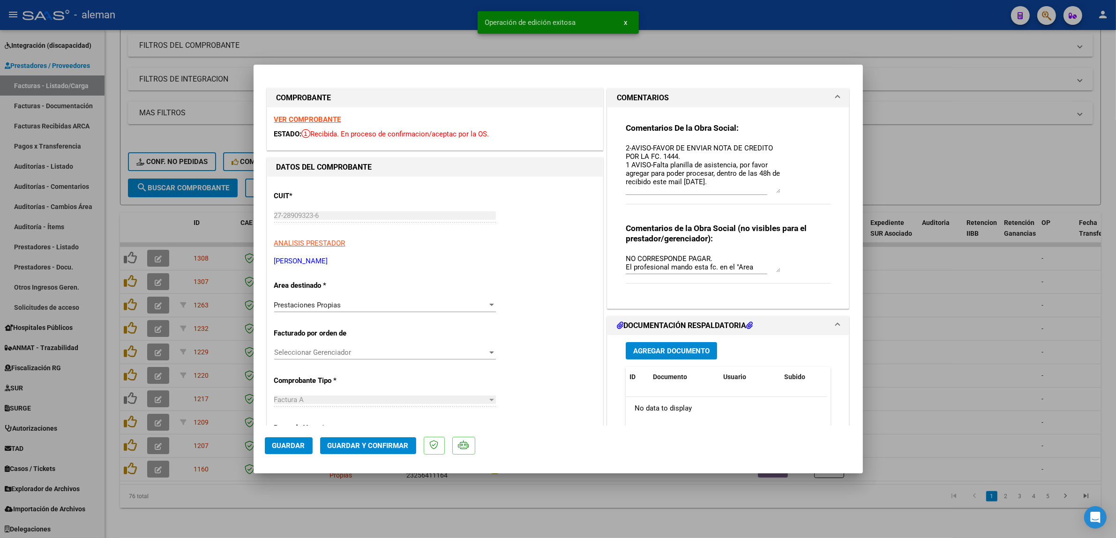
click at [931, 331] on div at bounding box center [558, 269] width 1116 height 538
type input "$ 0,00"
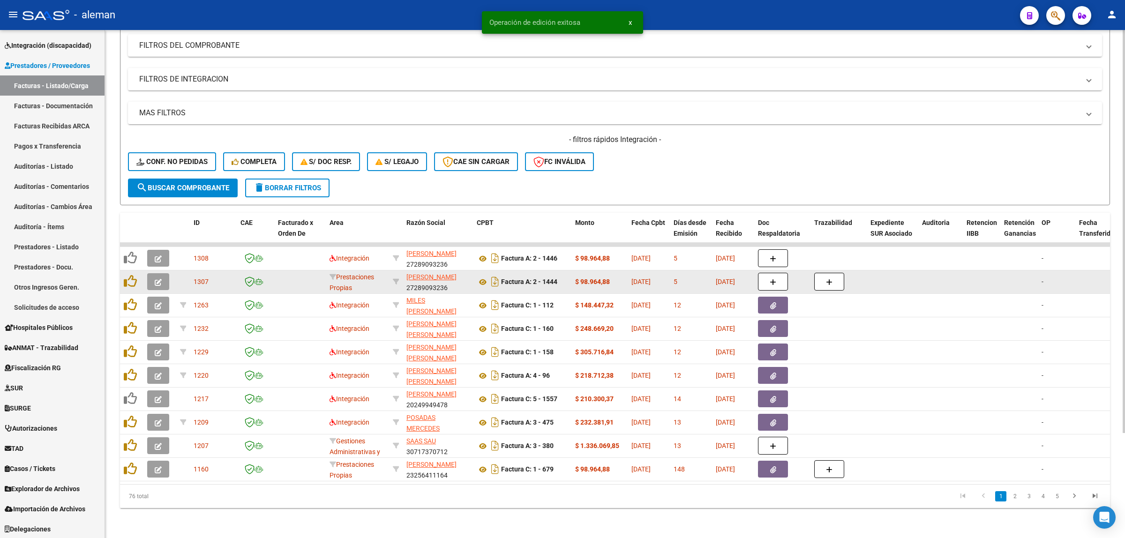
click at [917, 279] on datatable-body-cell at bounding box center [893, 281] width 52 height 23
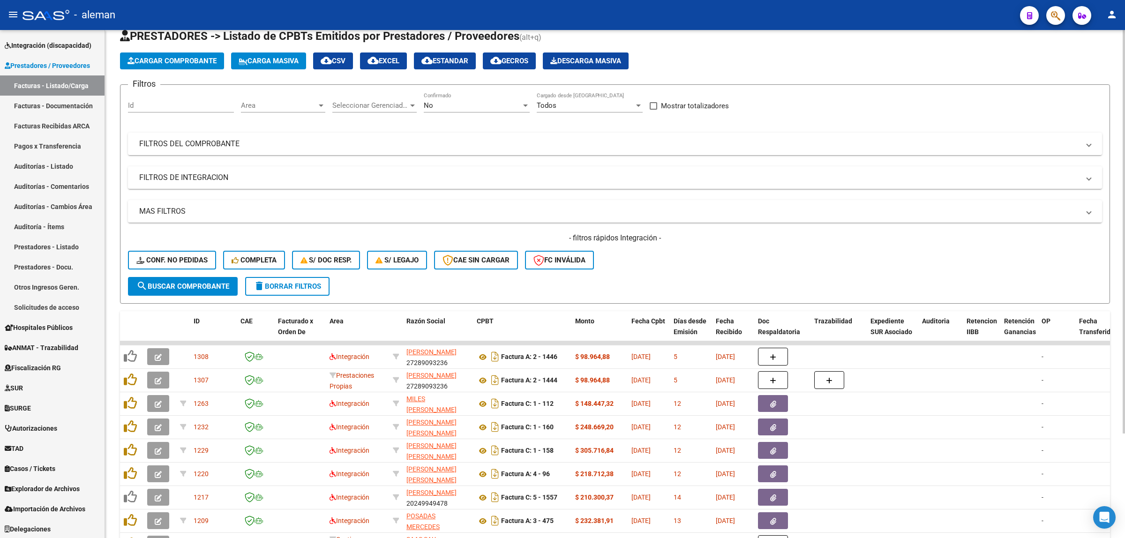
scroll to position [15, 0]
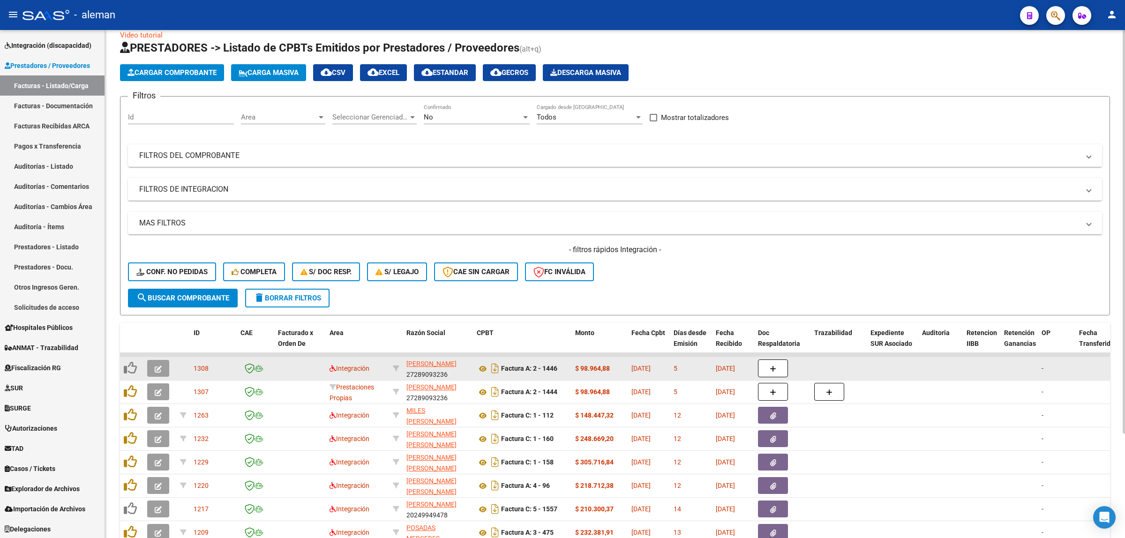
drag, startPoint x: 354, startPoint y: 314, endPoint x: 378, endPoint y: 365, distance: 56.2
click at [378, 365] on div "Video tutorial PRESTADORES -> Listado de CPBTs Emitidos por Prestadores / Prove…" at bounding box center [615, 324] width 990 height 588
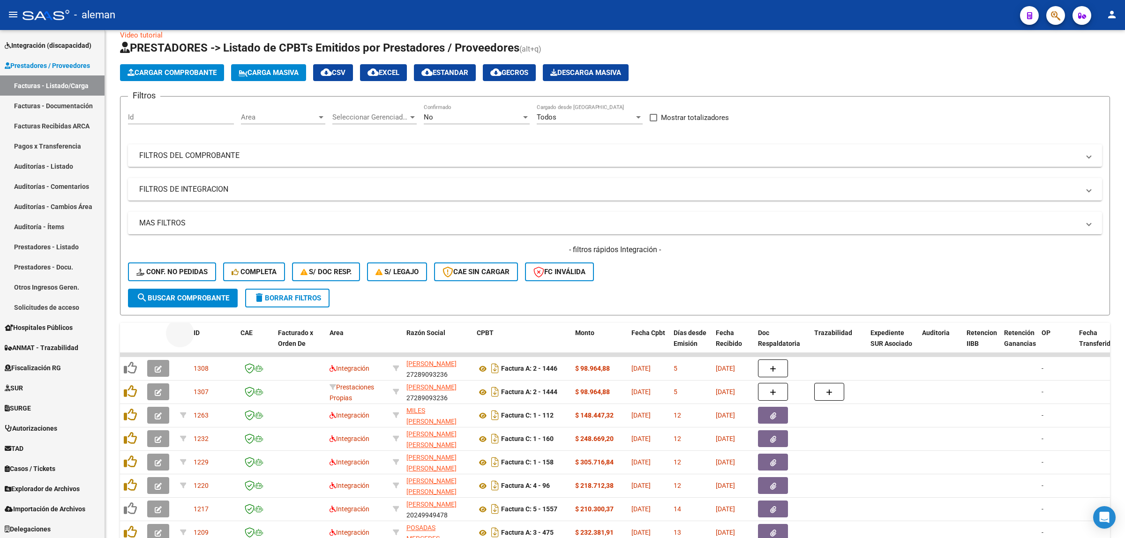
scroll to position [132, 0]
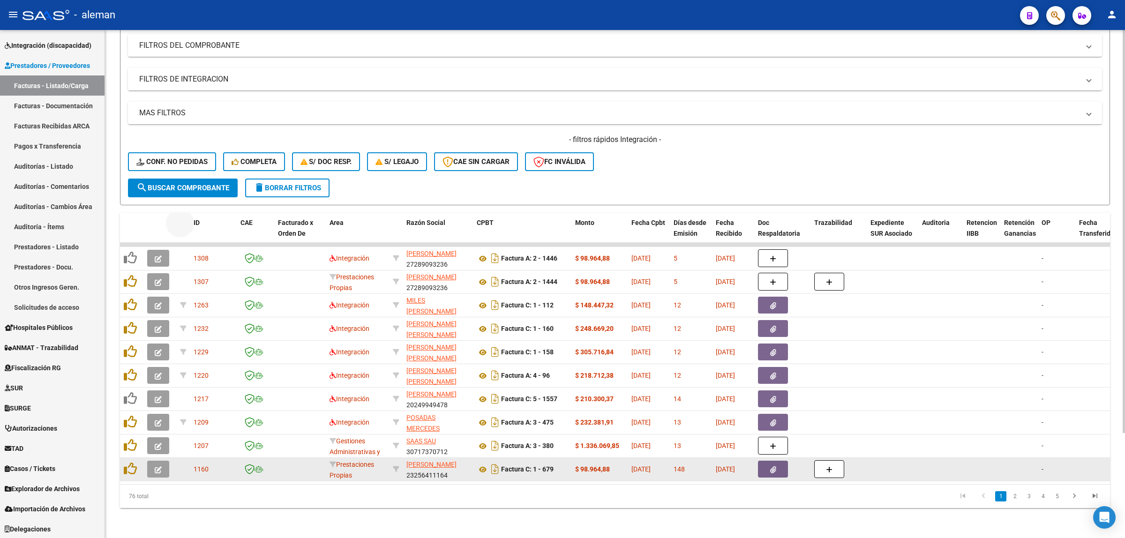
drag, startPoint x: 180, startPoint y: 322, endPoint x: 878, endPoint y: 462, distance: 711.0
click at [878, 462] on div "ID CAE Facturado x Orden De Area Razón Social CPBT Monto Fecha Cpbt Días desde …" at bounding box center [615, 360] width 990 height 295
copy div "LO IPS Dolorsita c Adipi El Sedd Eiusm Tempor INCI Utlab Etdol Magn Aliq enima …"
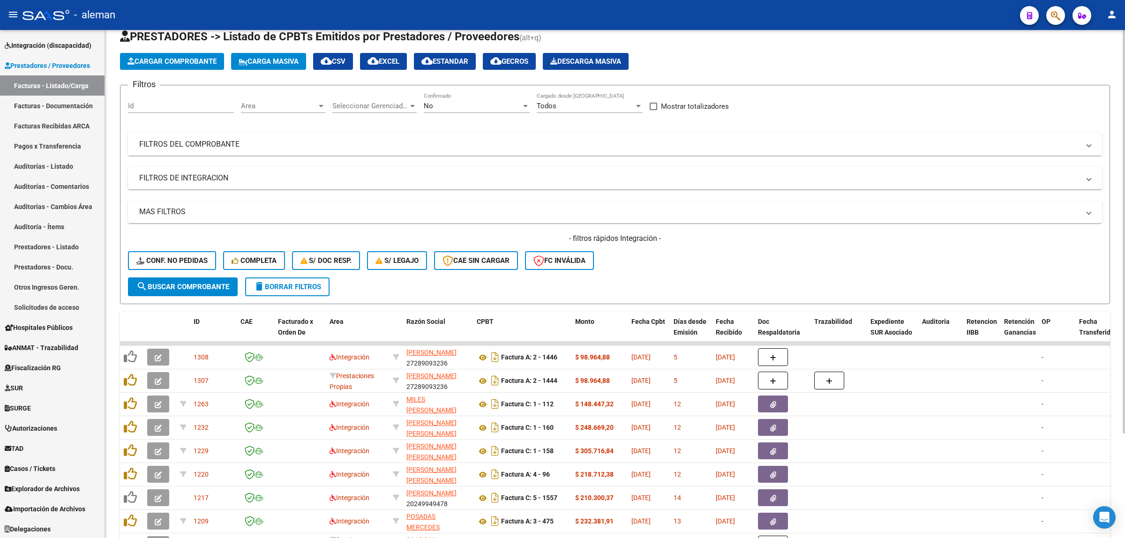
scroll to position [0, 0]
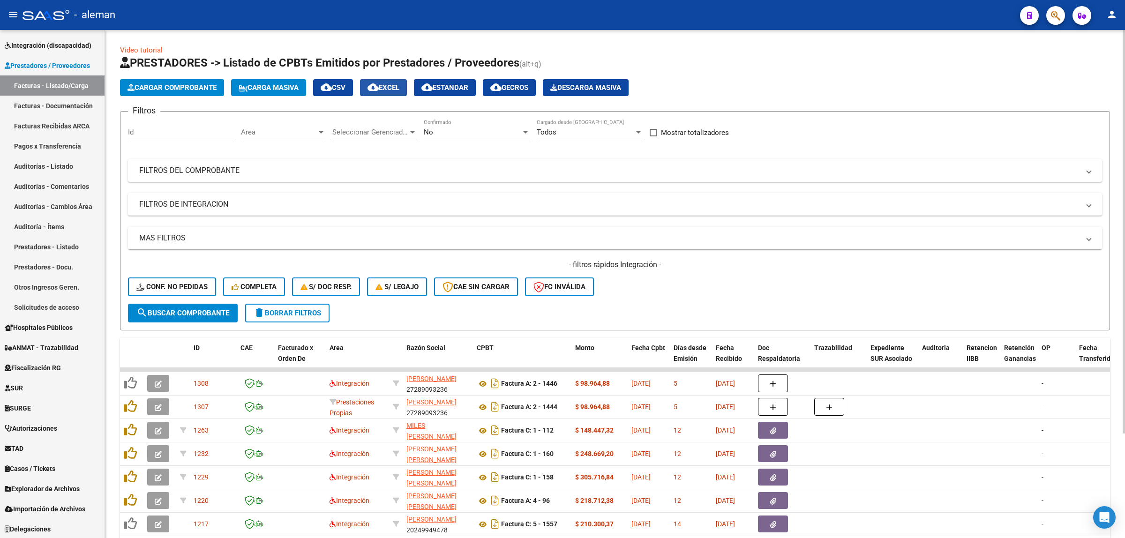
click at [404, 93] on button "cloud_download EXCEL" at bounding box center [383, 87] width 47 height 17
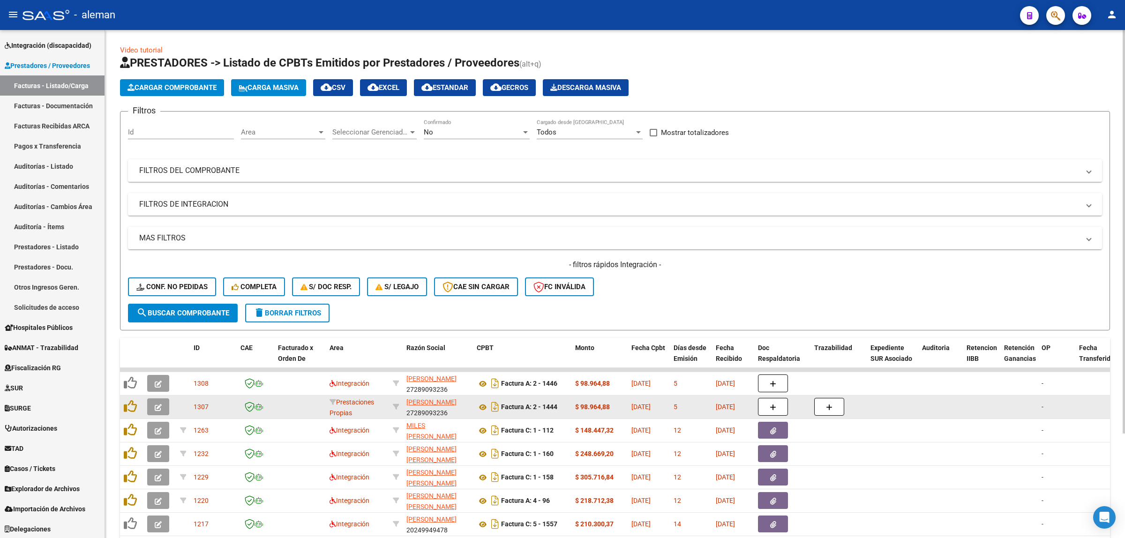
click at [261, 411] on datatable-body-cell at bounding box center [256, 407] width 38 height 23
click at [483, 406] on icon at bounding box center [483, 407] width 12 height 11
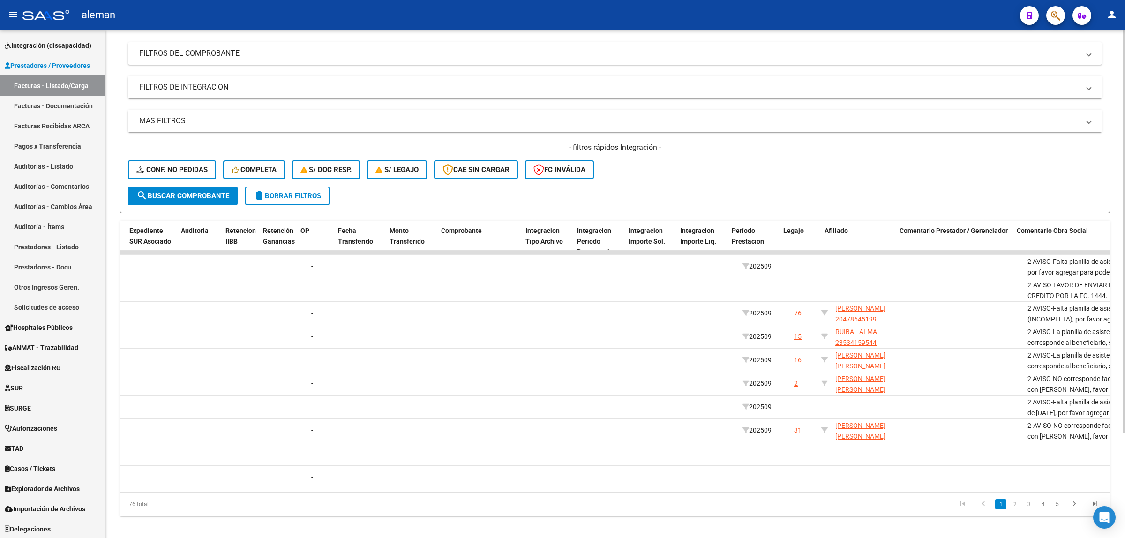
scroll to position [0, 952]
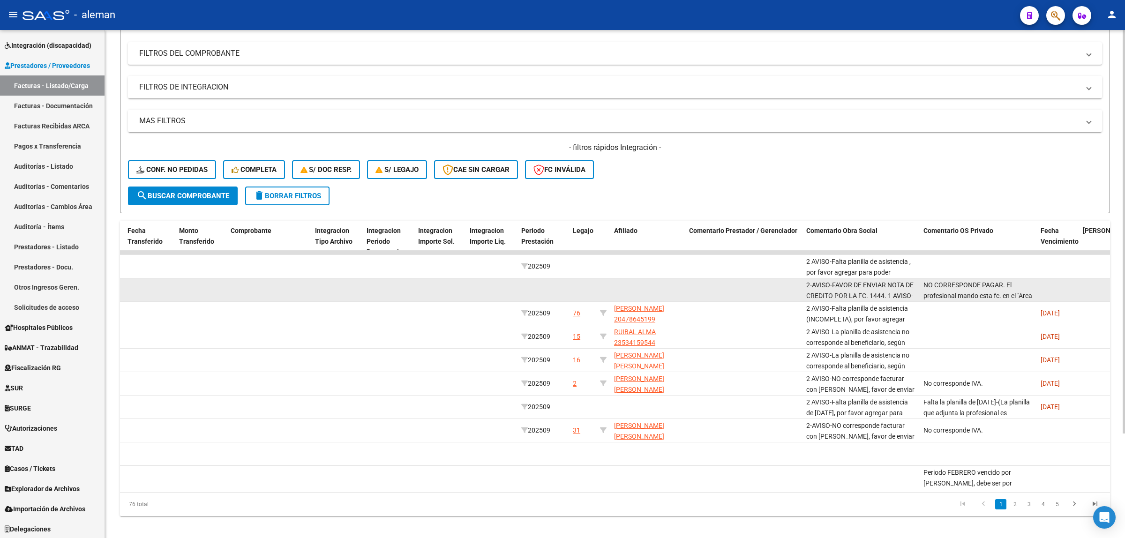
click at [963, 288] on div "NO CORRESPONDE PAGAR. El profesional mando esta fc. en el "Area destinado * Pre…" at bounding box center [978, 290] width 110 height 20
drag, startPoint x: 922, startPoint y: 286, endPoint x: 967, endPoint y: 295, distance: 45.5
click at [967, 295] on datatable-body-cell "NO CORRESPONDE PAGAR. El profesional mando esta fc. en el "Area destinado * Pre…" at bounding box center [978, 289] width 117 height 23
copy span "NO CORRESPONDE PAGAR. El profesional mando esta fc. en el "Area destinado * Pre…"
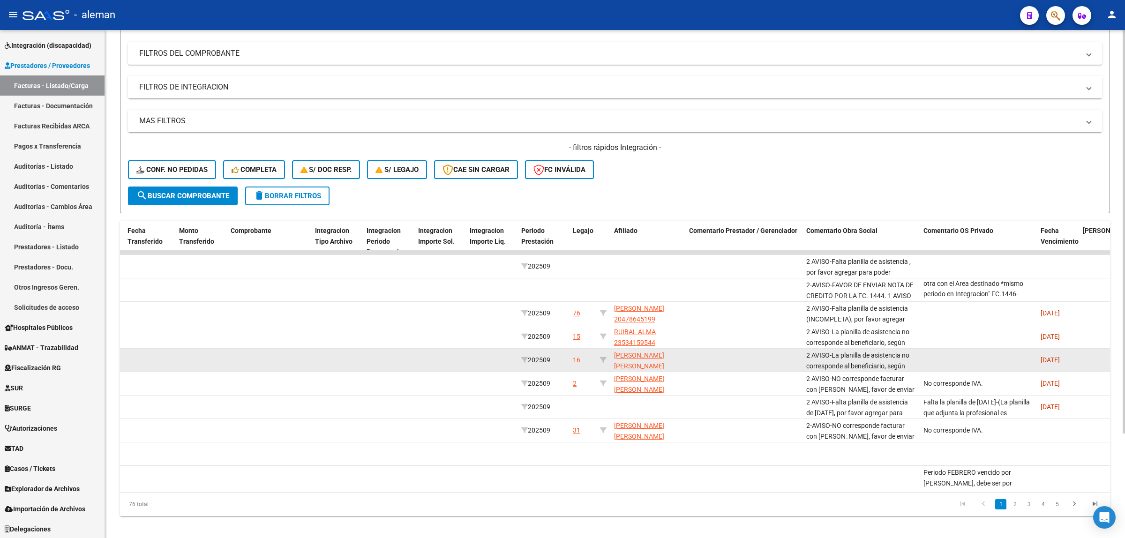
scroll to position [59, 0]
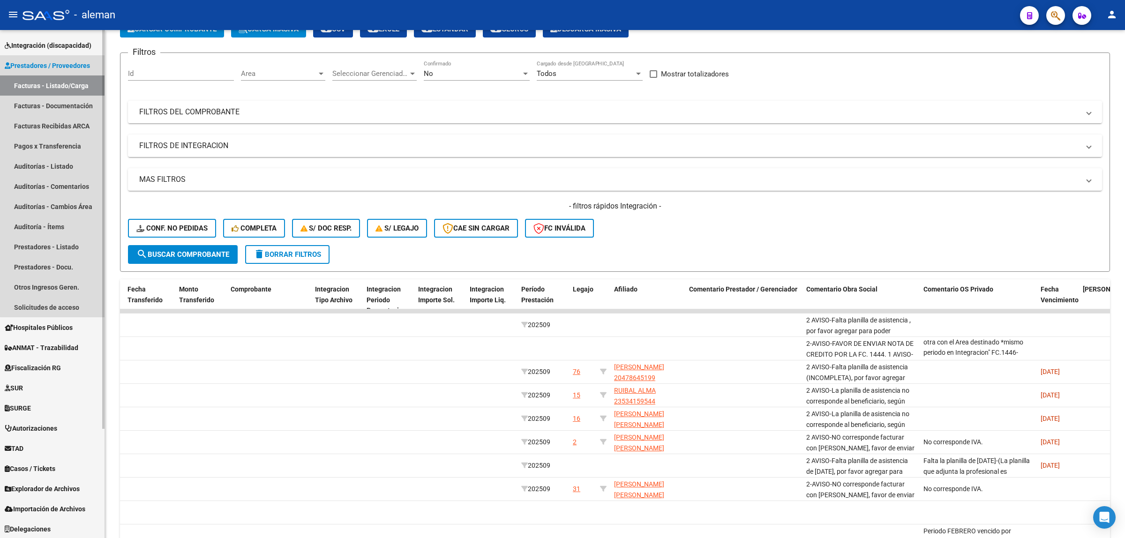
click at [77, 79] on link "Facturas - Listado/Carga" at bounding box center [52, 85] width 105 height 20
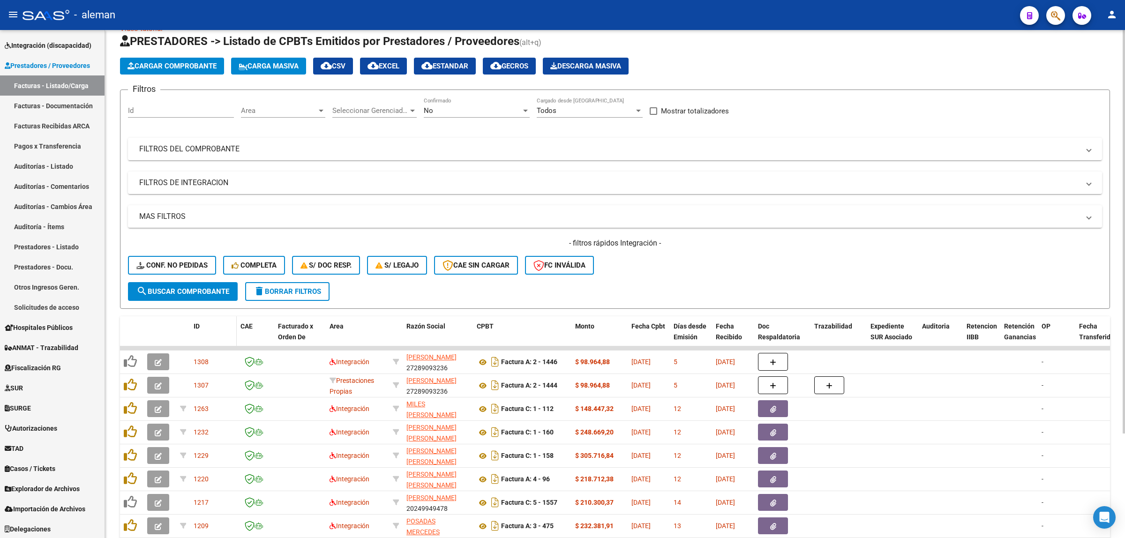
scroll to position [15, 0]
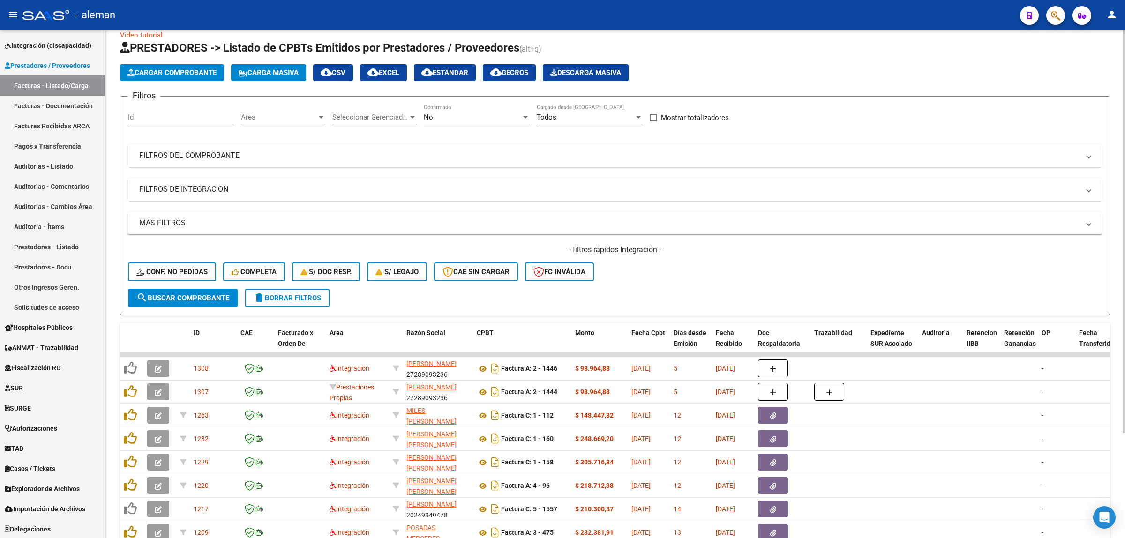
click at [317, 119] on div at bounding box center [321, 117] width 8 height 8
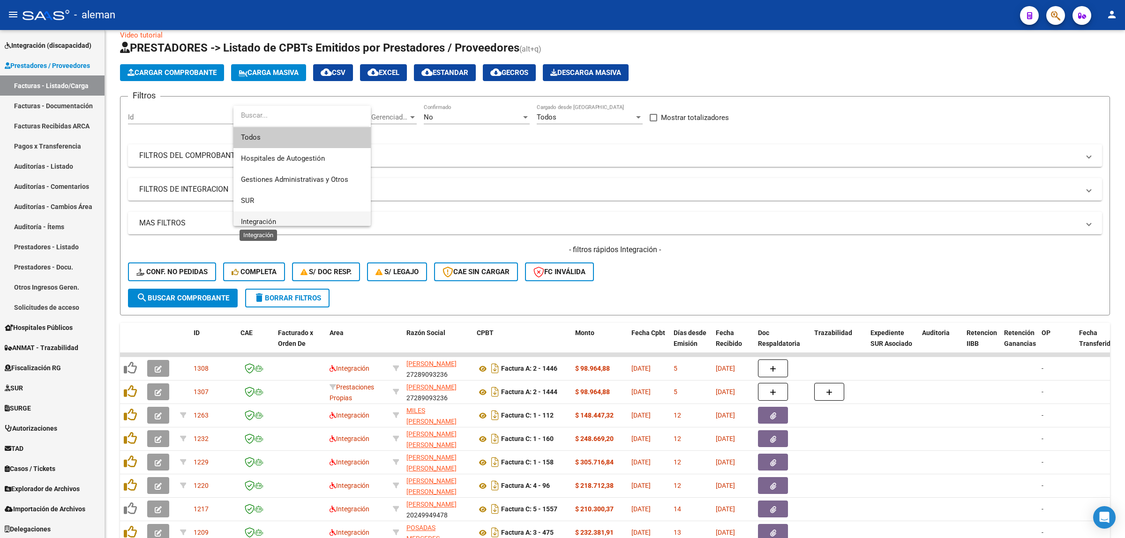
click at [265, 219] on span "Integración" at bounding box center [258, 222] width 35 height 8
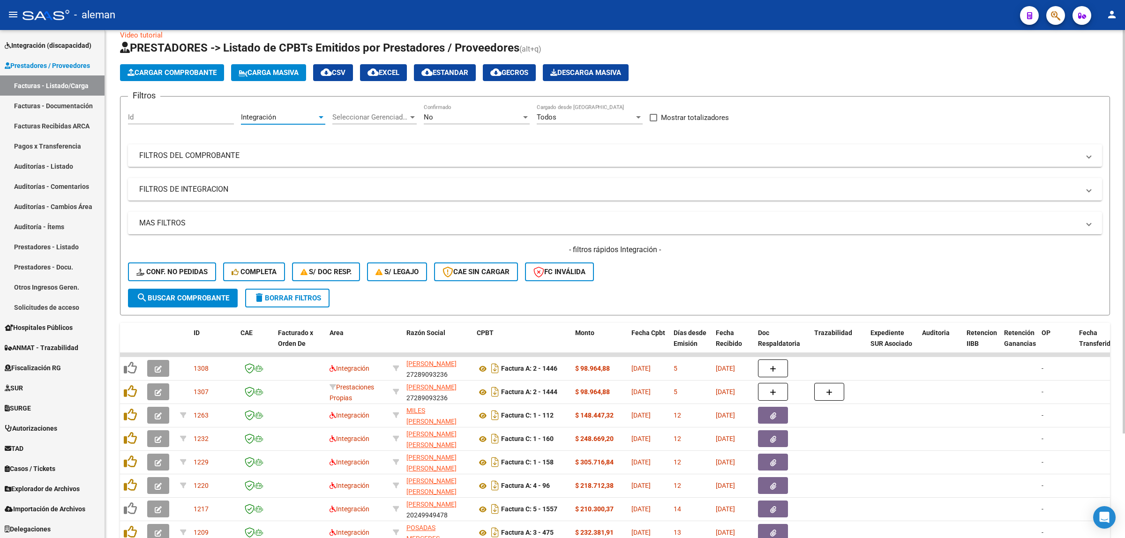
click at [203, 294] on span "search Buscar Comprobante" at bounding box center [182, 298] width 93 height 8
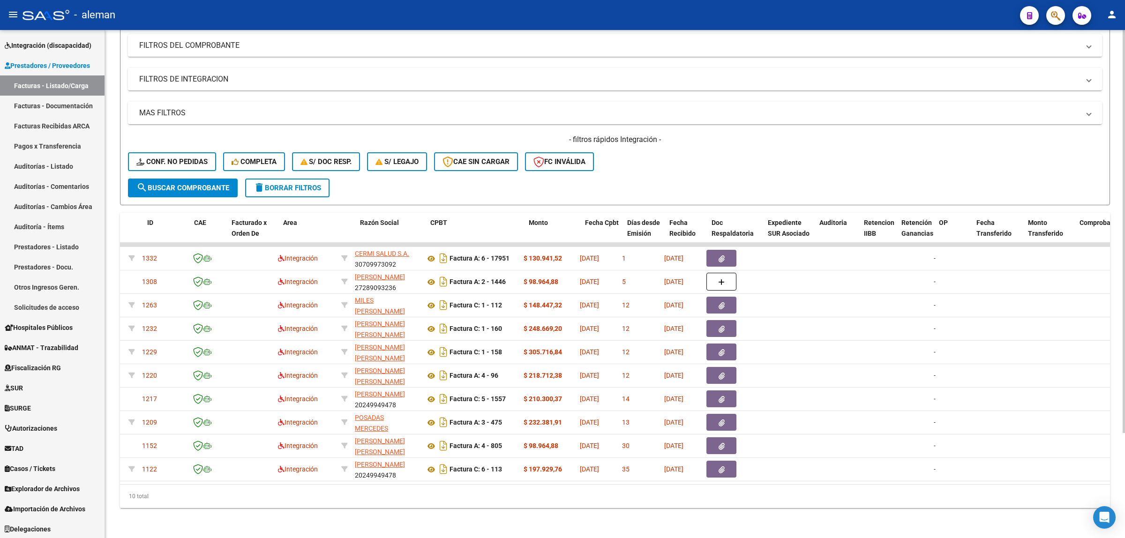
scroll to position [0, 0]
